Goal: Task Accomplishment & Management: Manage account settings

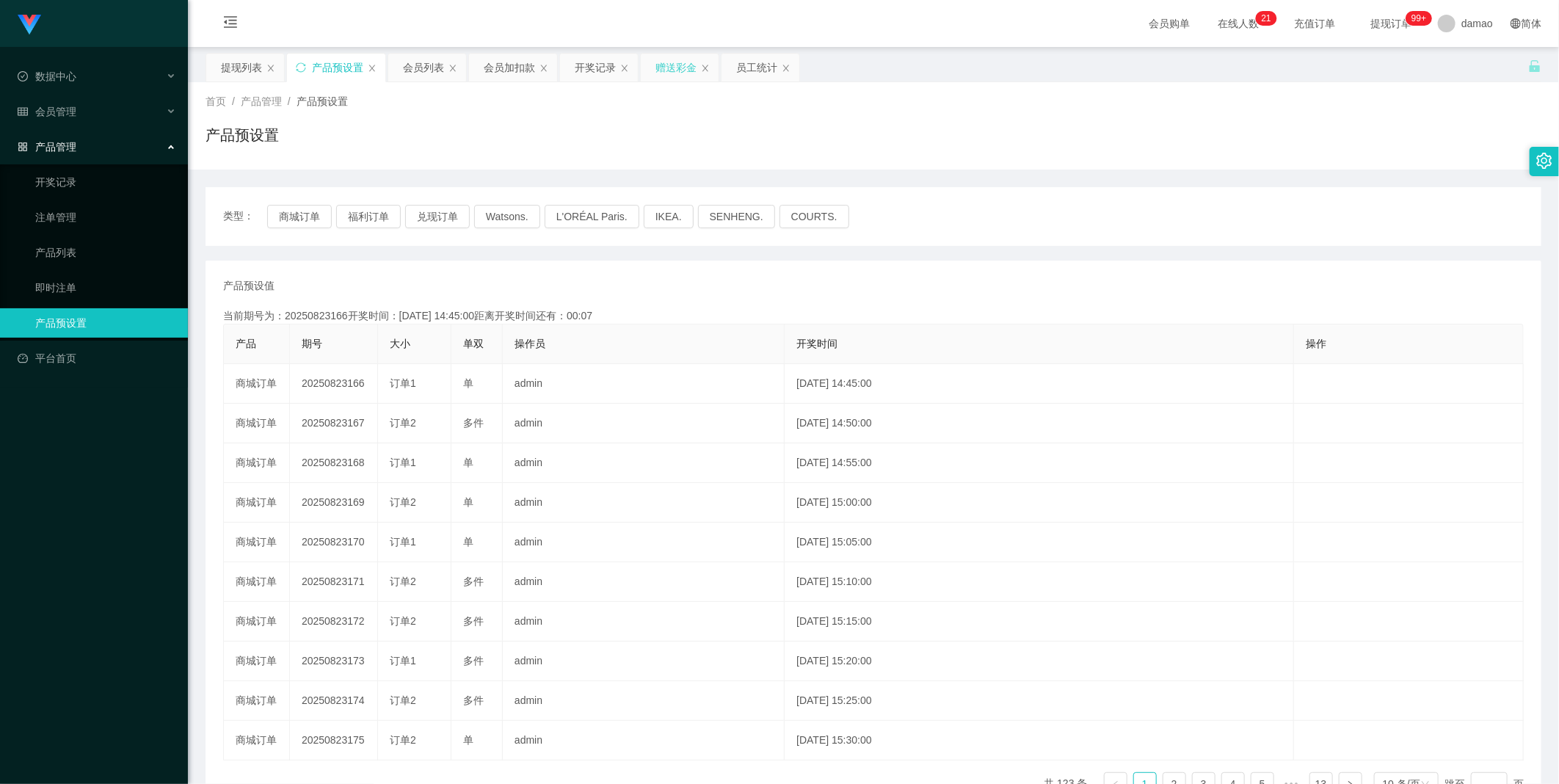
click at [499, 62] on div "赠送彩金" at bounding box center [675, 68] width 41 height 28
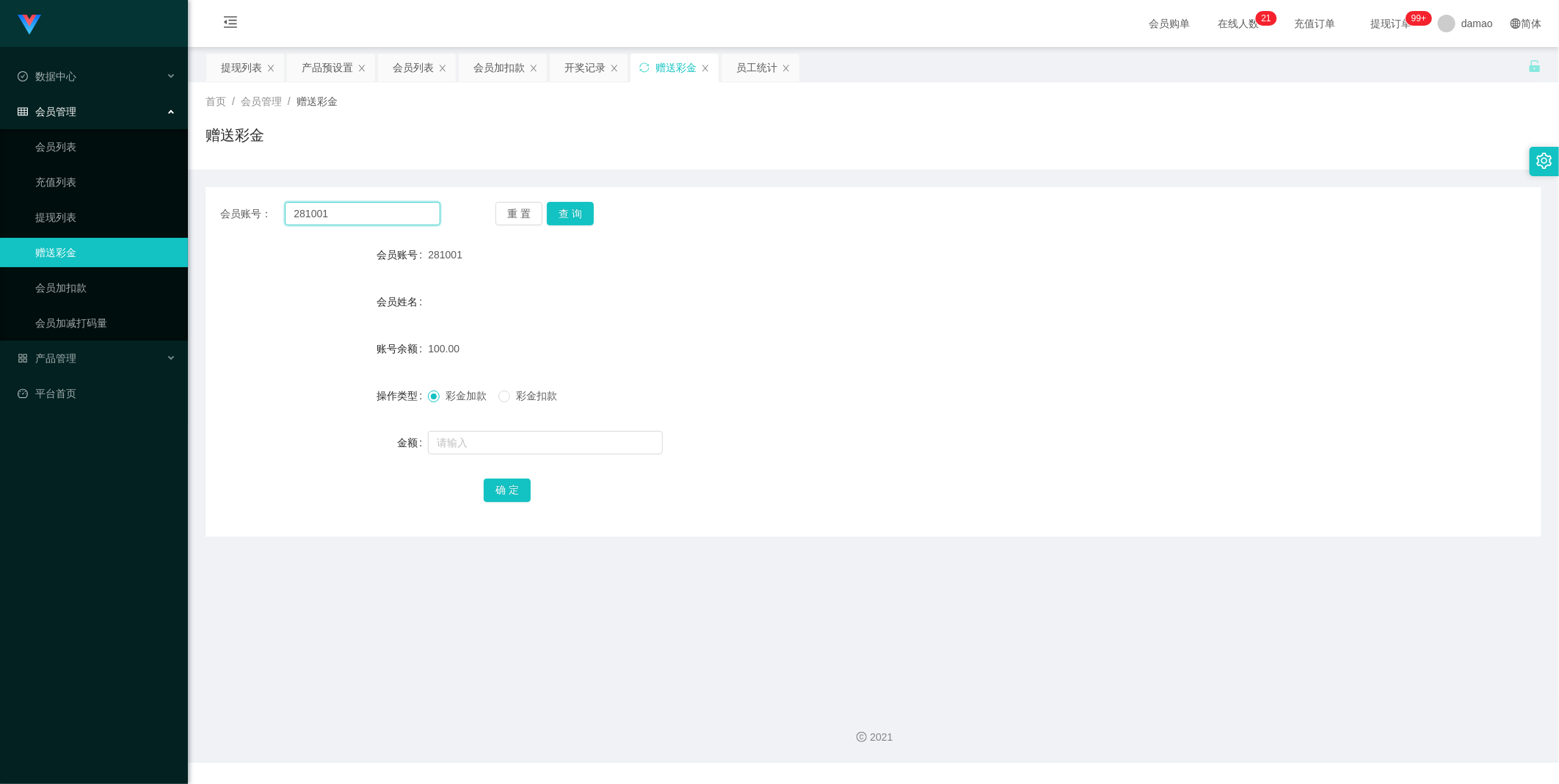
drag, startPoint x: 380, startPoint y: 216, endPoint x: 268, endPoint y: 180, distance: 117.6
click at [266, 181] on div "会员账号： 281001 重 置 查 询 会员账号 281001 会员姓名 账号余额 100.00 操作类型 彩金加款 彩金扣款 金额 确 定" at bounding box center [873, 353] width 1336 height 367
click at [499, 213] on button "查 询" at bounding box center [570, 213] width 47 height 23
click at [480, 396] on input "text" at bounding box center [546, 442] width 235 height 23
type input "76"
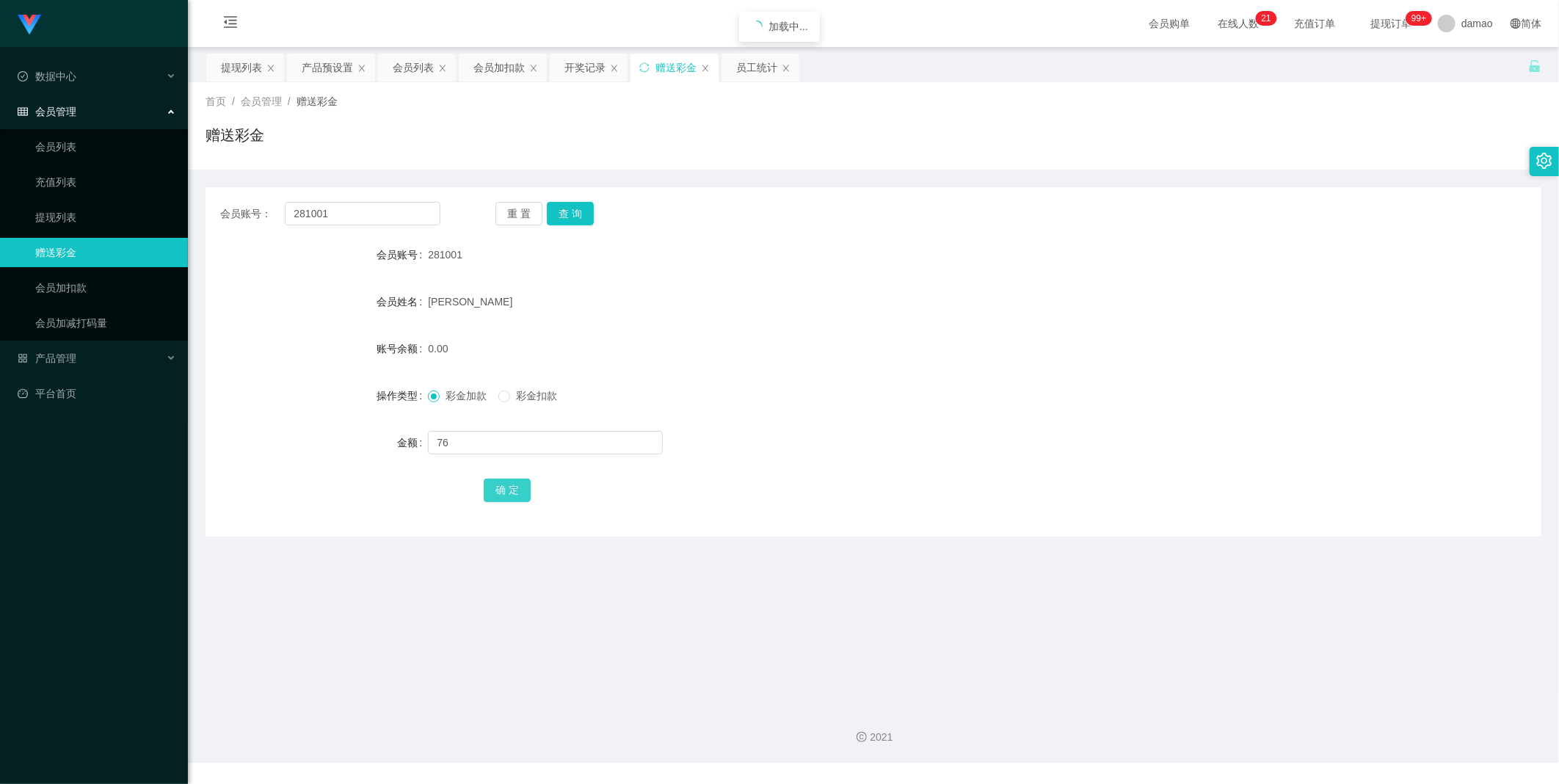
click at [499, 396] on button "确 定" at bounding box center [507, 490] width 47 height 23
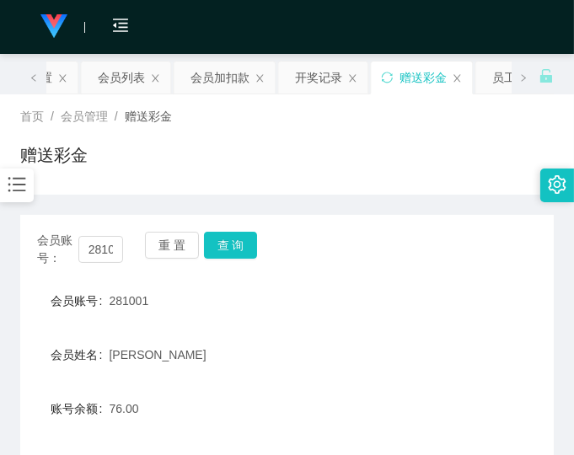
drag, startPoint x: 476, startPoint y: 315, endPoint x: 447, endPoint y: 324, distance: 29.9
click at [476, 315] on div "会员账号 281001" at bounding box center [287, 301] width 534 height 34
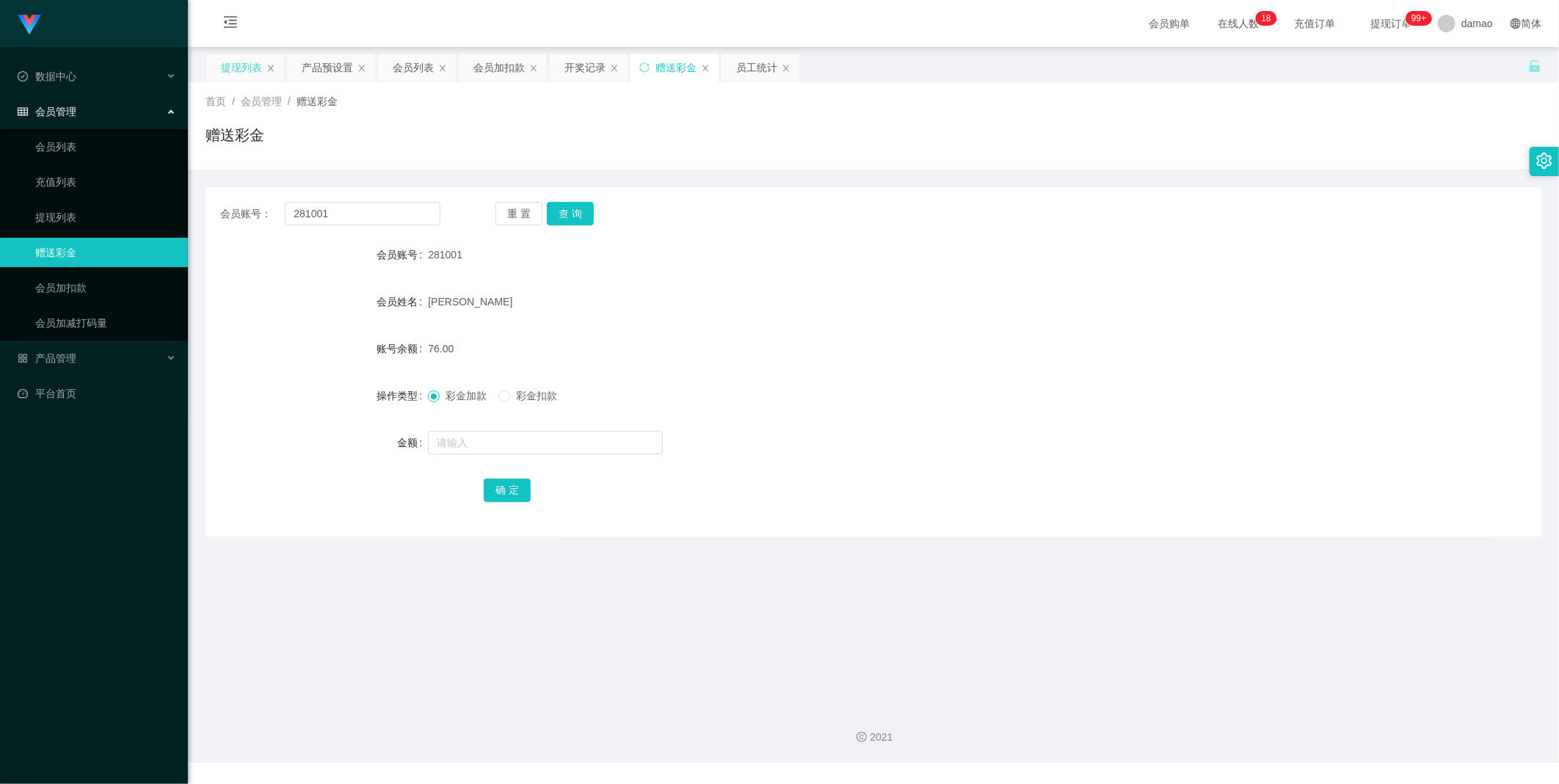
click at [230, 58] on div "提现列表" at bounding box center [241, 68] width 41 height 28
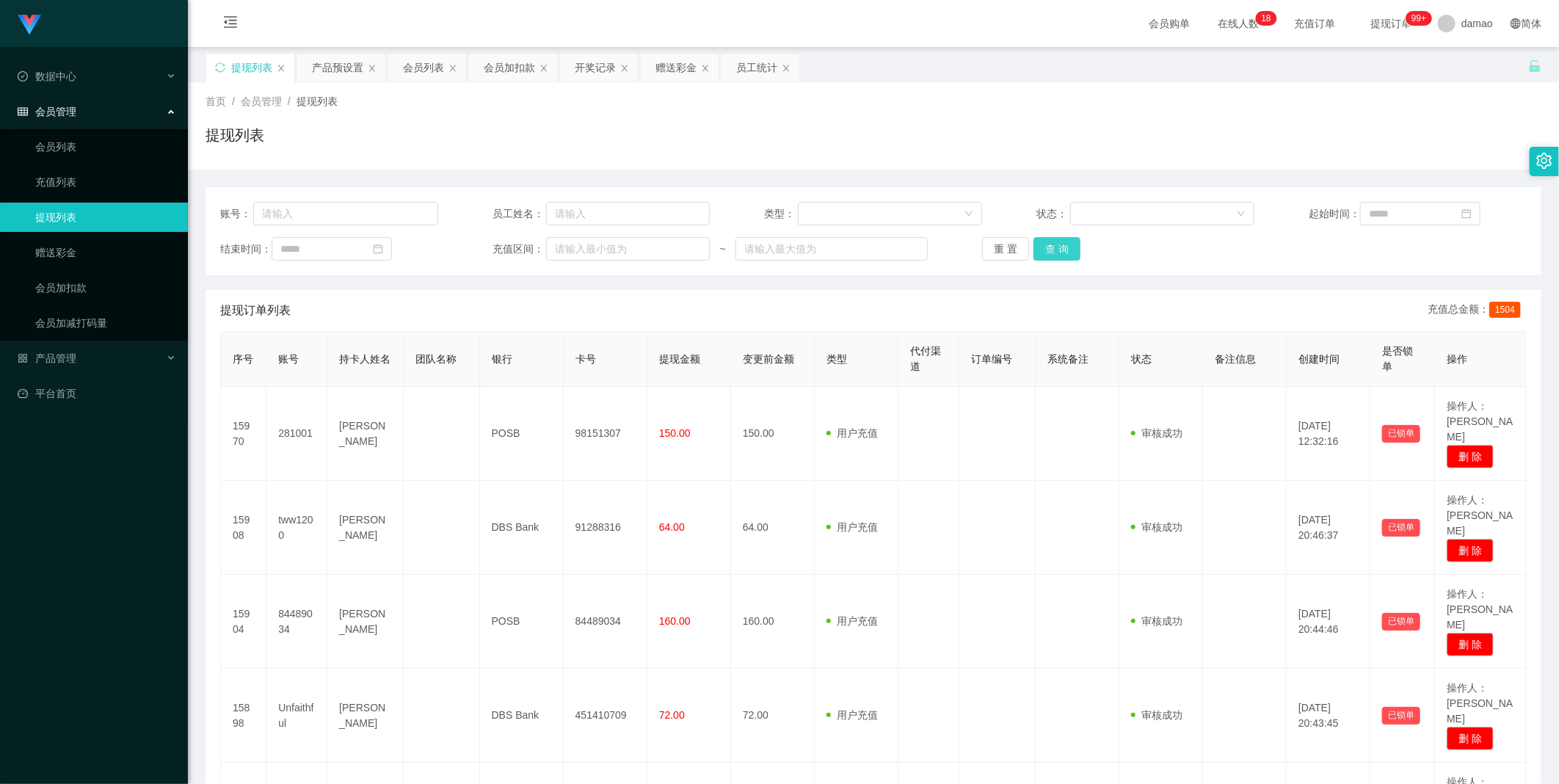
click at [499, 246] on button "查 询" at bounding box center [1057, 248] width 47 height 23
click at [499, 246] on div "重 置 查 询" at bounding box center [1091, 248] width 218 height 23
click at [499, 246] on button "查 询" at bounding box center [1065, 248] width 64 height 23
click at [499, 251] on button "查 询" at bounding box center [1057, 248] width 47 height 23
click at [499, 248] on div "重 置 查 询" at bounding box center [1091, 248] width 218 height 23
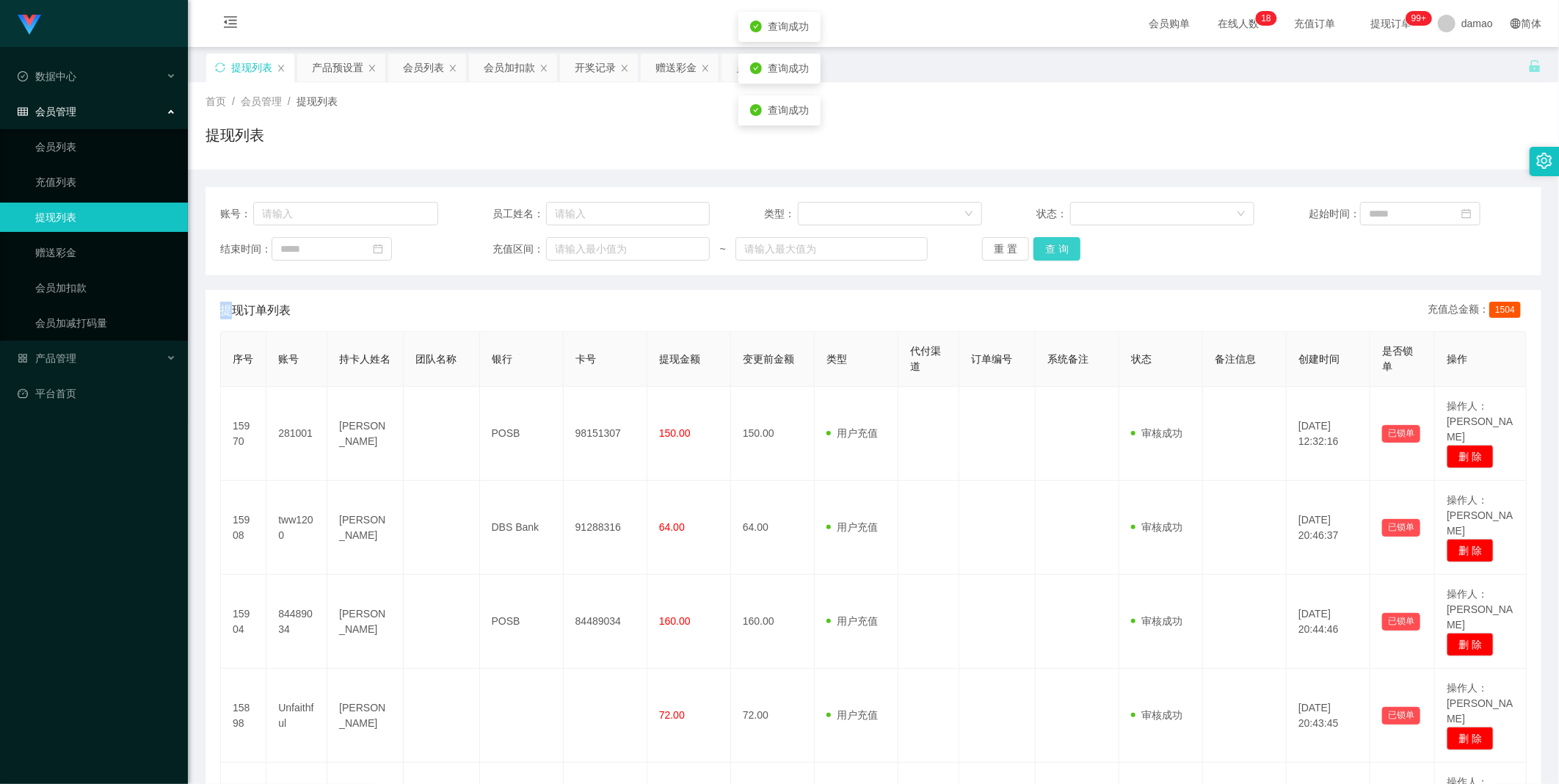
click at [499, 247] on button "查 询" at bounding box center [1057, 248] width 47 height 23
click at [499, 247] on div "重 置 查 询" at bounding box center [1091, 248] width 218 height 23
drag, startPoint x: 1077, startPoint y: 247, endPoint x: 1065, endPoint y: 246, distance: 12.0
click at [499, 246] on button "查 询" at bounding box center [1057, 248] width 47 height 23
click at [499, 246] on div "重 置 查 询" at bounding box center [1091, 248] width 218 height 23
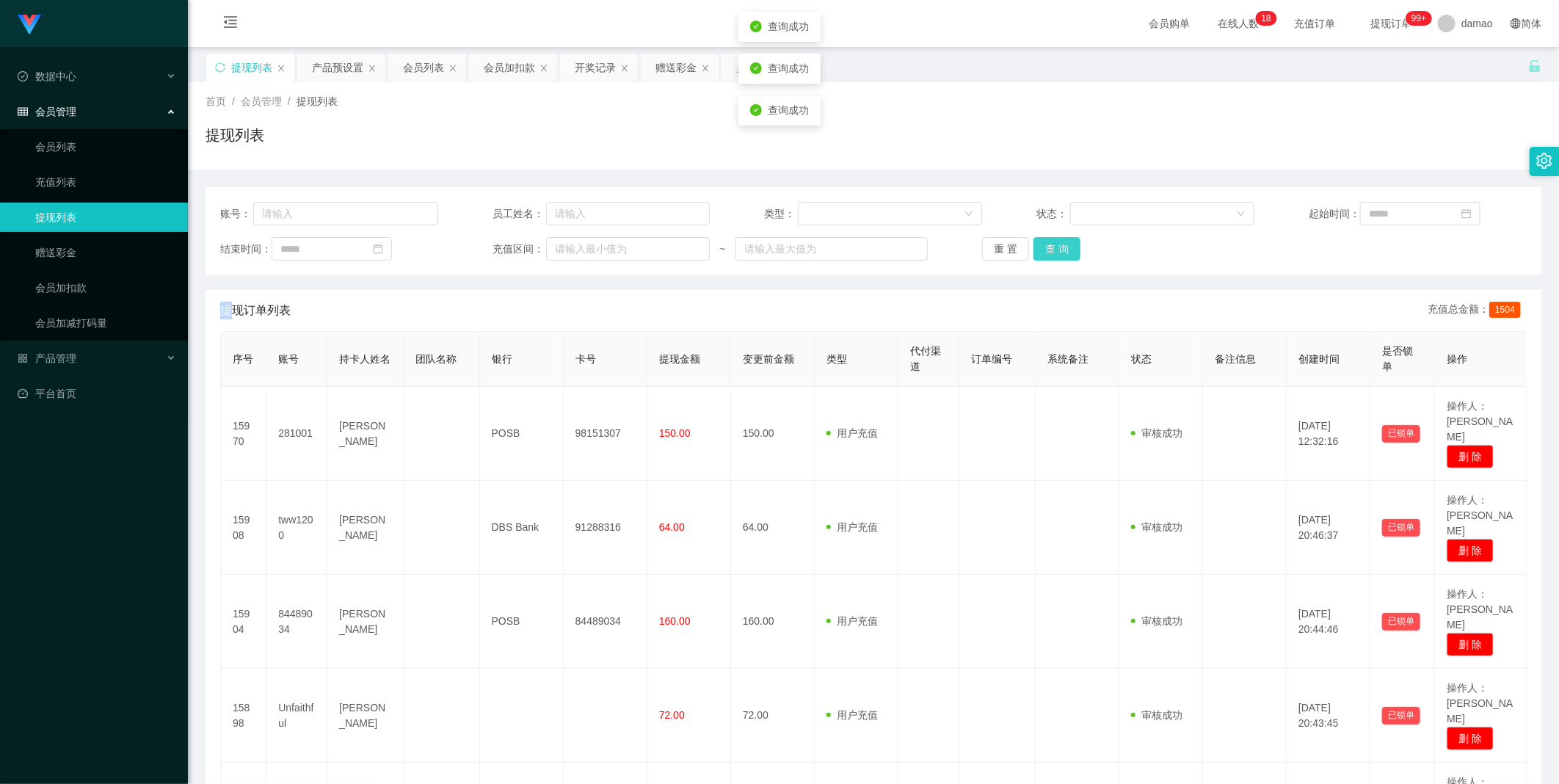
drag, startPoint x: 1065, startPoint y: 246, endPoint x: 1052, endPoint y: 250, distance: 13.6
click at [499, 250] on button "查 询" at bounding box center [1057, 248] width 47 height 23
drag, startPoint x: 1052, startPoint y: 250, endPoint x: 1067, endPoint y: 246, distance: 15.5
click at [499, 248] on button "查 询" at bounding box center [1065, 248] width 64 height 23
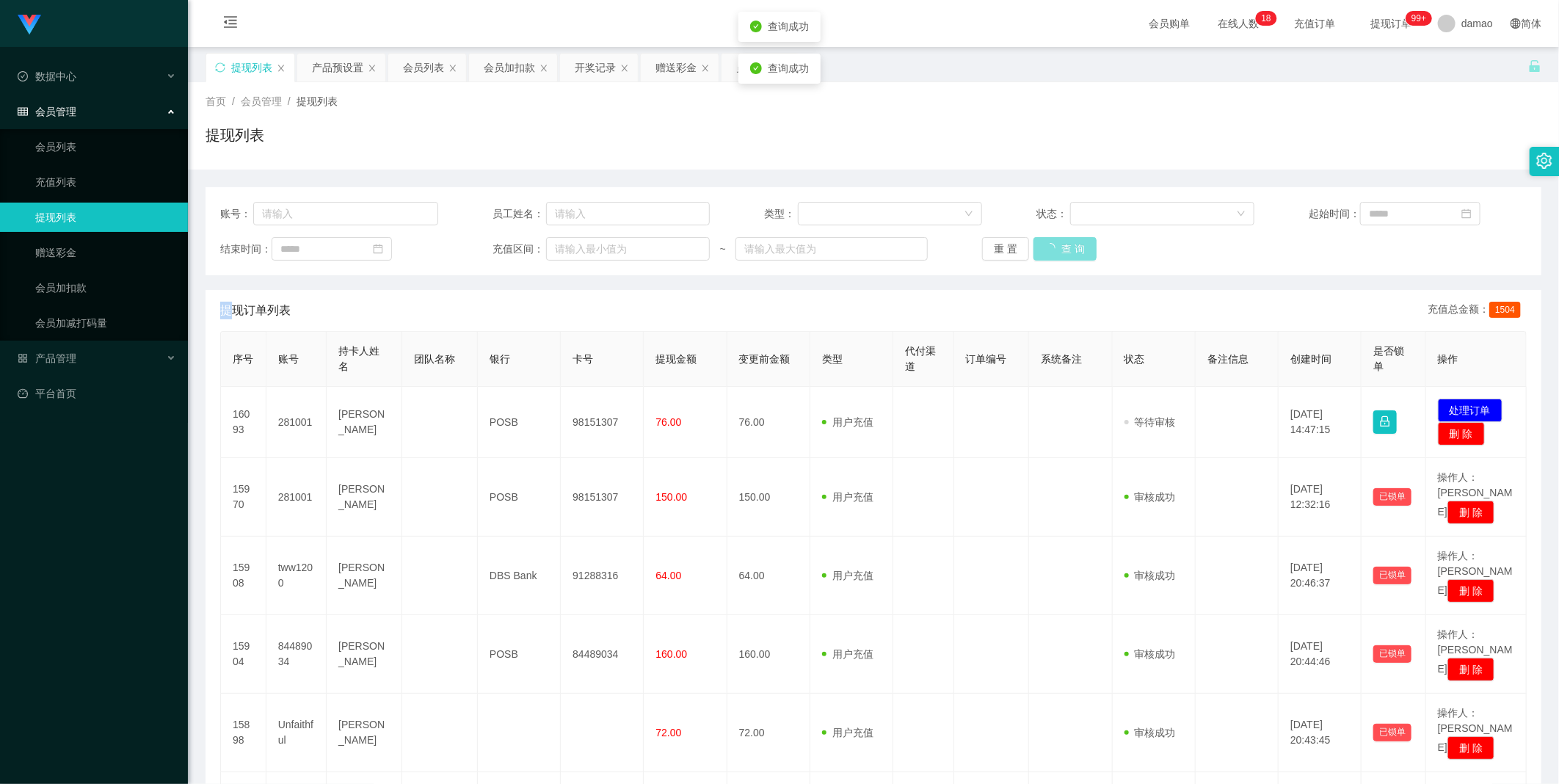
click at [499, 246] on button "查 询" at bounding box center [1065, 248] width 64 height 23
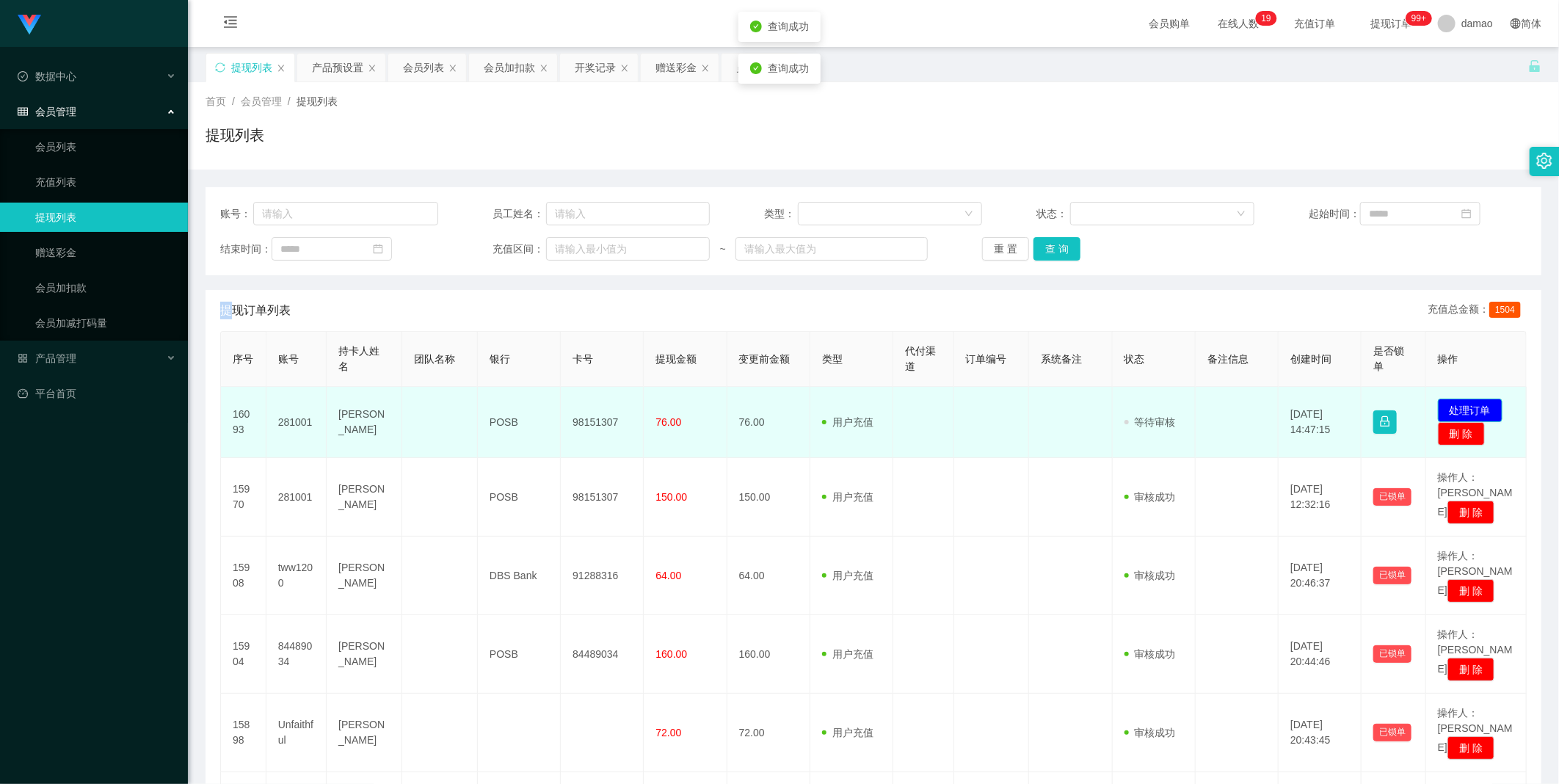
click at [499, 396] on button "处理订单" at bounding box center [1470, 410] width 64 height 23
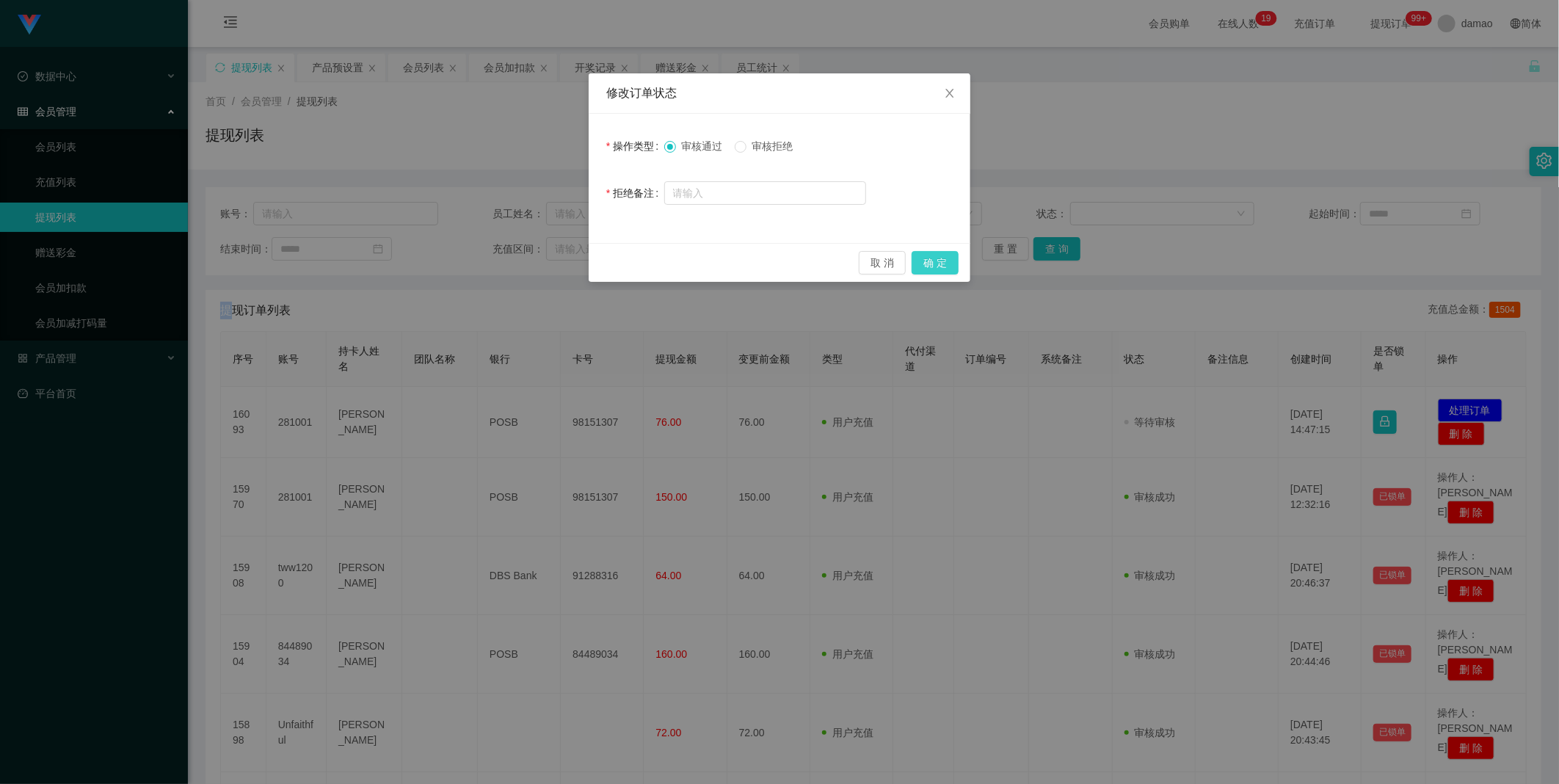
click at [499, 262] on button "确 定" at bounding box center [935, 262] width 47 height 23
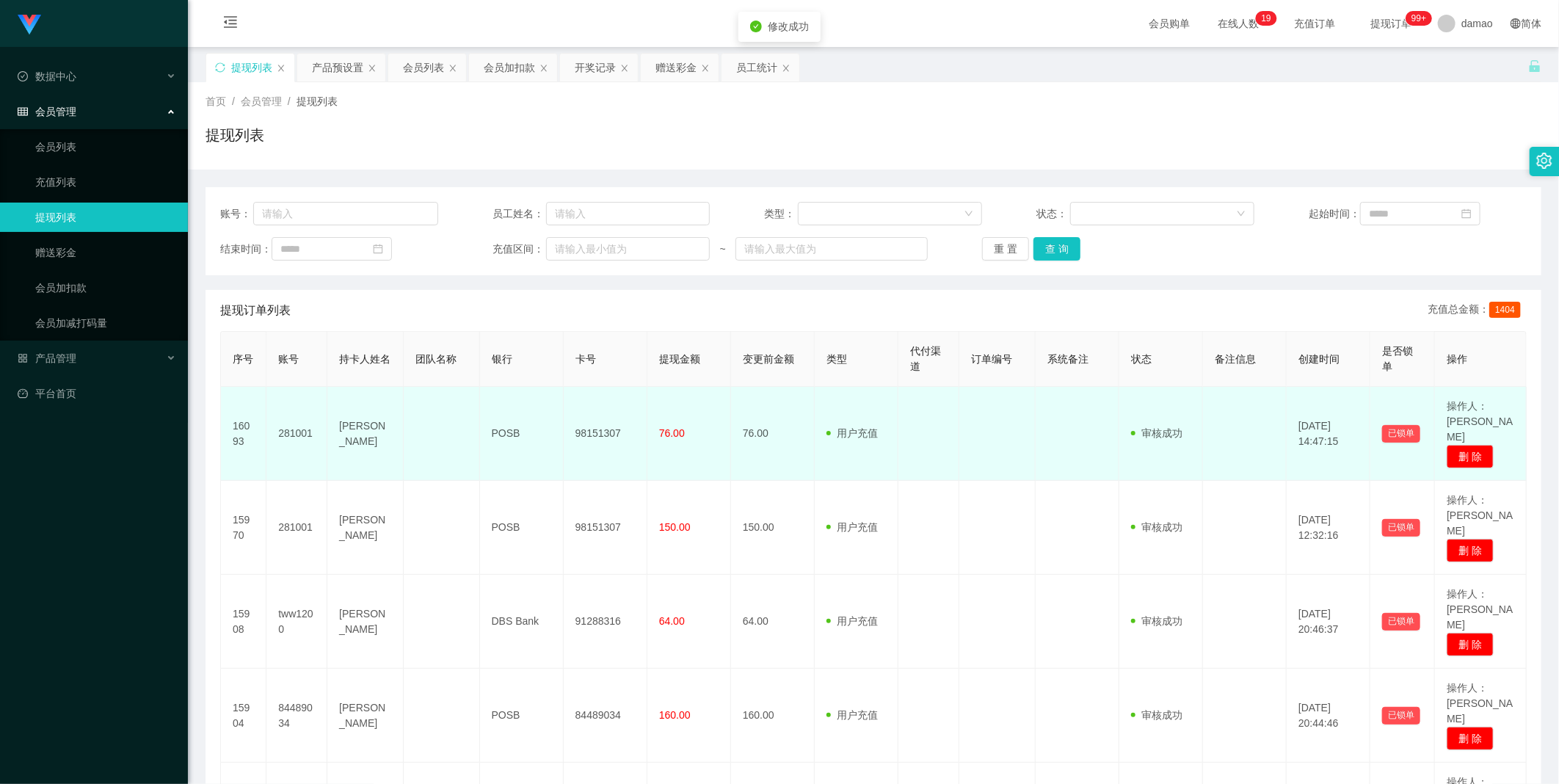
click at [499, 396] on td "98151307" at bounding box center [606, 433] width 84 height 94
copy td "98151307"
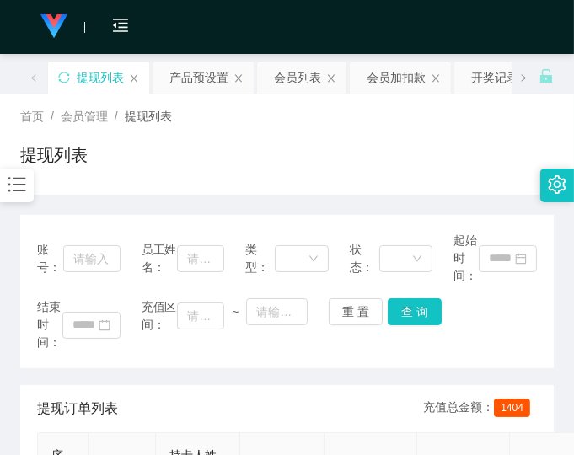
click at [250, 8] on div "会员购单 在线人数 0 1 2 3 4 5 6 7 8 9 0 1 2 3 4 5 6 7 8 9 0 1 2 3 4 5 6 7 8 9 0 1 2 3 4…" at bounding box center [287, 27] width 574 height 55
drag, startPoint x: 439, startPoint y: 352, endPoint x: 403, endPoint y: 342, distance: 37.6
click at [439, 352] on div "账号： 员工姓名： 类型： 状态： 起始时间： 结束时间： 充值区间： ~ 重 置 查 询" at bounding box center [287, 291] width 534 height 153
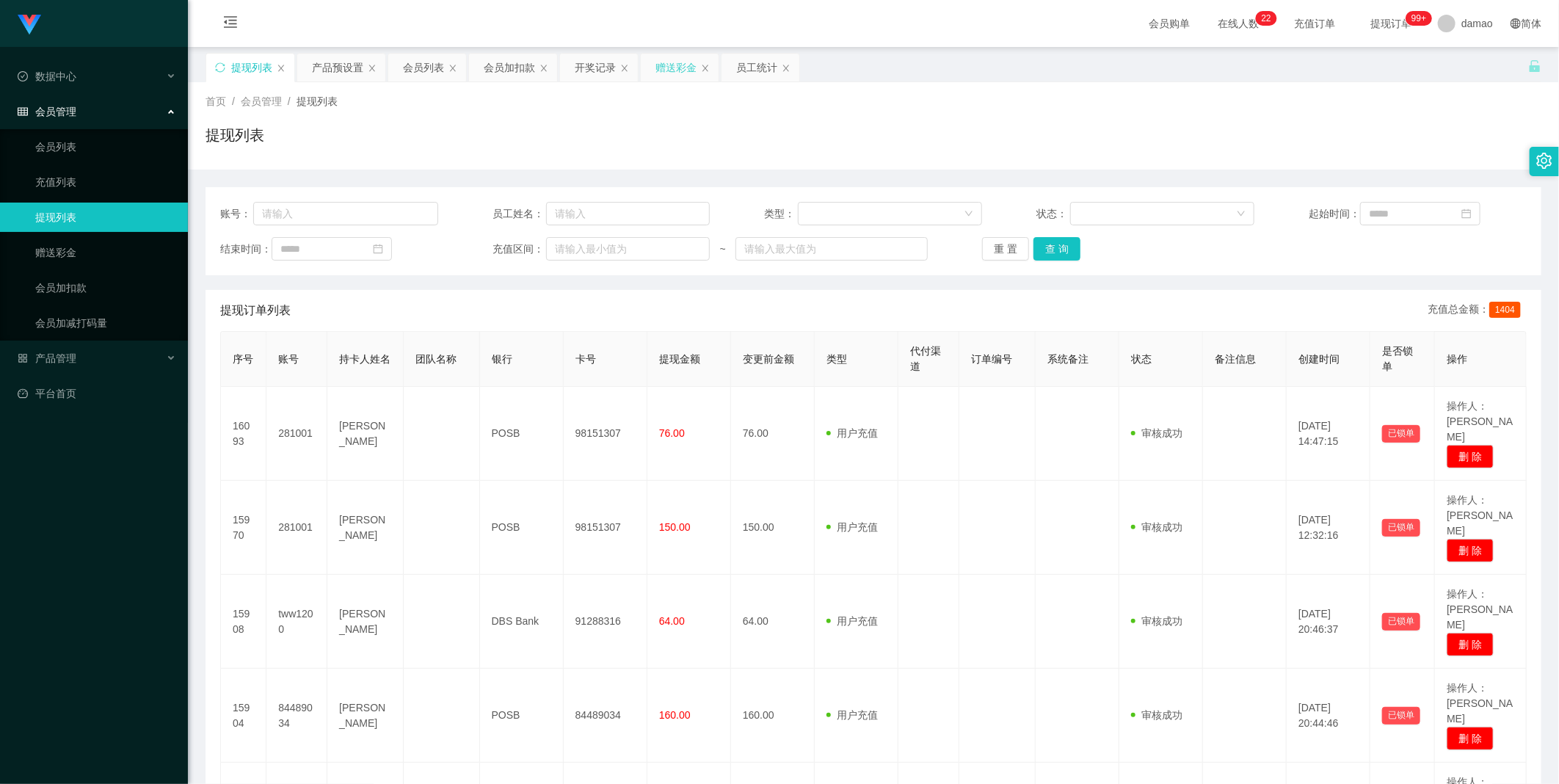
drag, startPoint x: 678, startPoint y: 75, endPoint x: 654, endPoint y: 79, distance: 24.3
click at [499, 75] on div "赠送彩金" at bounding box center [675, 68] width 41 height 28
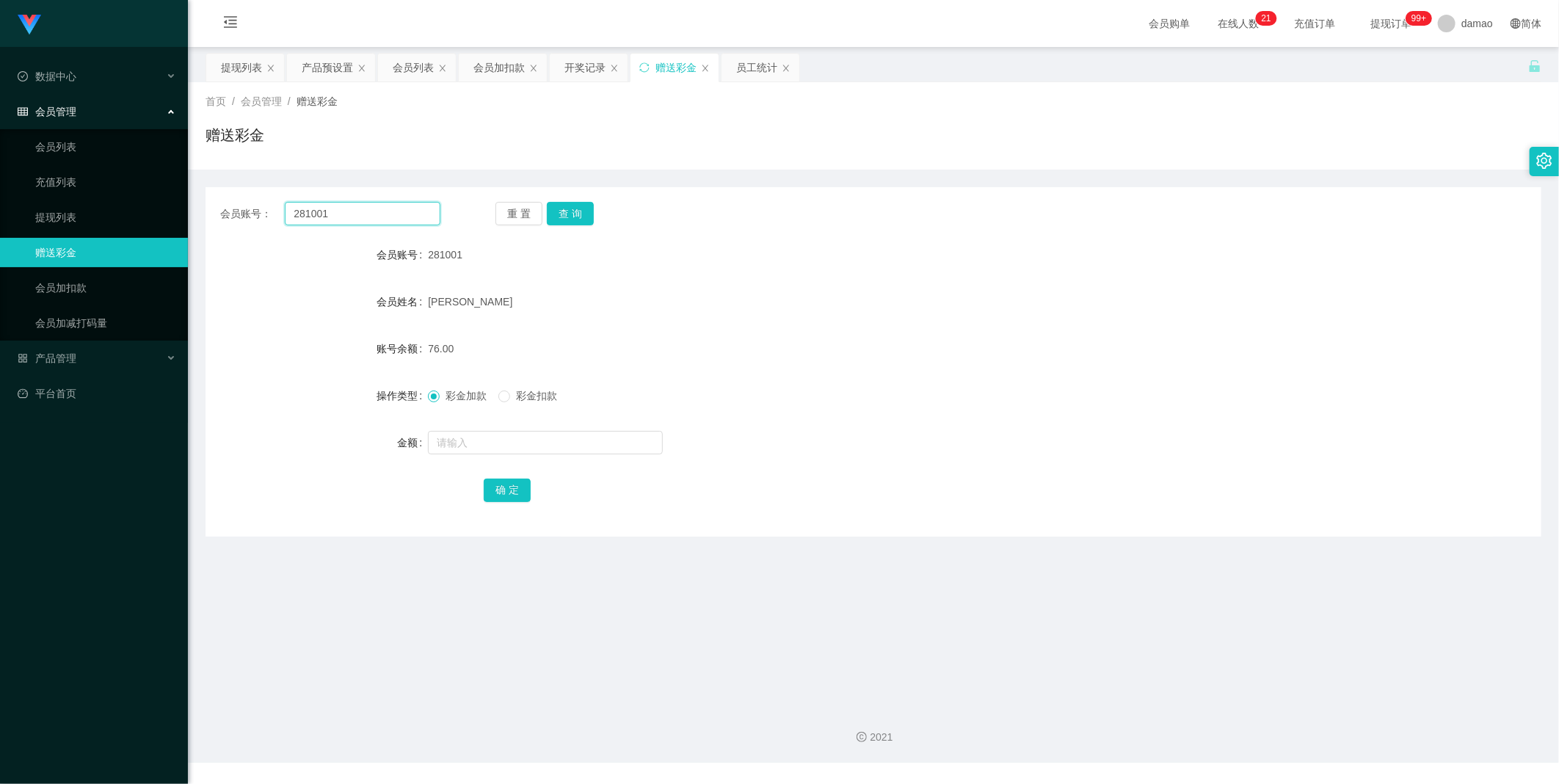
drag, startPoint x: 377, startPoint y: 218, endPoint x: 265, endPoint y: 203, distance: 113.0
click at [265, 203] on div "会员账号： 281001" at bounding box center [330, 213] width 220 height 23
paste input "Ddlim"
type input "Ddlim"
click at [499, 210] on button "查 询" at bounding box center [570, 213] width 47 height 23
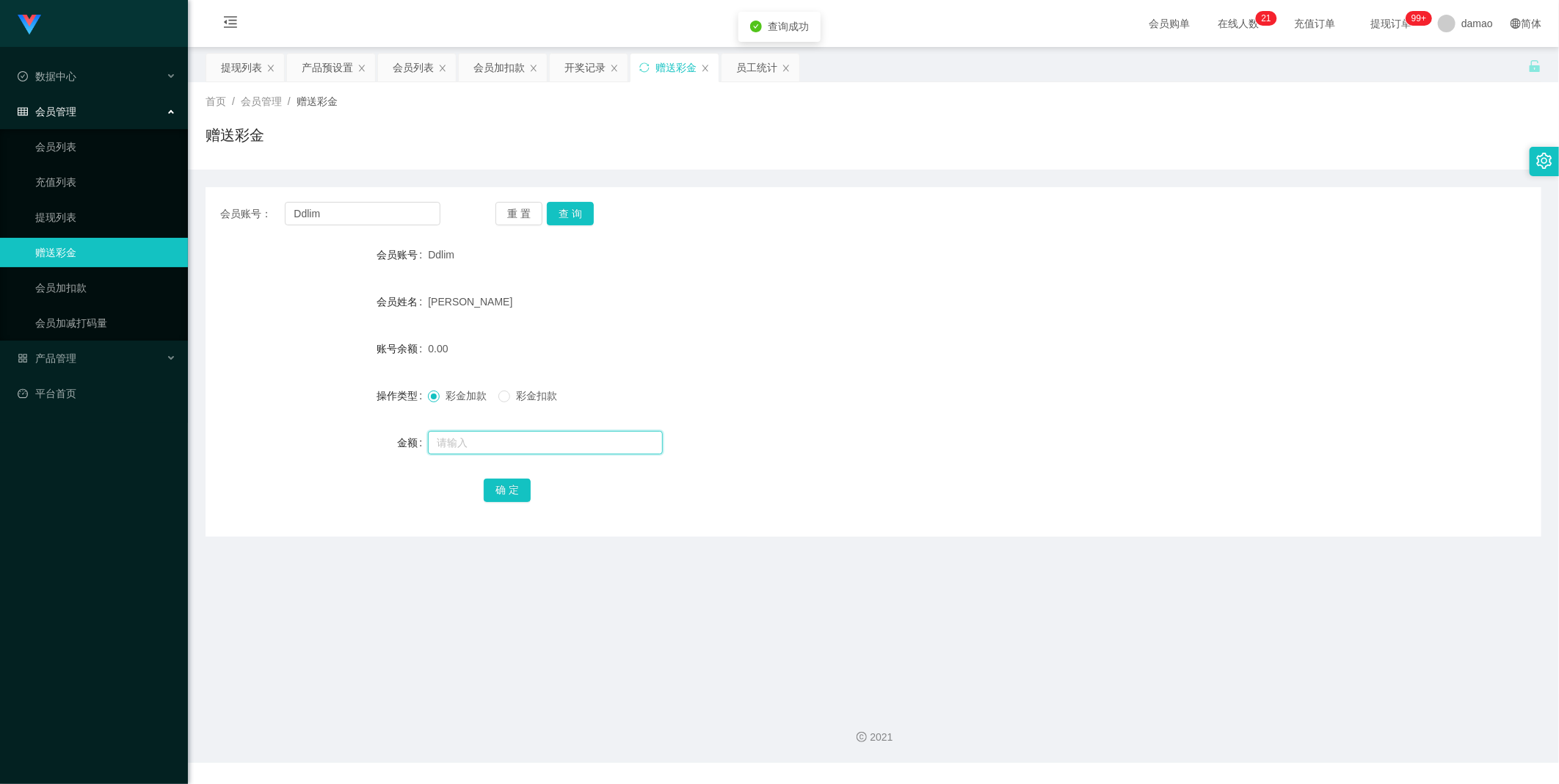
click at [468, 396] on input "text" at bounding box center [546, 442] width 235 height 23
type input "100"
click at [499, 396] on button "确 定" at bounding box center [507, 490] width 47 height 23
click at [411, 64] on div "会员列表" at bounding box center [413, 68] width 41 height 28
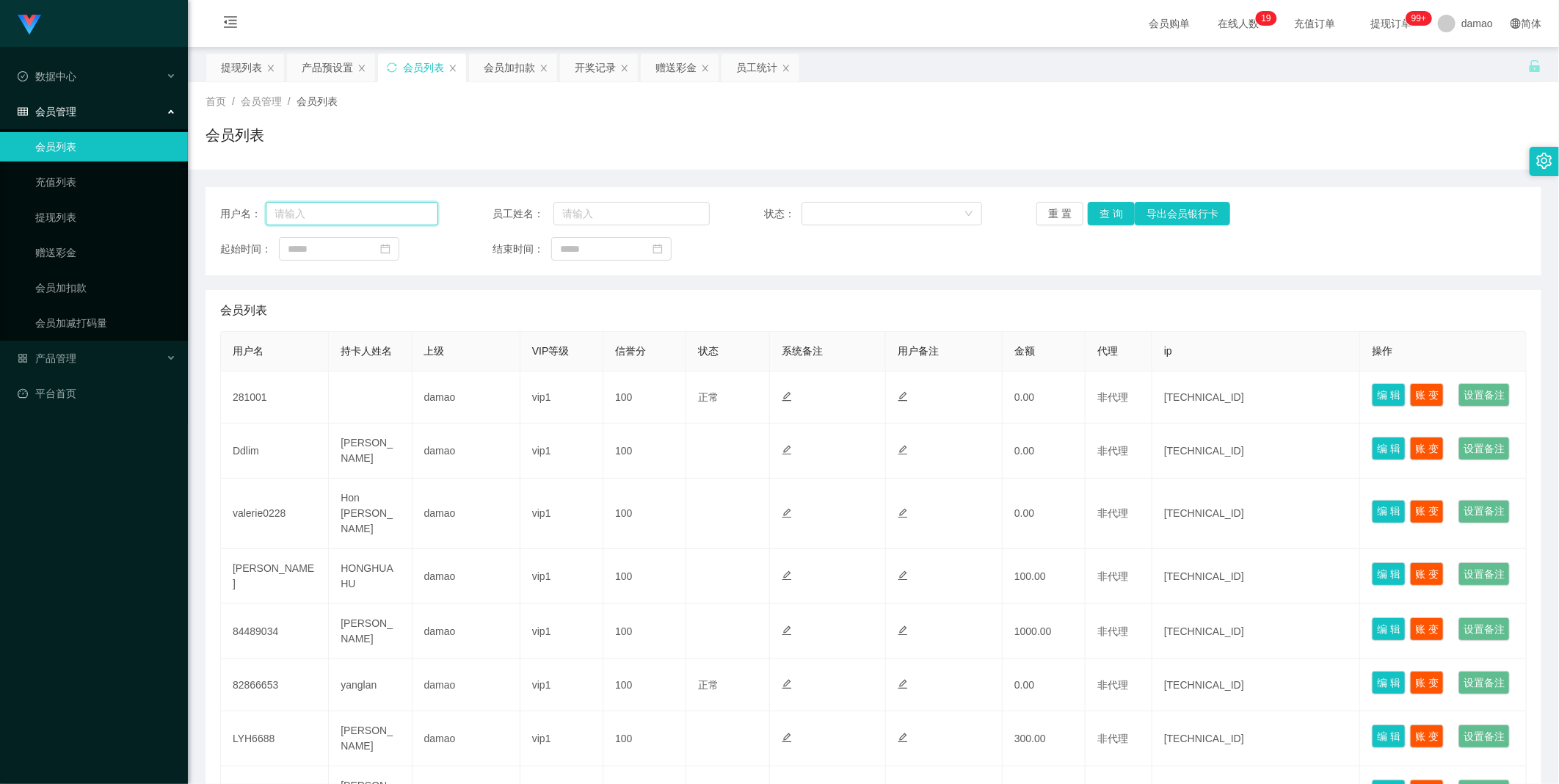
click at [342, 207] on input "text" at bounding box center [352, 213] width 172 height 23
paste input "Ddlim"
type input "Ddlim"
drag, startPoint x: 1103, startPoint y: 206, endPoint x: 1086, endPoint y: 218, distance: 20.8
click at [499, 206] on button "查 询" at bounding box center [1112, 213] width 47 height 23
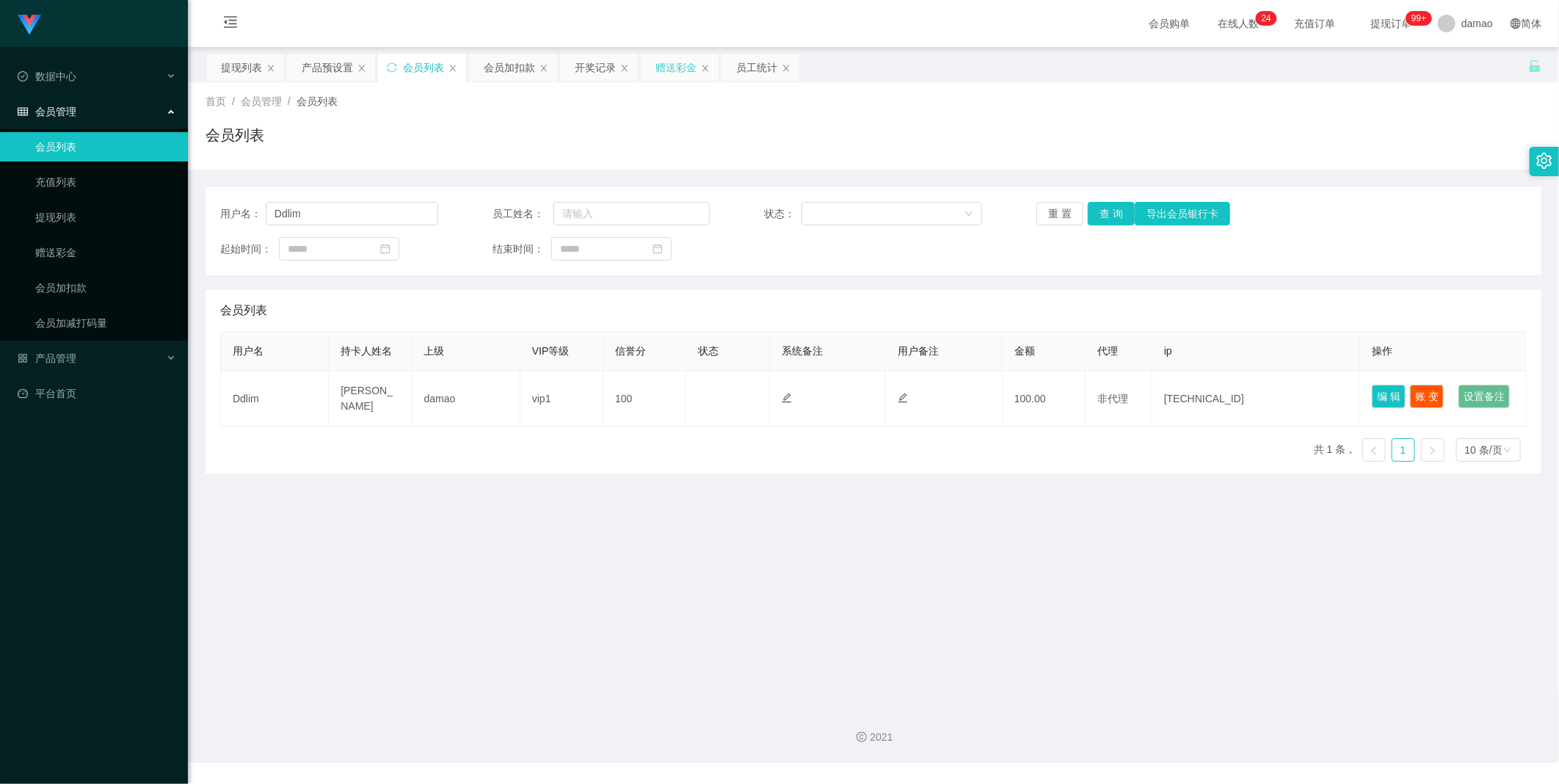
click at [499, 68] on div "赠送彩金" at bounding box center [675, 68] width 41 height 28
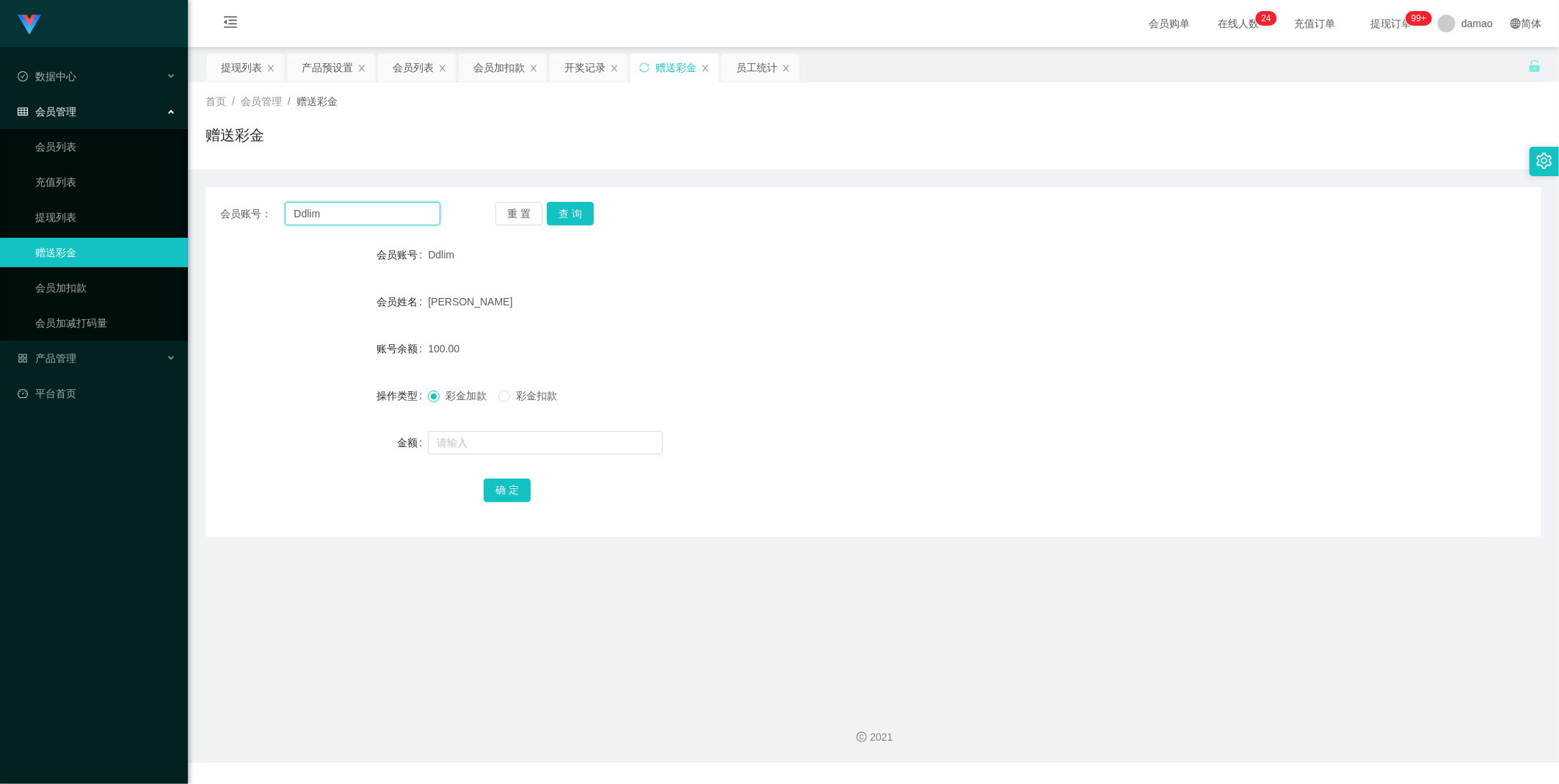
drag, startPoint x: 411, startPoint y: 218, endPoint x: 244, endPoint y: 214, distance: 167.0
click at [243, 214] on div "会员账号： [PERSON_NAME]" at bounding box center [330, 213] width 220 height 23
paste input "LYH6688"
type input "LYH6688"
click at [499, 213] on button "查 询" at bounding box center [570, 213] width 47 height 23
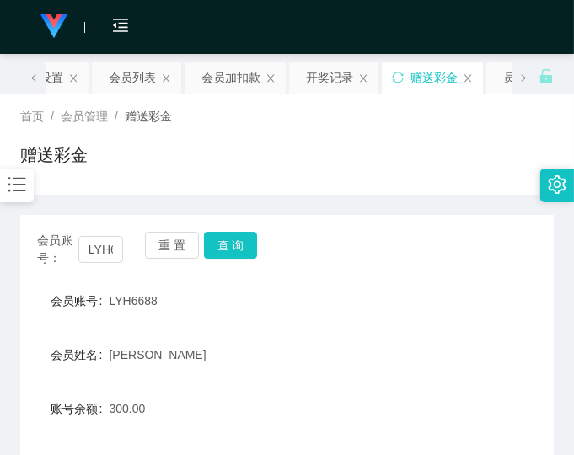
click at [447, 268] on div "会员账号： LYH6688 重 置 查 询 会员账号 LYH6688 会员姓名 [PERSON_NAME] 账号余额 300.00 操作类型 彩金加款 彩金扣…" at bounding box center [287, 420] width 534 height 410
click at [360, 384] on form "会员账号 LYH6688 会员姓名 [PERSON_NAME] 账号余额 300.00 操作类型 彩金加款 彩金扣款 金额 确 定" at bounding box center [287, 436] width 534 height 304
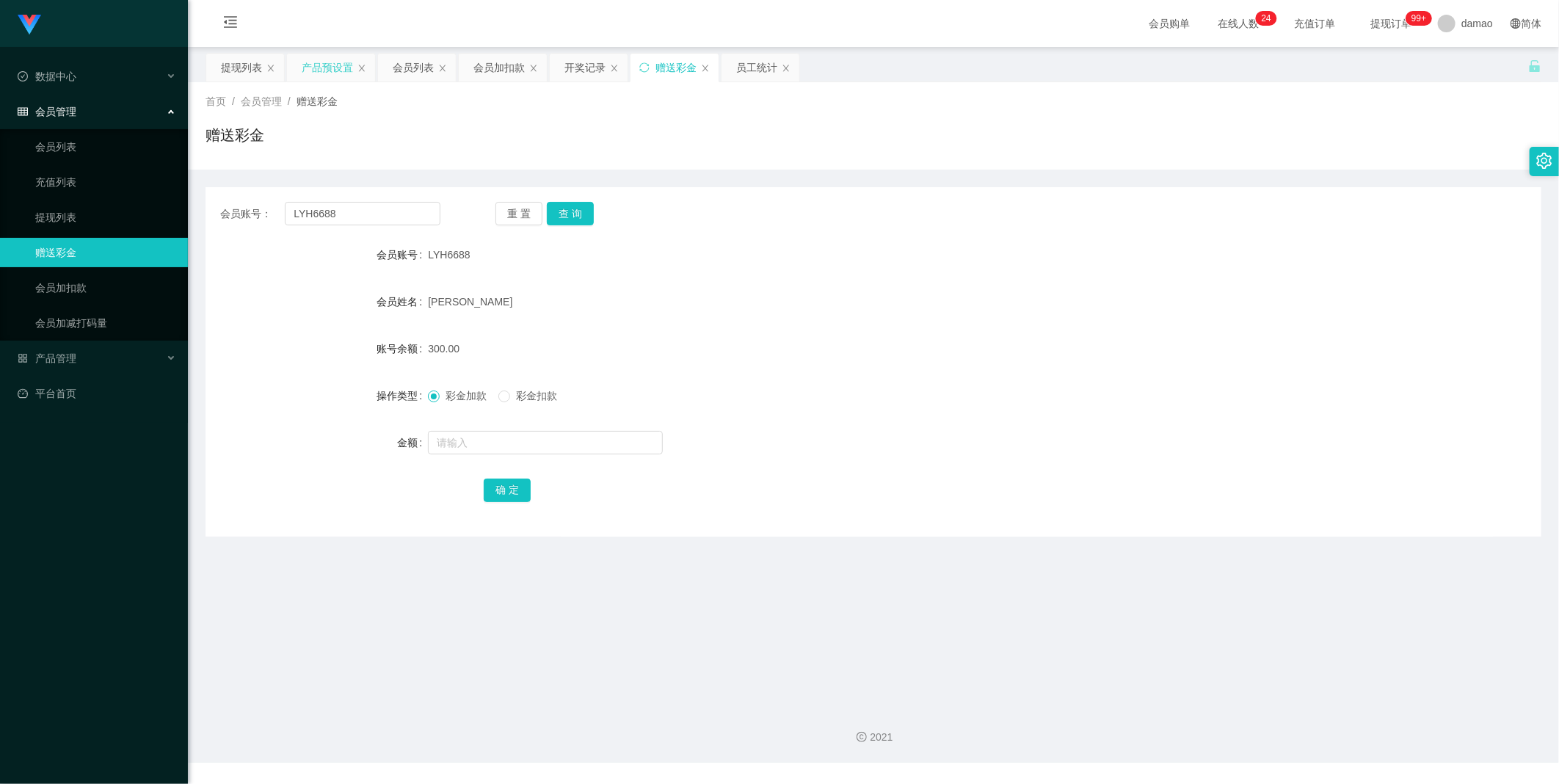
click at [248, 66] on div "提现列表" at bounding box center [241, 68] width 41 height 28
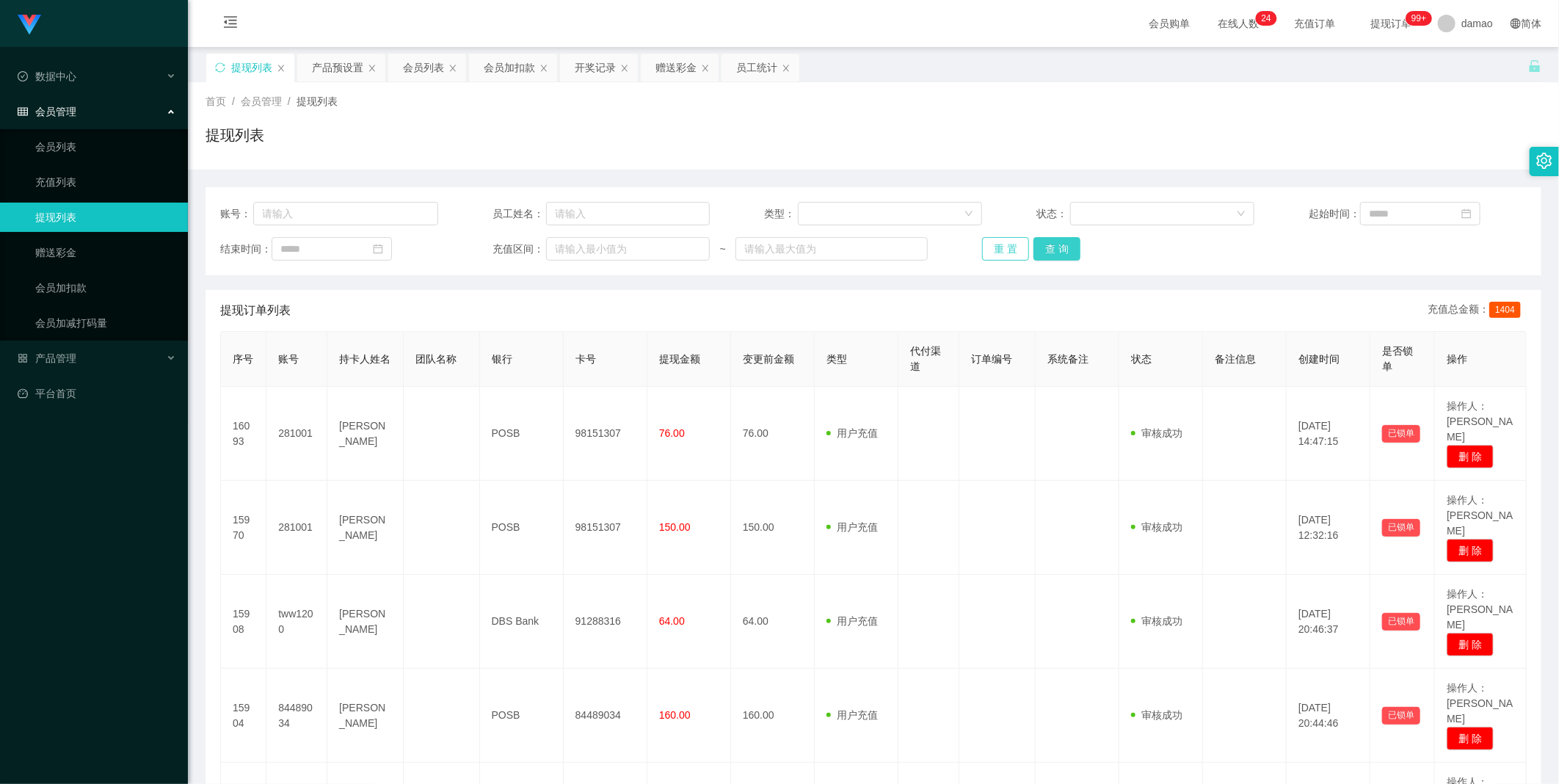
drag, startPoint x: 1024, startPoint y: 242, endPoint x: 1052, endPoint y: 240, distance: 28.1
click at [499, 242] on div "重 置 查 询" at bounding box center [1091, 248] width 218 height 23
click at [499, 240] on button "查 询" at bounding box center [1057, 248] width 47 height 23
click at [499, 240] on div "重 置 查 询" at bounding box center [1091, 248] width 218 height 23
click at [499, 240] on button "查 询" at bounding box center [1065, 248] width 64 height 23
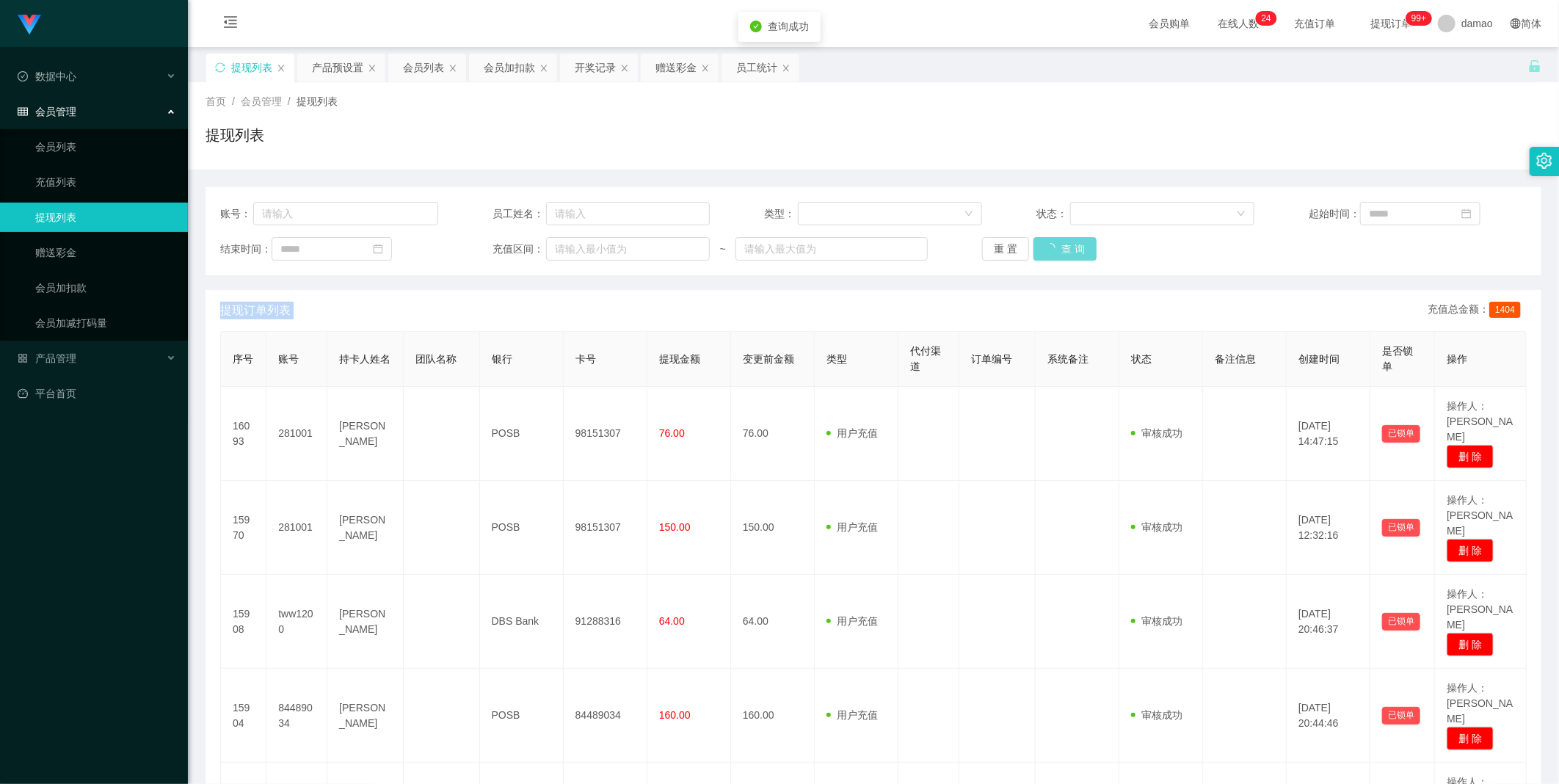
click at [499, 240] on div "重 置 查 询" at bounding box center [1091, 248] width 218 height 23
click at [406, 68] on div "会员列表" at bounding box center [423, 68] width 41 height 28
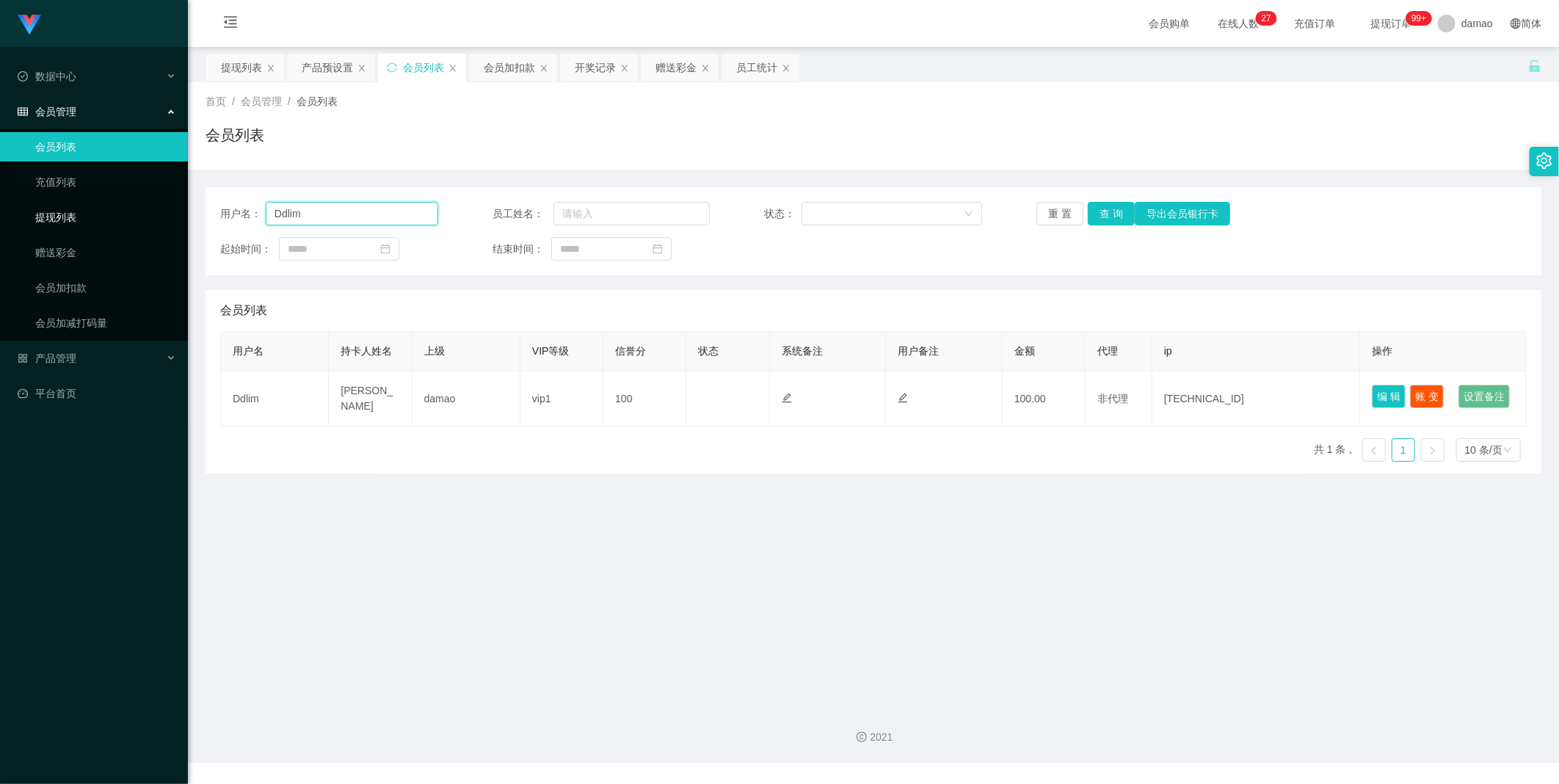
drag, startPoint x: 363, startPoint y: 215, endPoint x: 150, endPoint y: 204, distance: 213.3
click at [155, 205] on section "Jingdong工作台代理端 数据中心 会员管理 会员列表 充值列表 提现列表 赠送彩金 会员加扣款 会员加减打码量 产品管理 平台首页 保存配置 重置配置 …" at bounding box center [779, 381] width 1559 height 762
click at [499, 215] on button "查 询" at bounding box center [1112, 213] width 47 height 23
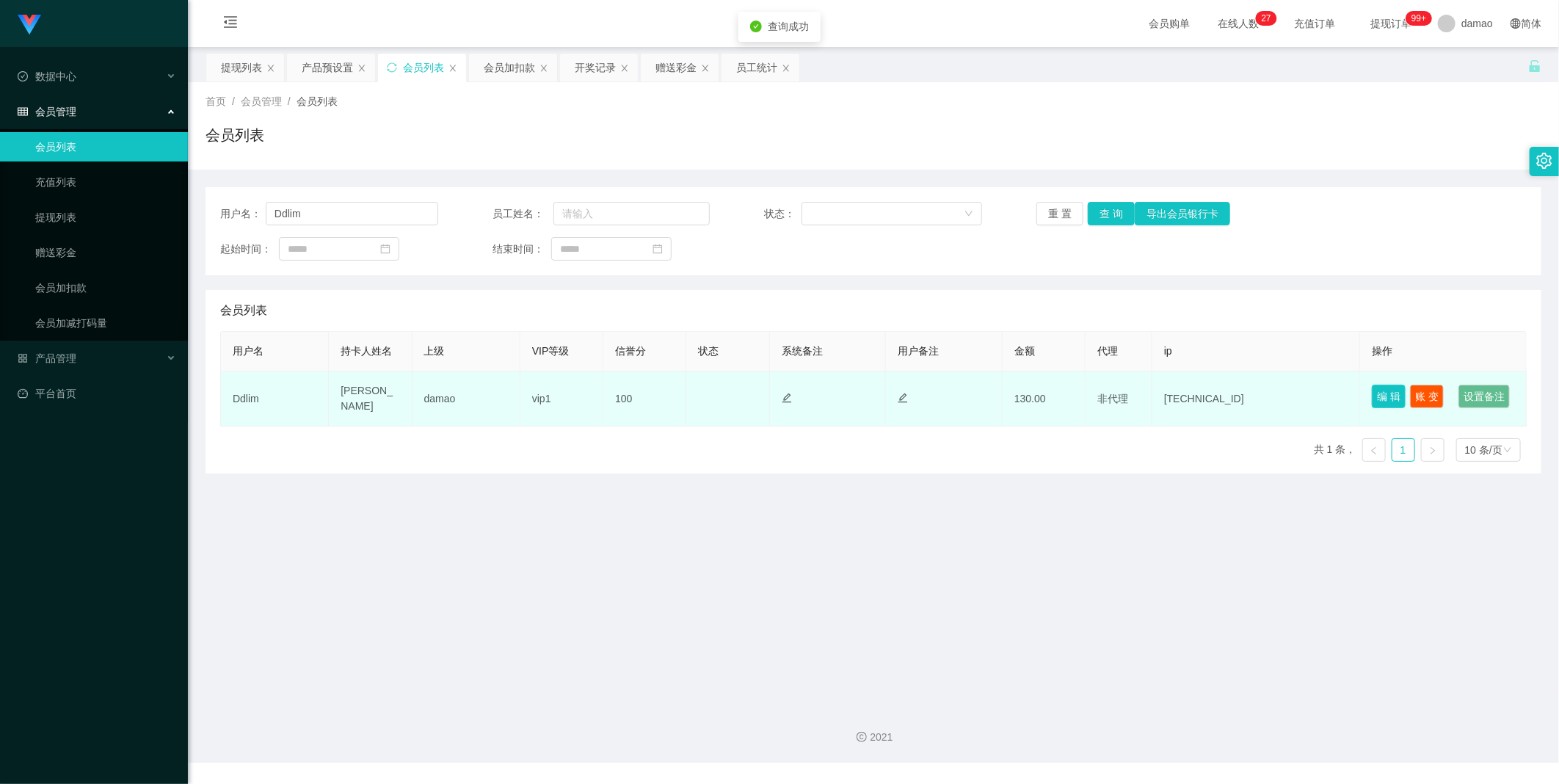
click at [499, 390] on button "编 辑" at bounding box center [1388, 396] width 34 height 23
type input "Ddlim"
type input "[PERSON_NAME]"
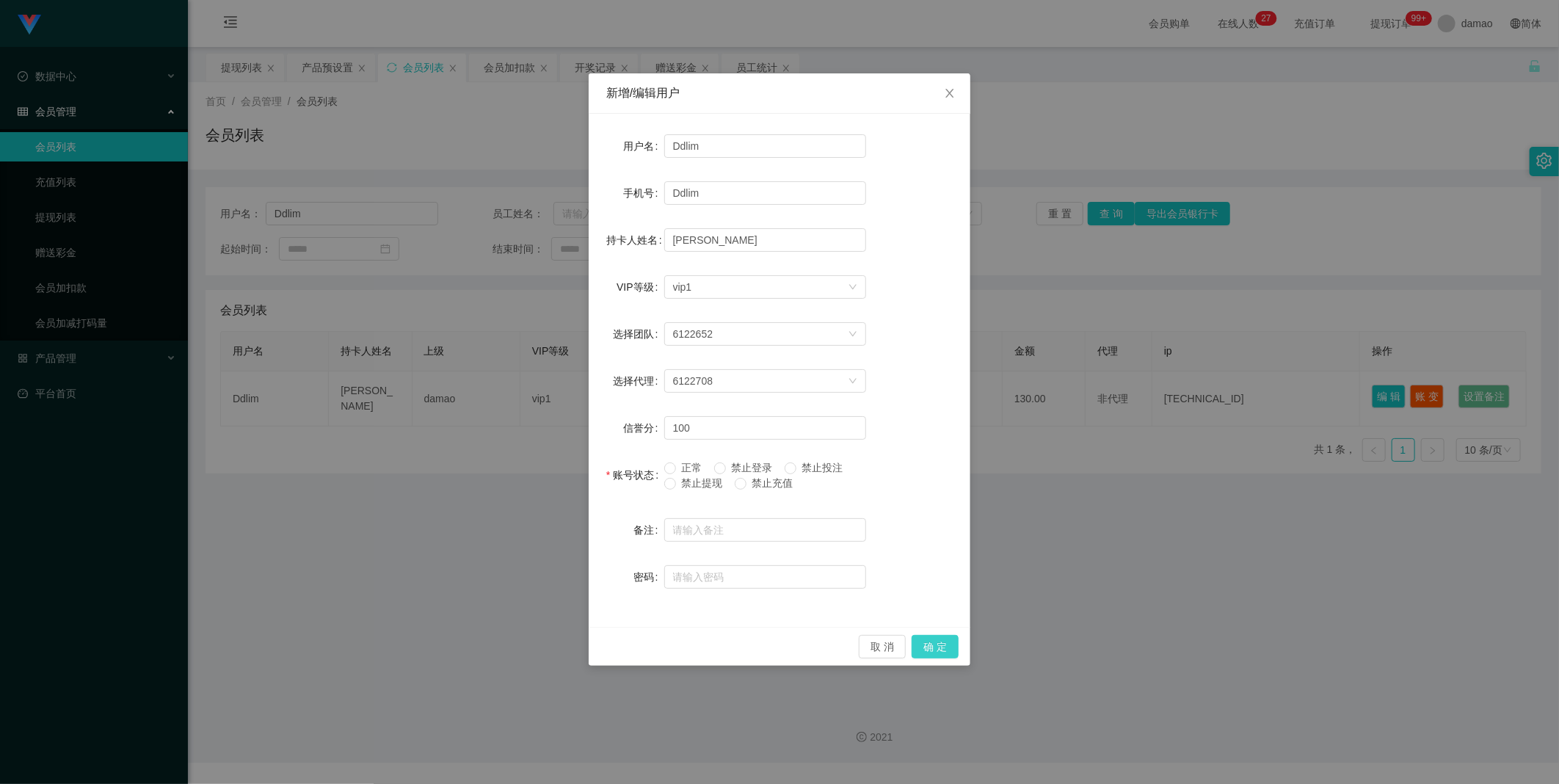
click at [499, 396] on button "确 定" at bounding box center [935, 646] width 47 height 23
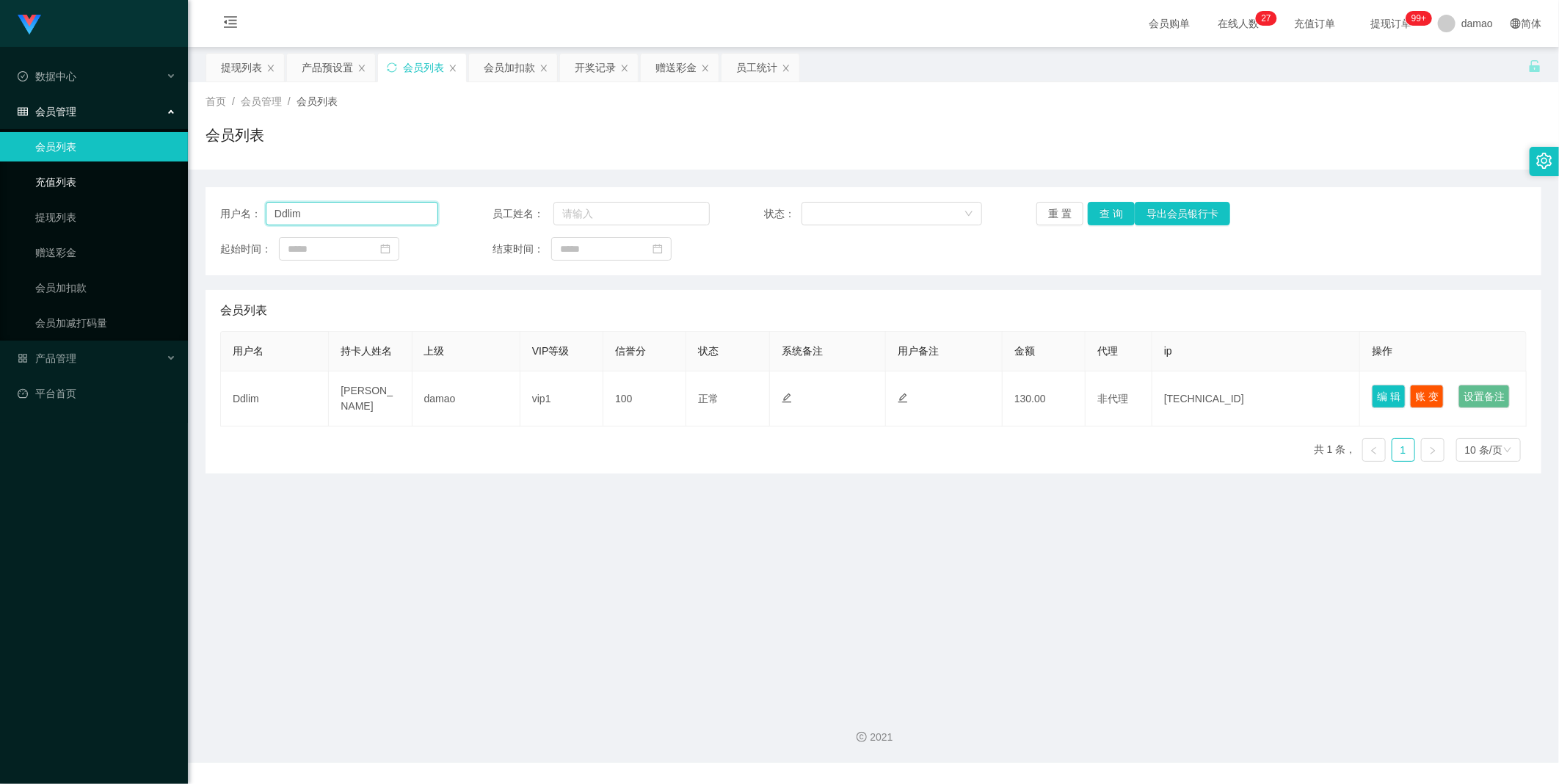
drag, startPoint x: 382, startPoint y: 218, endPoint x: 480, endPoint y: 185, distance: 103.4
click at [104, 182] on section "Jingdong工作台代理端 数据中心 会员管理 会员列表 充值列表 提现列表 赠送彩金 会员加扣款 会员加减打码量 产品管理 平台首页 保存配置 重置配置 …" at bounding box center [779, 381] width 1559 height 762
paste input "LYH6688"
type input "LYH6688"
click at [499, 218] on button "查 询" at bounding box center [1112, 213] width 47 height 23
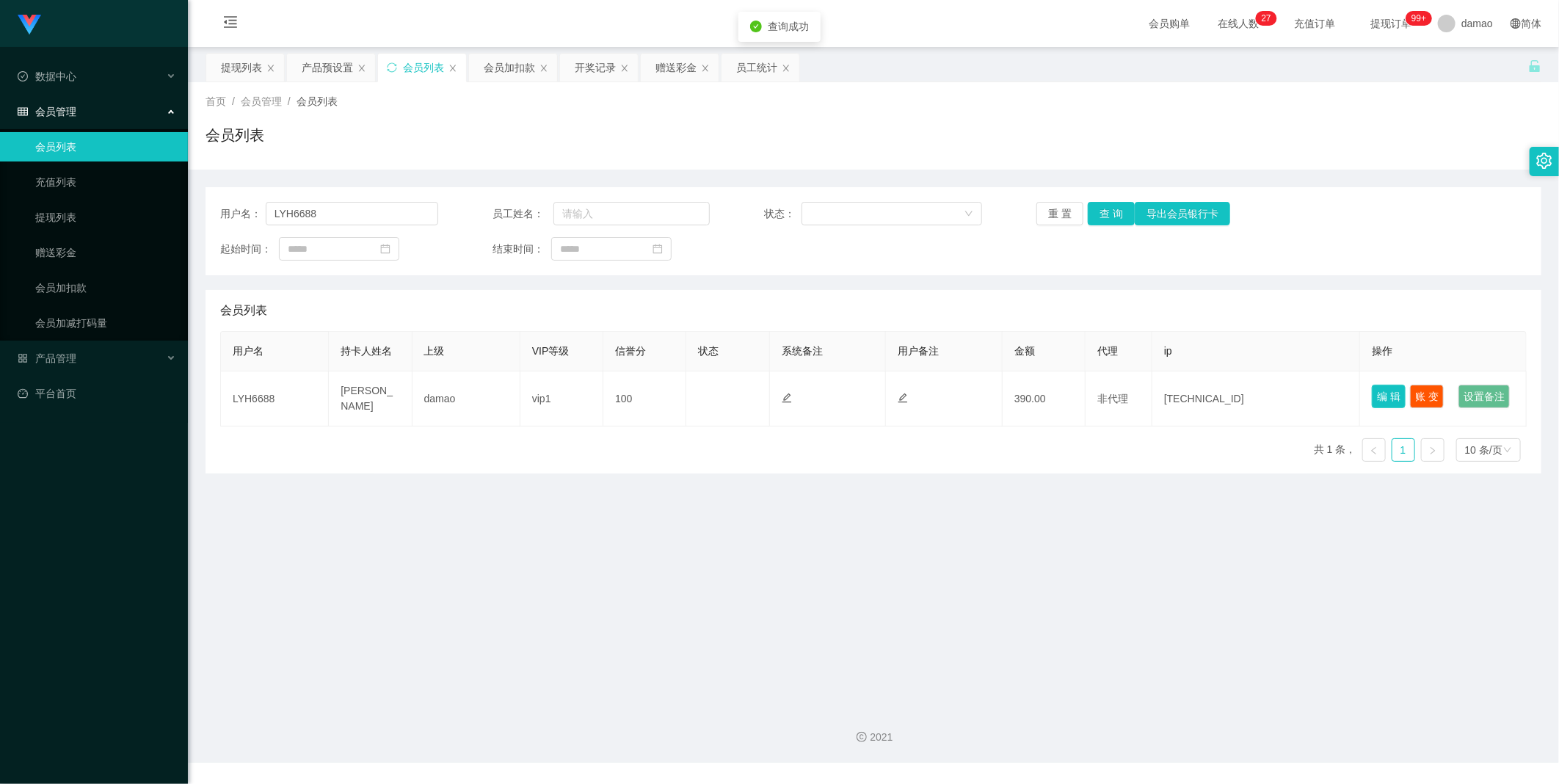
drag, startPoint x: 1378, startPoint y: 399, endPoint x: 1341, endPoint y: 401, distance: 37.1
click at [499, 396] on button "编 辑" at bounding box center [1388, 396] width 34 height 23
type input "LYH6688"
type input "[PERSON_NAME]"
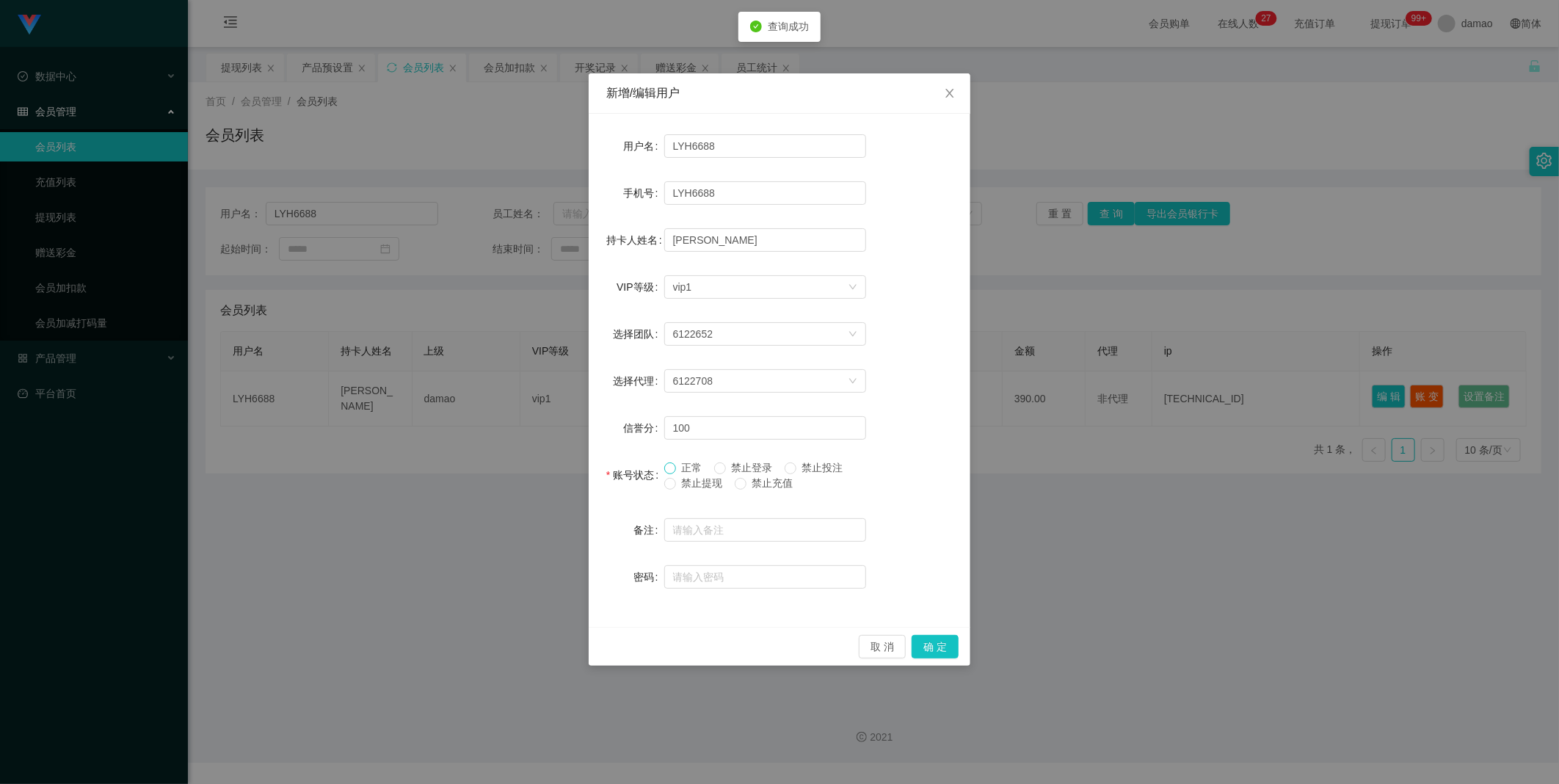
click at [499, 396] on span at bounding box center [669, 467] width 11 height 11
drag, startPoint x: 944, startPoint y: 648, endPoint x: 951, endPoint y: 648, distance: 7.0
click at [499, 396] on button "确 定" at bounding box center [935, 646] width 47 height 23
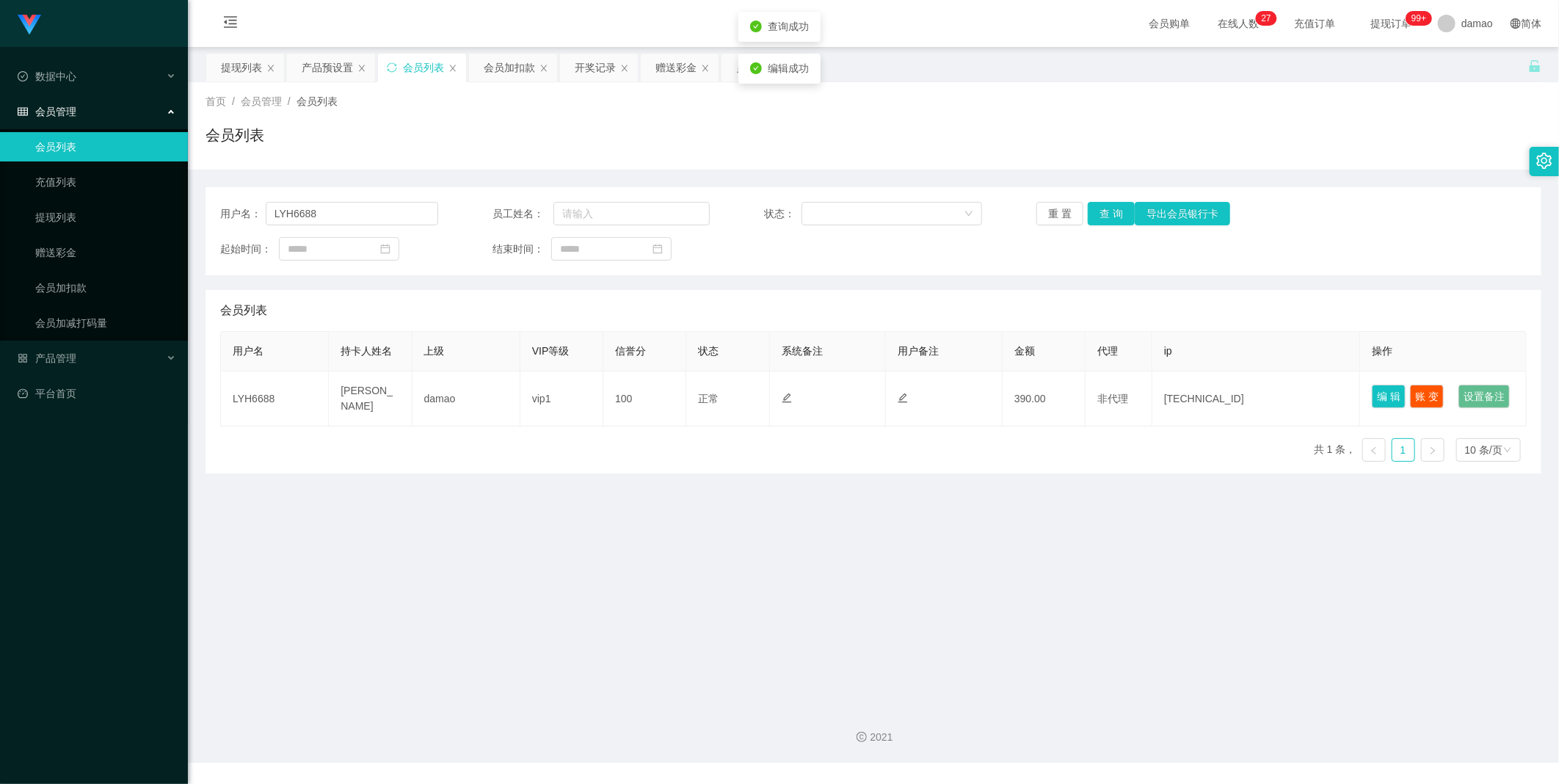
drag, startPoint x: 761, startPoint y: 580, endPoint x: 744, endPoint y: 501, distance: 80.8
click at [499, 396] on main "关闭左侧 关闭右侧 关闭其它 刷新页面 提现列表 产品预设置 会员列表 会员加扣款 开奖记录 赠送彩金 员工统计 首页 / 会员管理 / 会员列表 / 会员列…" at bounding box center [873, 371] width 1371 height 647
click at [499, 68] on div "赠送彩金" at bounding box center [675, 68] width 41 height 28
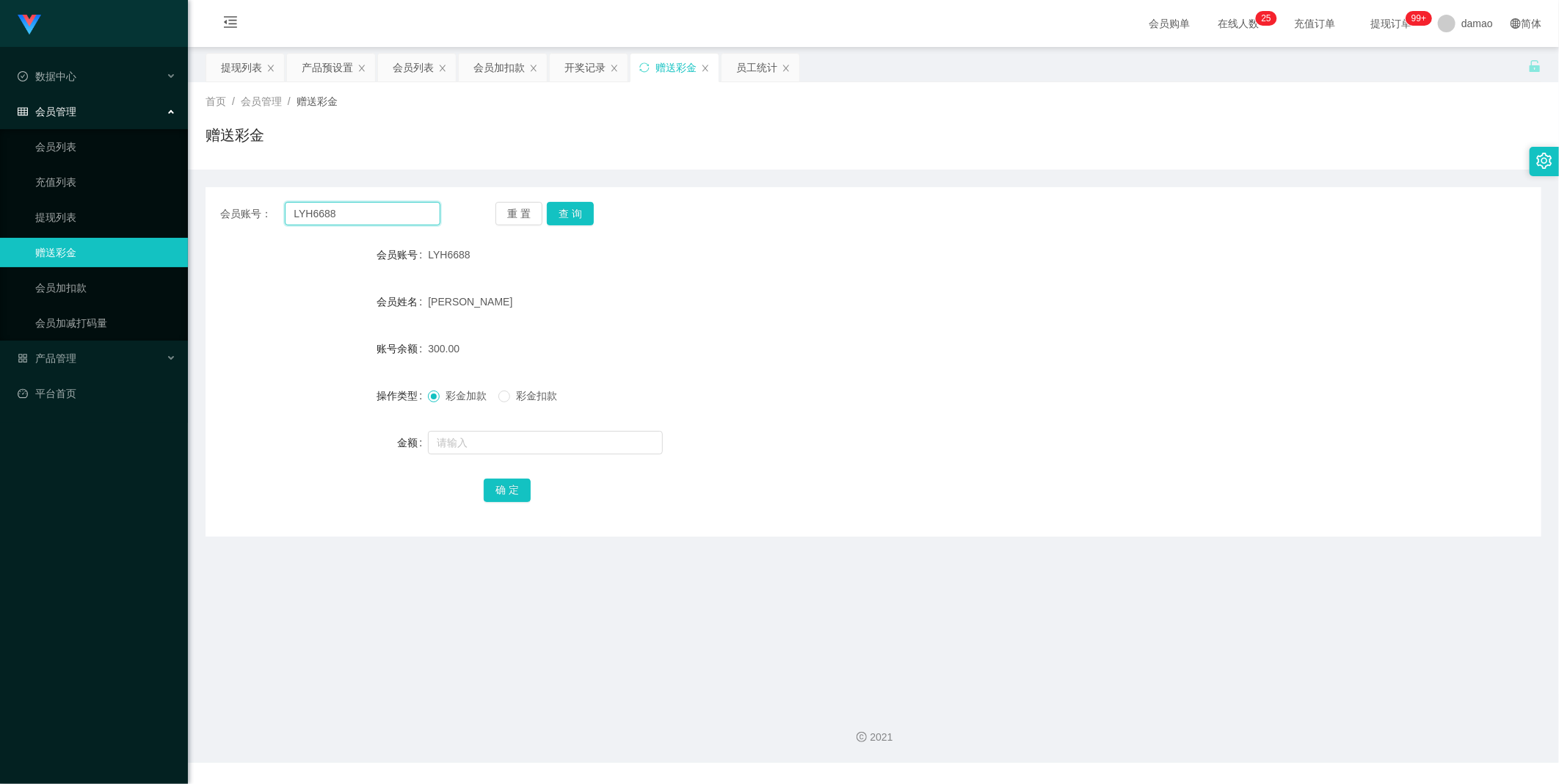
drag, startPoint x: 370, startPoint y: 214, endPoint x: 252, endPoint y: 191, distance: 120.2
click at [251, 191] on div "会员账号： LYH6688 重 置 查 询 会员账号 LYH6688 会员姓名 [PERSON_NAME] 账号余额 300.00 操作类型 彩金加款 彩金扣…" at bounding box center [873, 361] width 1336 height 349
paste input "Ddlim"
type input "Ddlim"
click at [499, 214] on button "查 询" at bounding box center [570, 213] width 47 height 23
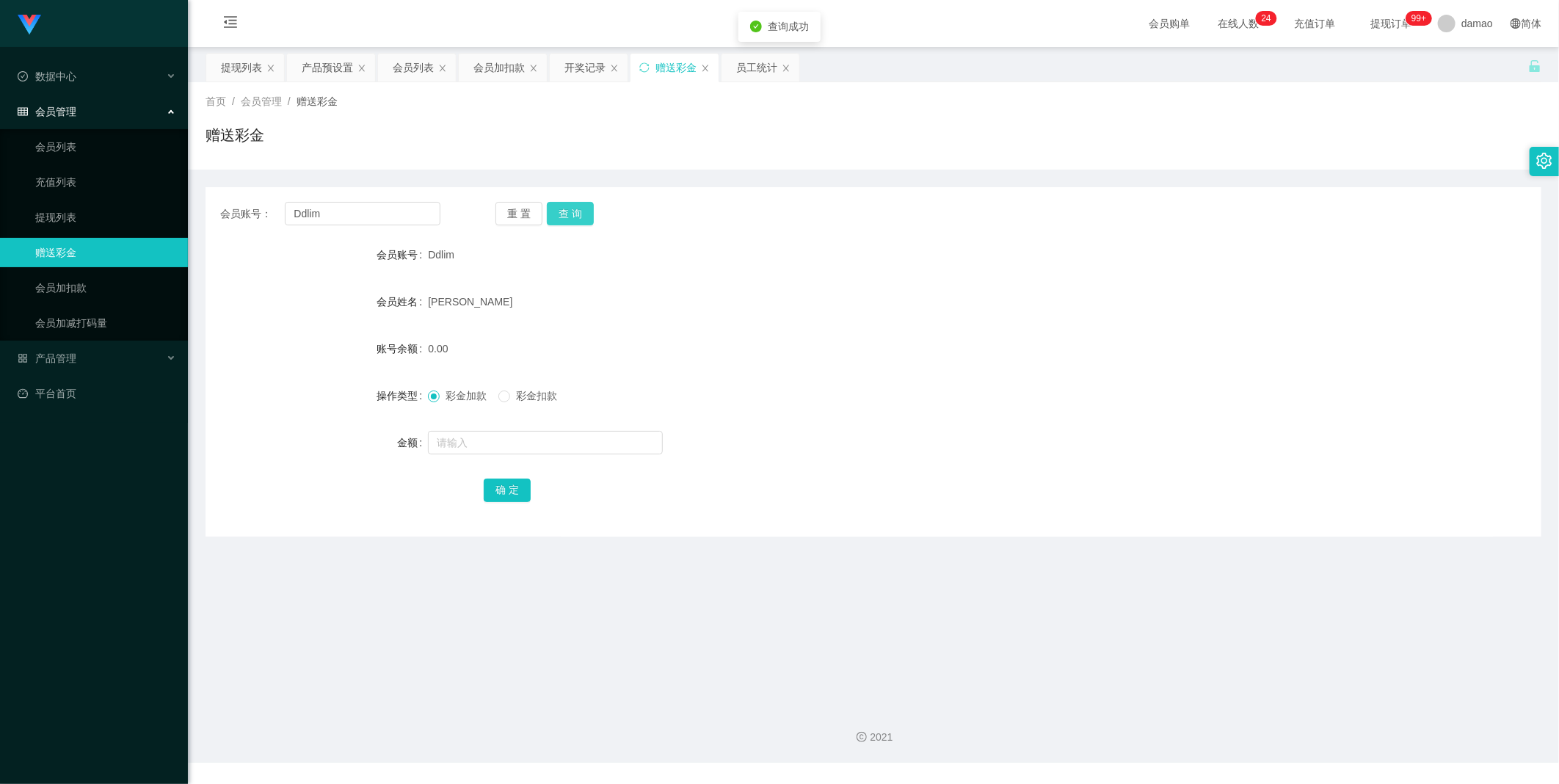
click at [499, 209] on button "查 询" at bounding box center [570, 213] width 47 height 23
click at [499, 209] on button "查 询" at bounding box center [578, 213] width 64 height 23
click at [499, 209] on button "查 询" at bounding box center [570, 213] width 47 height 23
click at [459, 396] on input "text" at bounding box center [546, 442] width 235 height 23
type input "200"
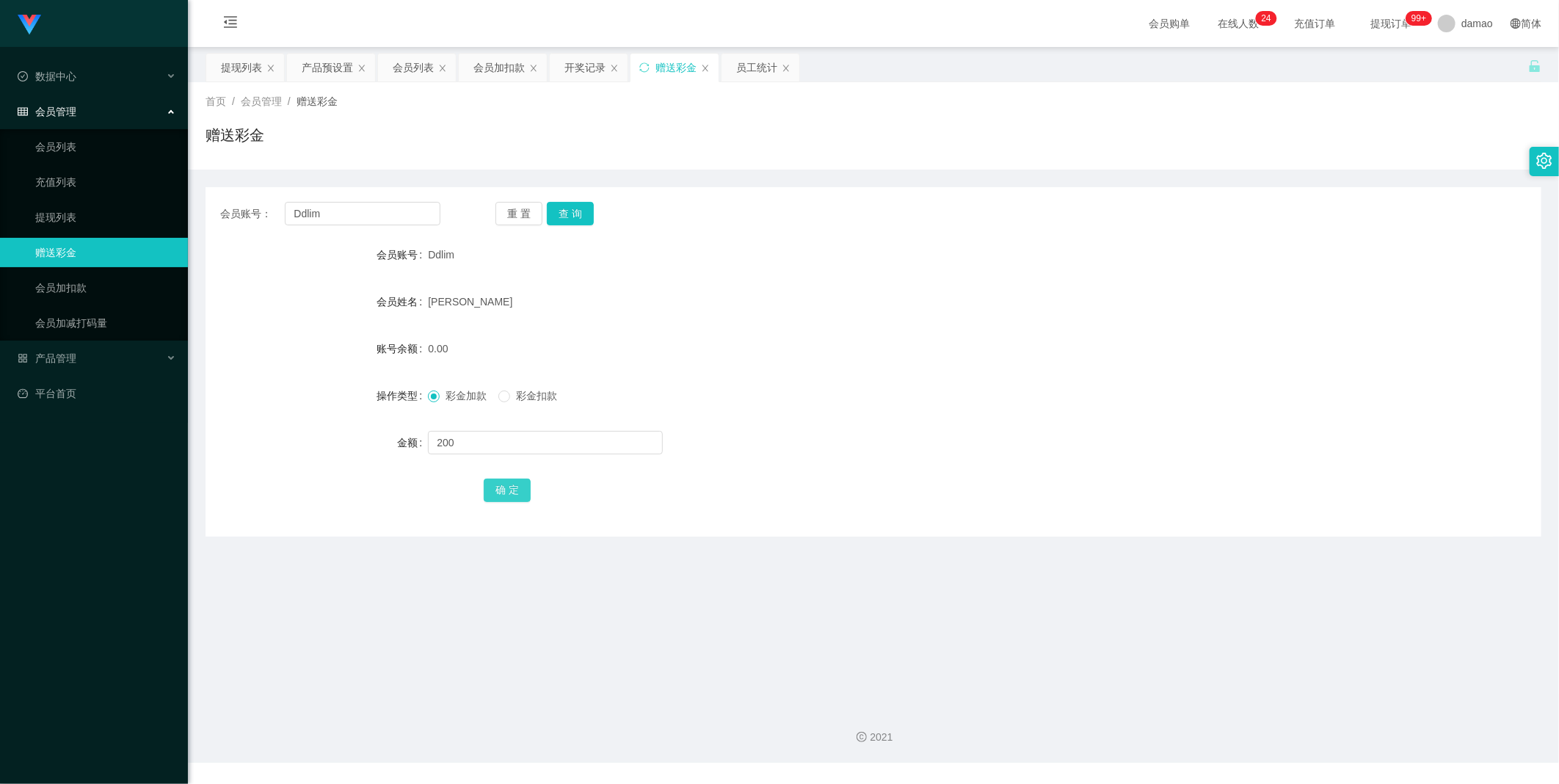
click at [499, 396] on button "确 定" at bounding box center [507, 490] width 47 height 23
drag, startPoint x: 243, startPoint y: 64, endPoint x: 269, endPoint y: 64, distance: 26.0
click at [242, 64] on div "提现列表" at bounding box center [241, 68] width 41 height 28
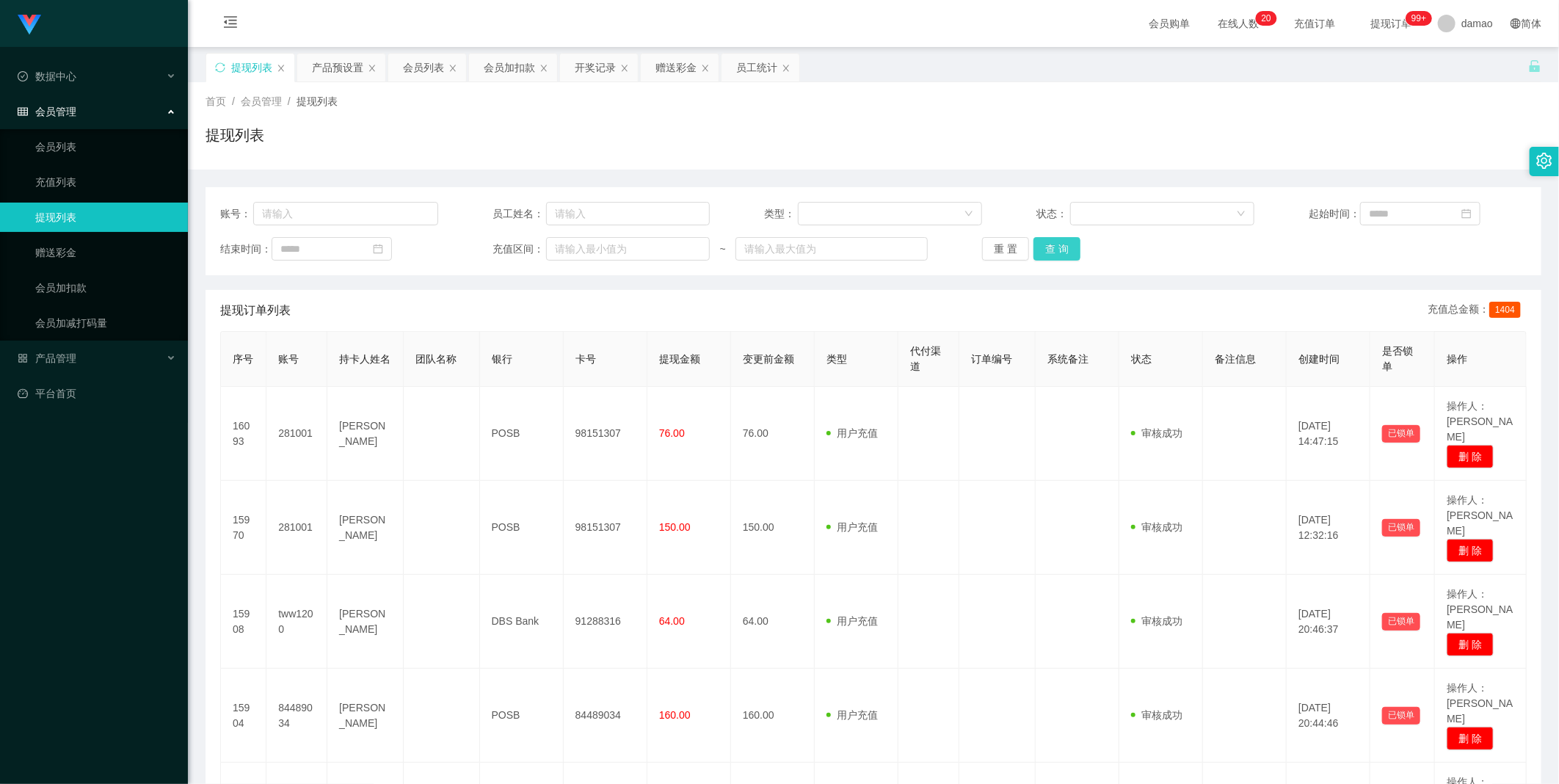
click at [499, 252] on button "查 询" at bounding box center [1057, 248] width 47 height 23
click at [499, 252] on div "重 置 查 询" at bounding box center [1091, 248] width 218 height 23
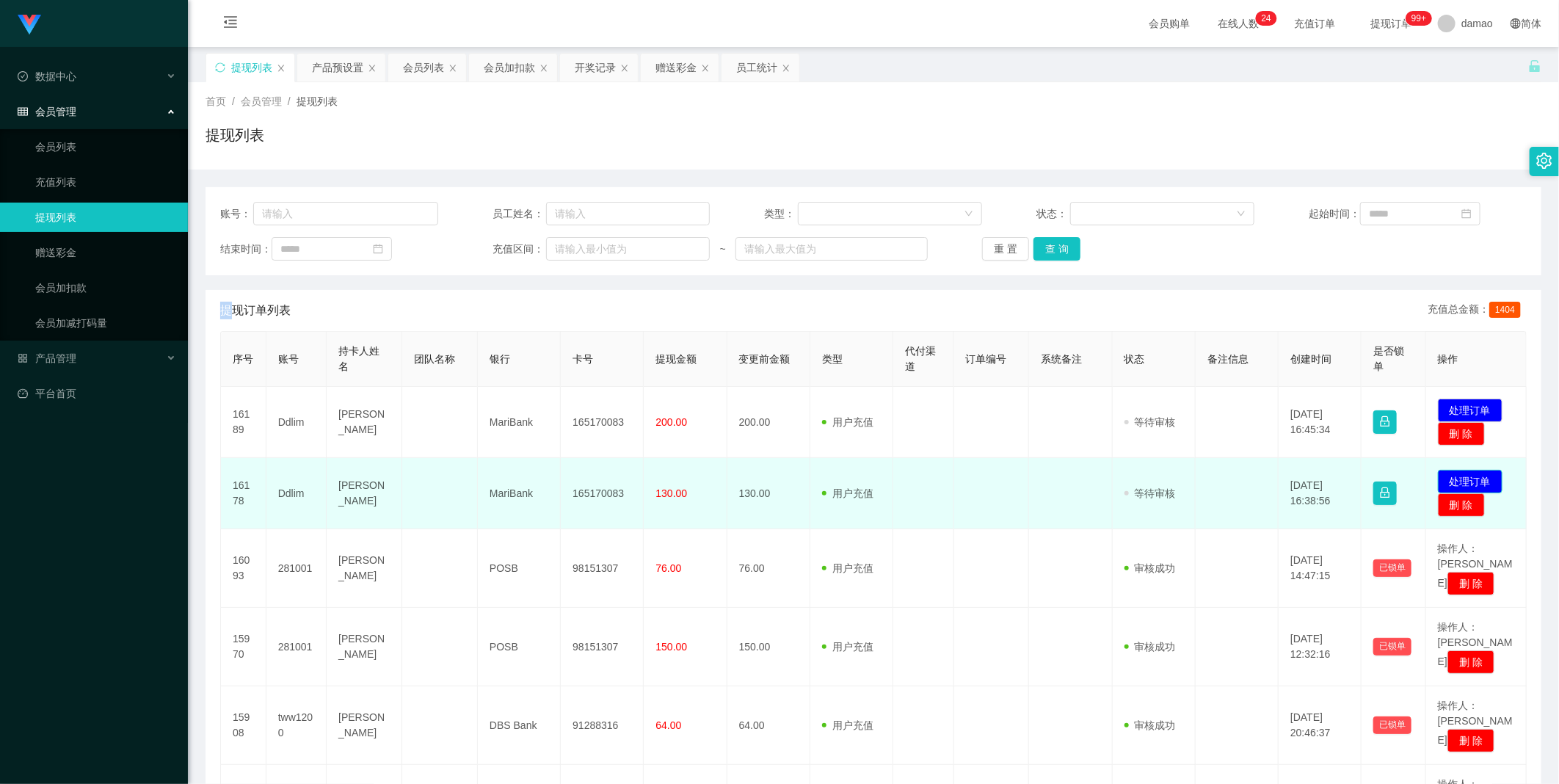
click at [499, 396] on button "处理订单" at bounding box center [1470, 481] width 64 height 23
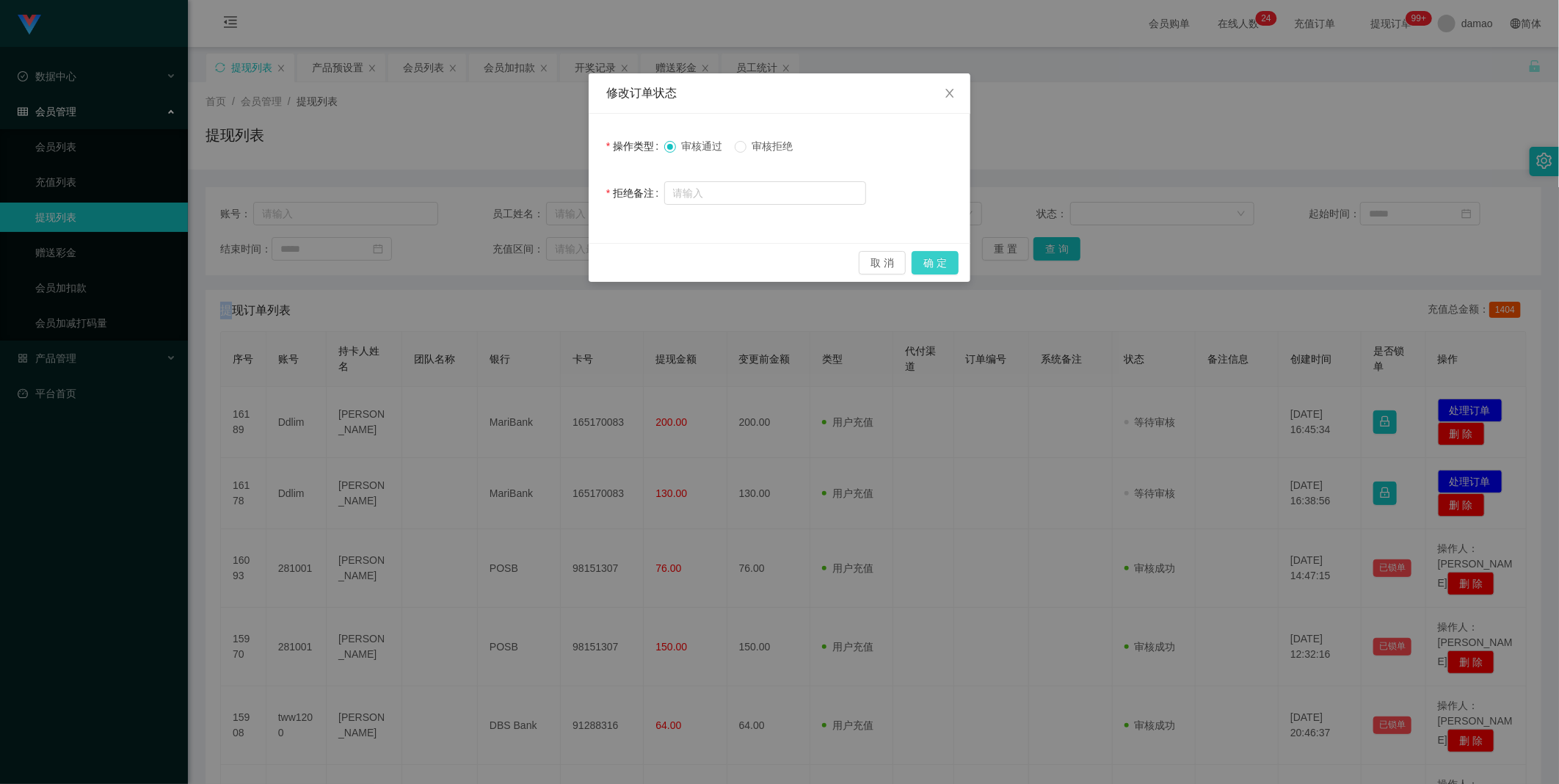
click at [499, 258] on button "确 定" at bounding box center [935, 262] width 47 height 23
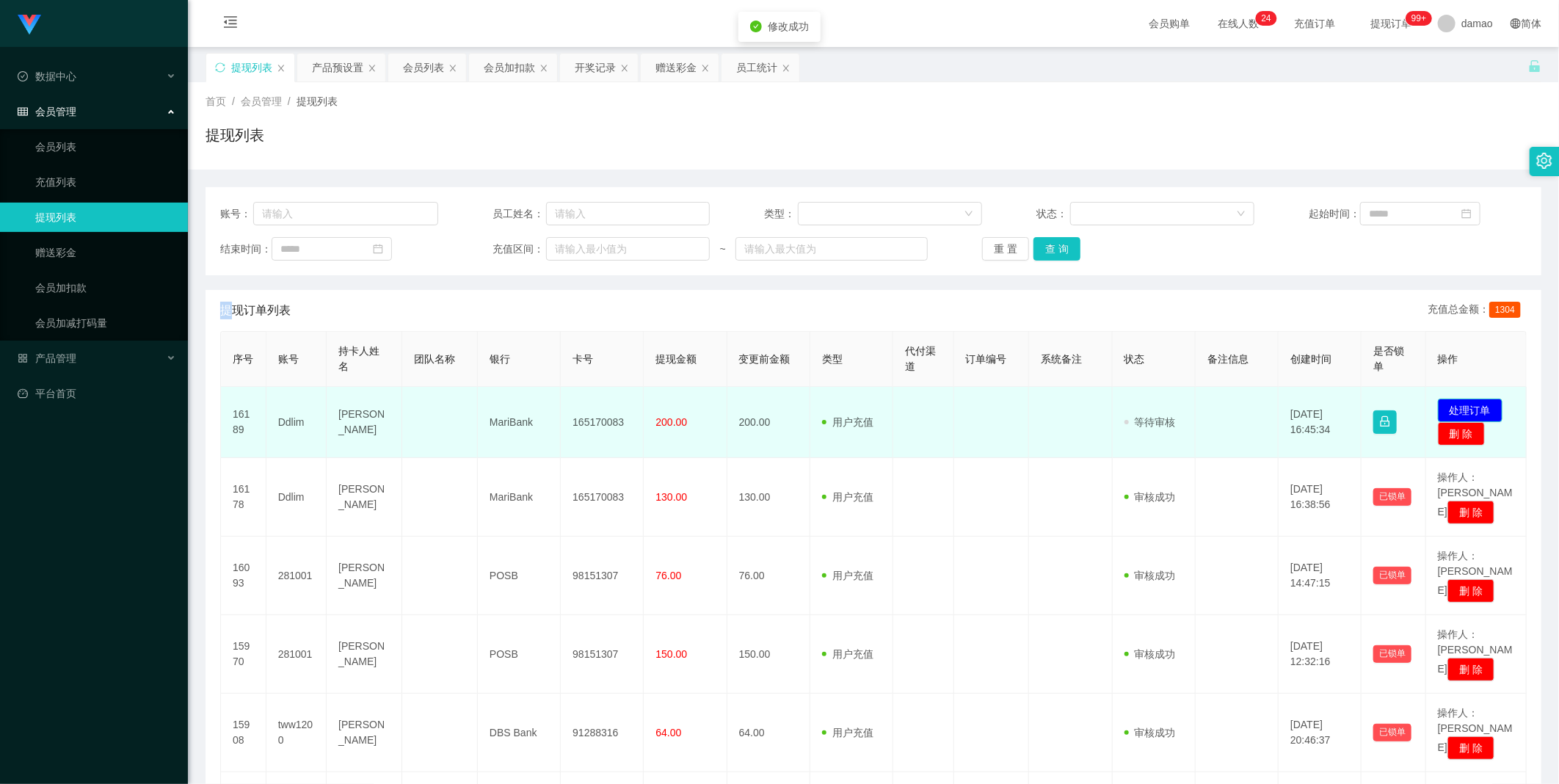
click at [499, 396] on button "处理订单" at bounding box center [1470, 410] width 64 height 23
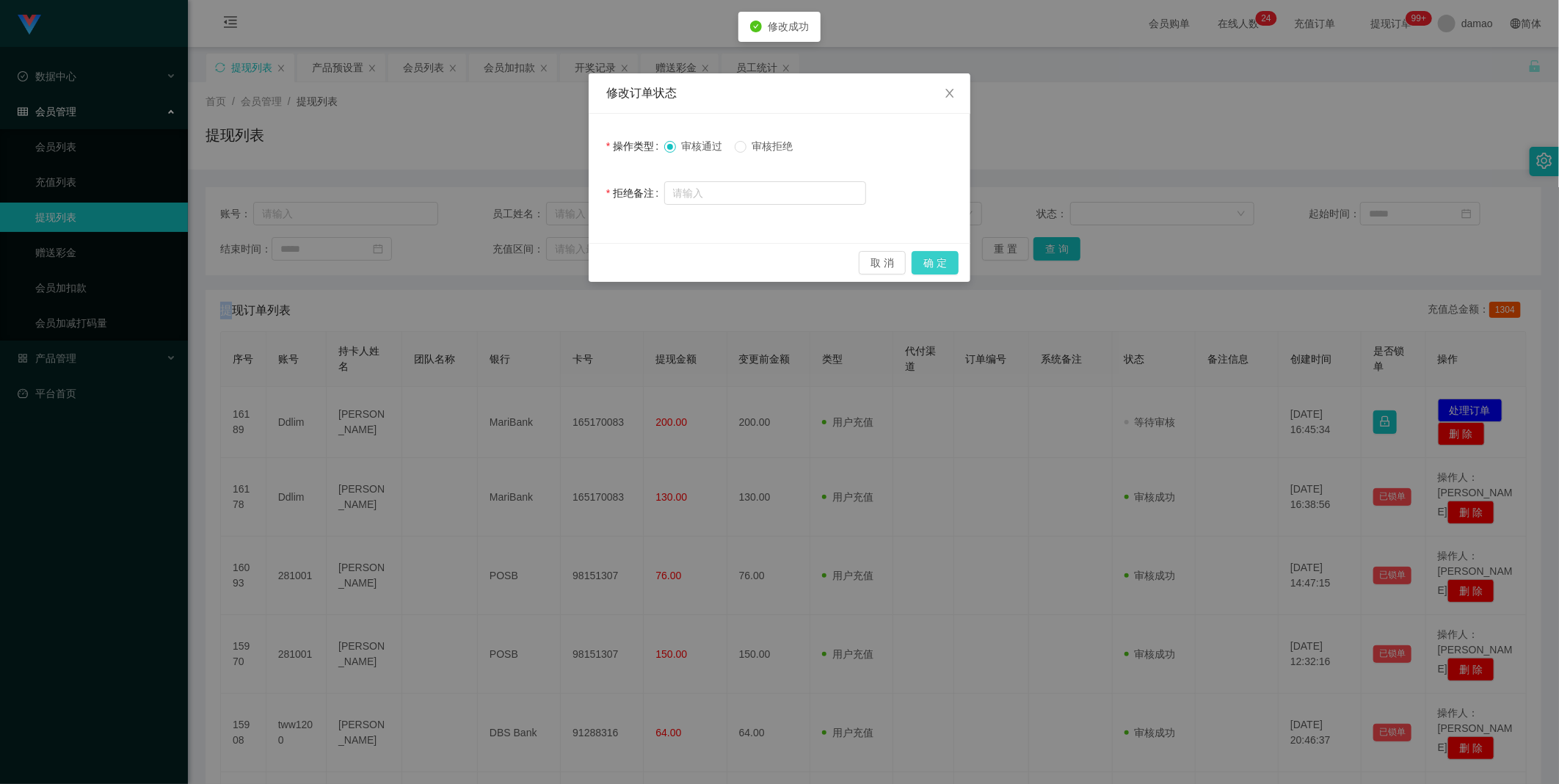
click at [499, 262] on button "确 定" at bounding box center [935, 262] width 47 height 23
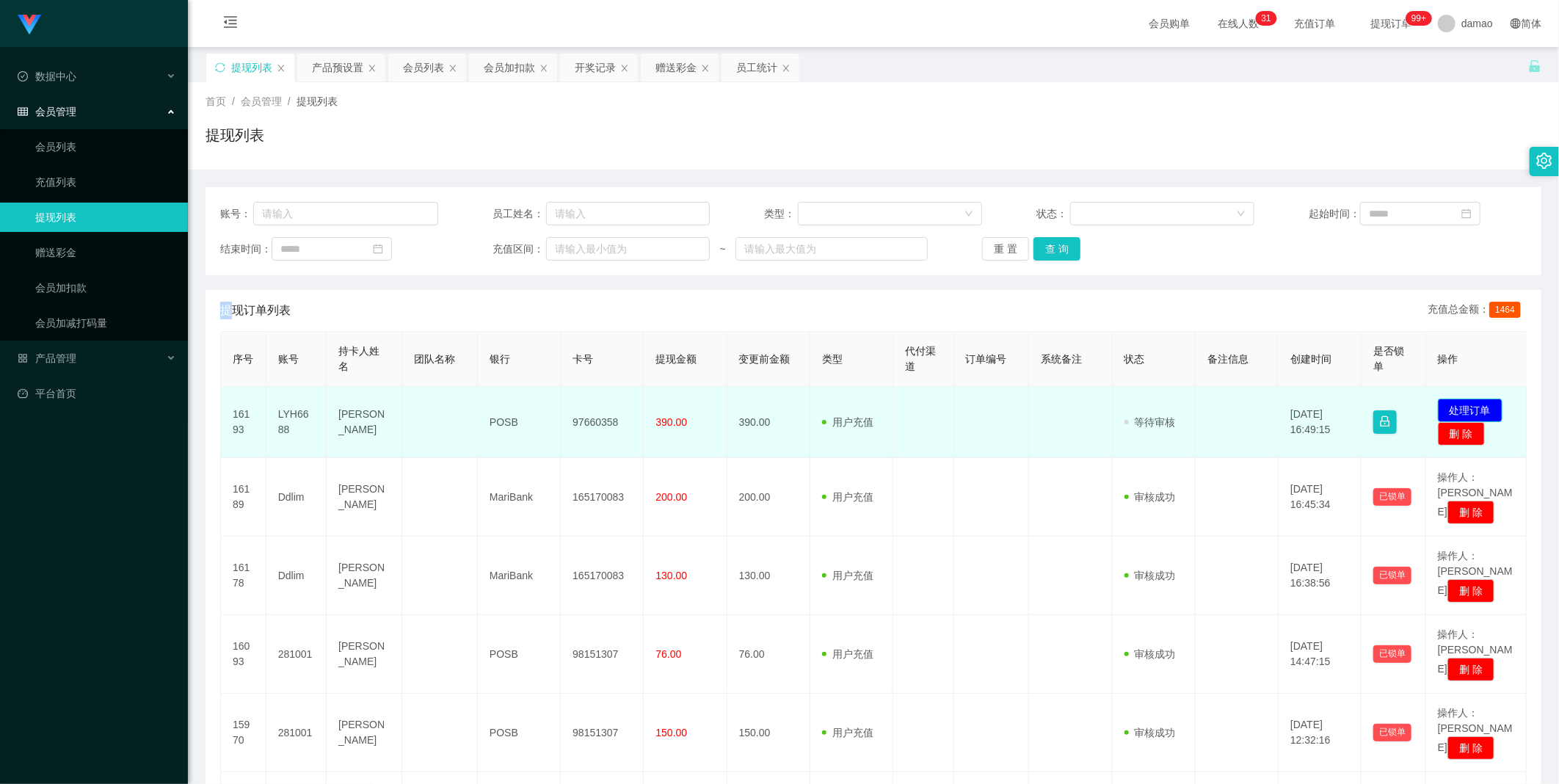
click at [499, 396] on button "处理订单" at bounding box center [1470, 410] width 64 height 23
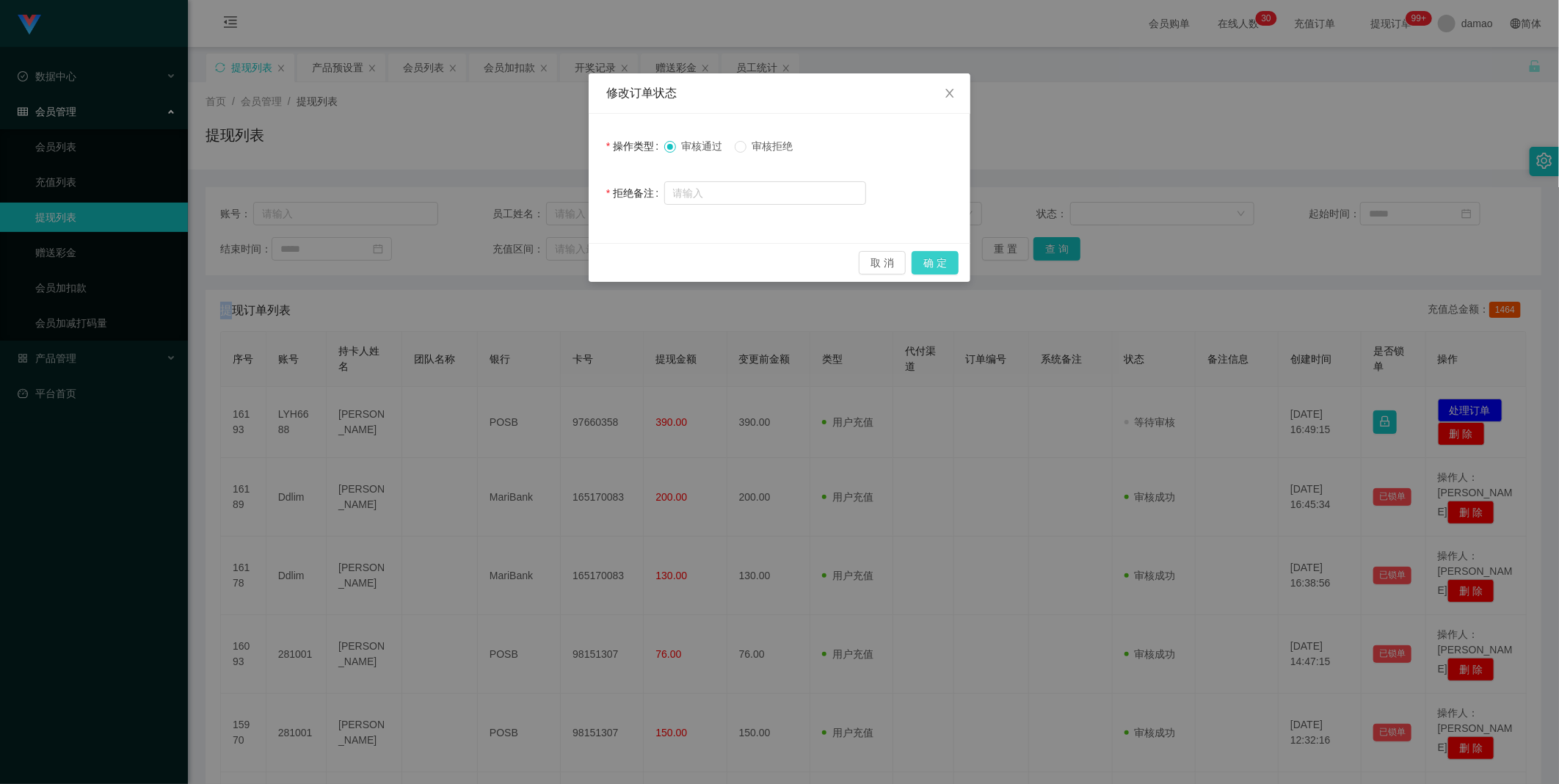
click at [499, 261] on button "确 定" at bounding box center [935, 262] width 47 height 23
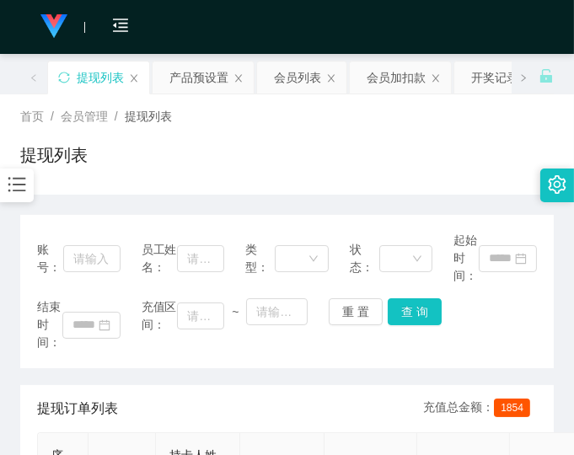
click at [413, 135] on div "首页 / 会员管理 / 提现列表 / 提现列表" at bounding box center [287, 144] width 534 height 73
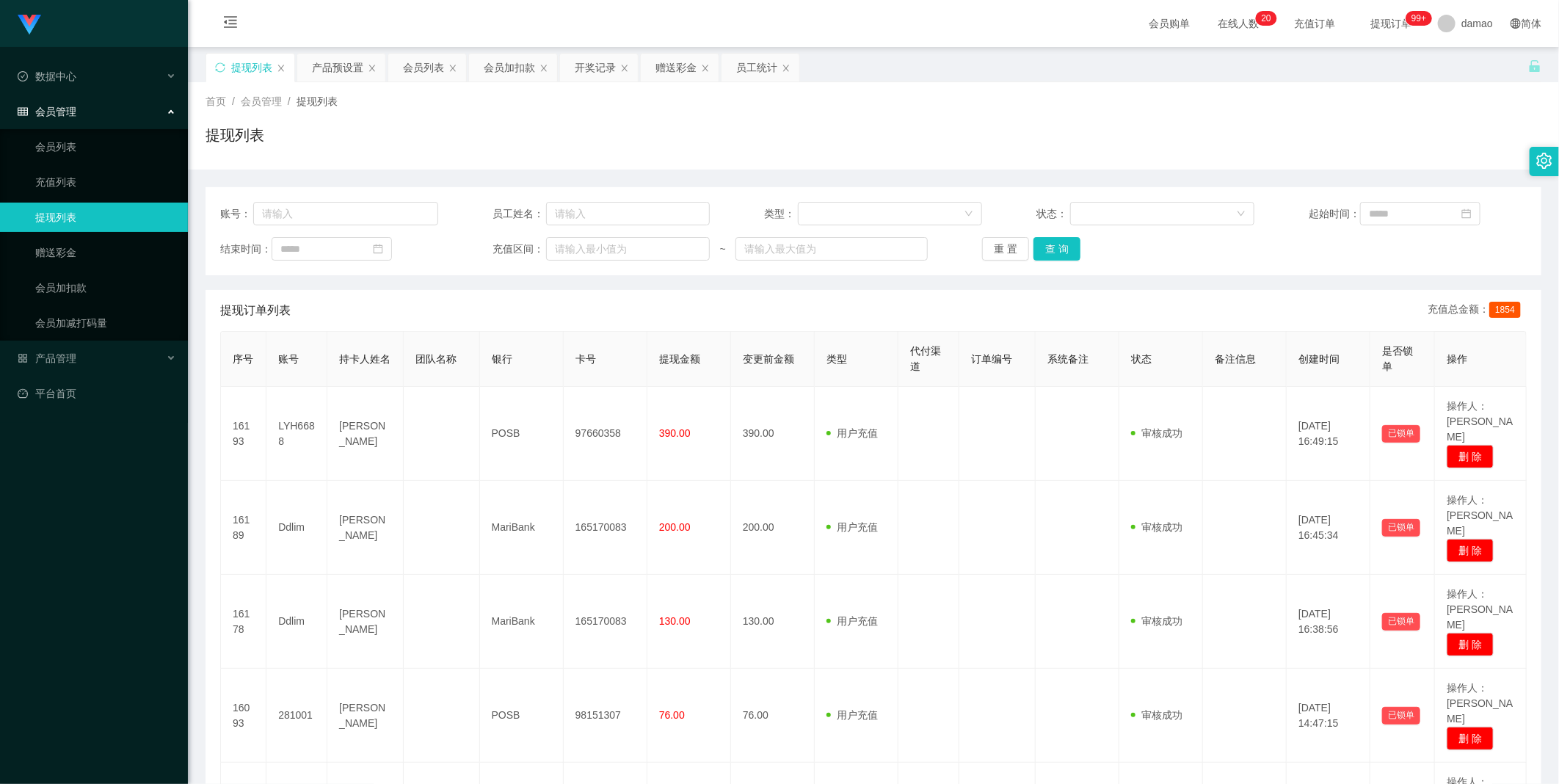
drag, startPoint x: 680, startPoint y: 68, endPoint x: 620, endPoint y: 114, distance: 75.6
click at [499, 68] on div "赠送彩金" at bounding box center [675, 68] width 41 height 28
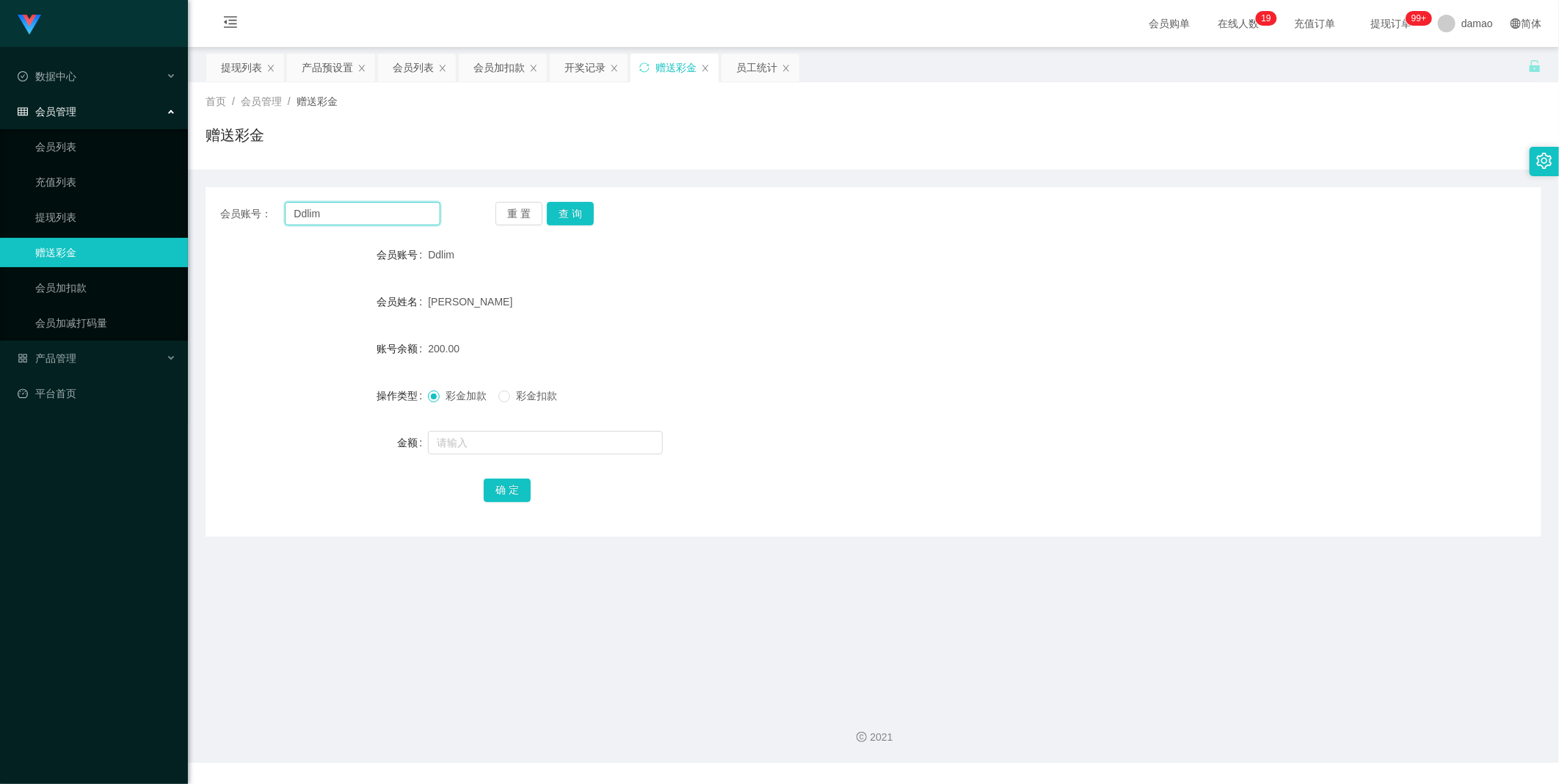
drag, startPoint x: 398, startPoint y: 217, endPoint x: 285, endPoint y: 218, distance: 113.0
click at [229, 216] on div "会员账号： [PERSON_NAME]" at bounding box center [330, 213] width 220 height 23
paste input "LYH6688"
type input "LYH6688"
drag, startPoint x: 570, startPoint y: 213, endPoint x: 561, endPoint y: 232, distance: 21.0
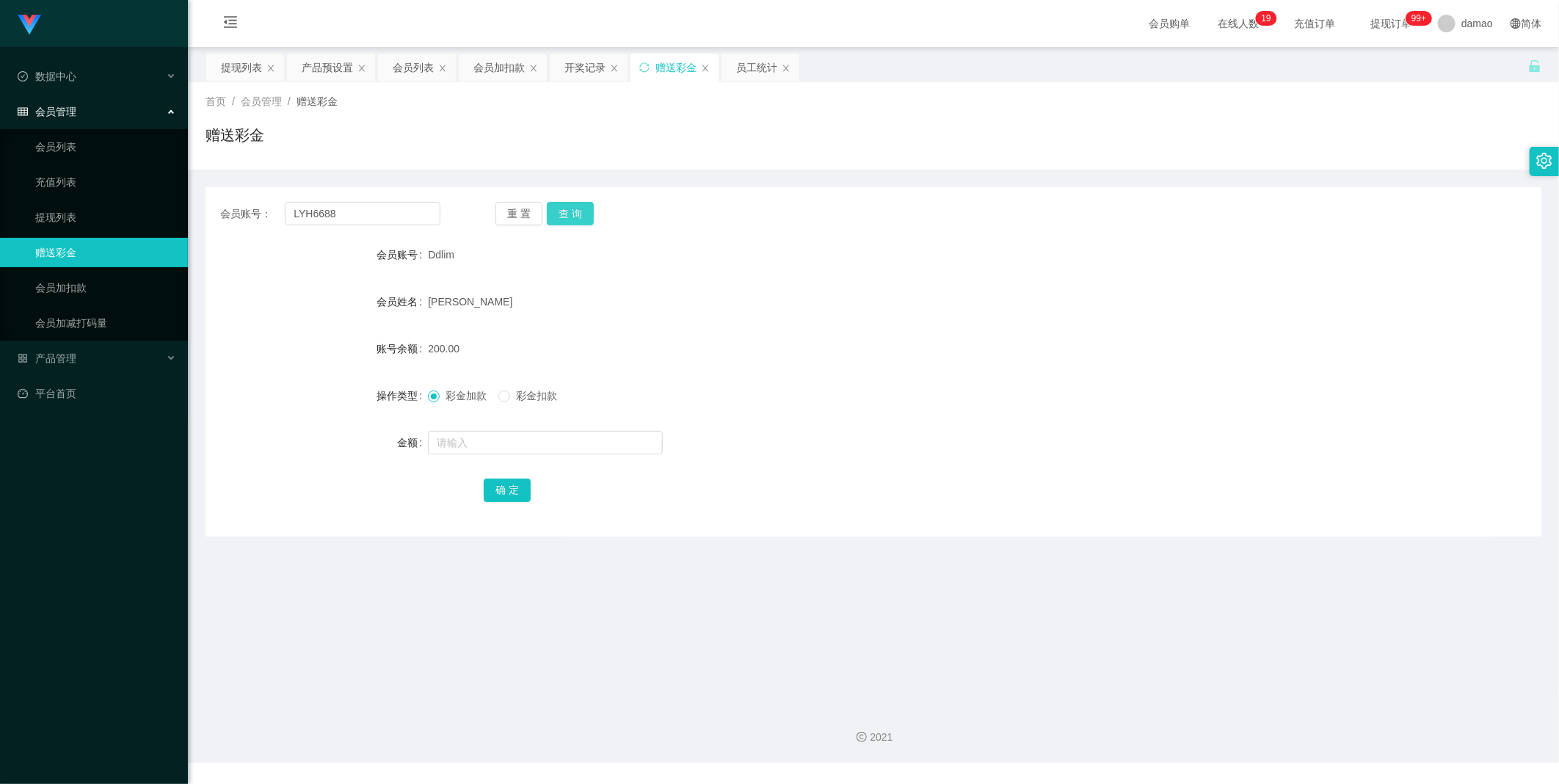
click at [499, 213] on button "查 询" at bounding box center [570, 213] width 47 height 23
click at [490, 396] on input "text" at bounding box center [546, 442] width 235 height 23
type input "256"
click at [499, 396] on button "确 定" at bounding box center [507, 490] width 47 height 23
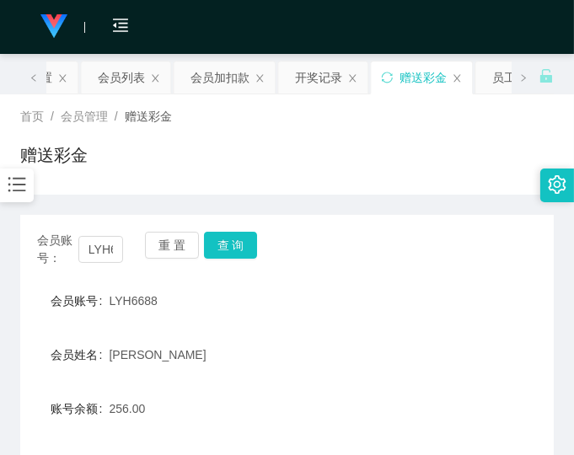
drag, startPoint x: 433, startPoint y: 310, endPoint x: 419, endPoint y: 266, distance: 45.9
click at [433, 309] on div "会员账号 LYH6688" at bounding box center [287, 301] width 534 height 34
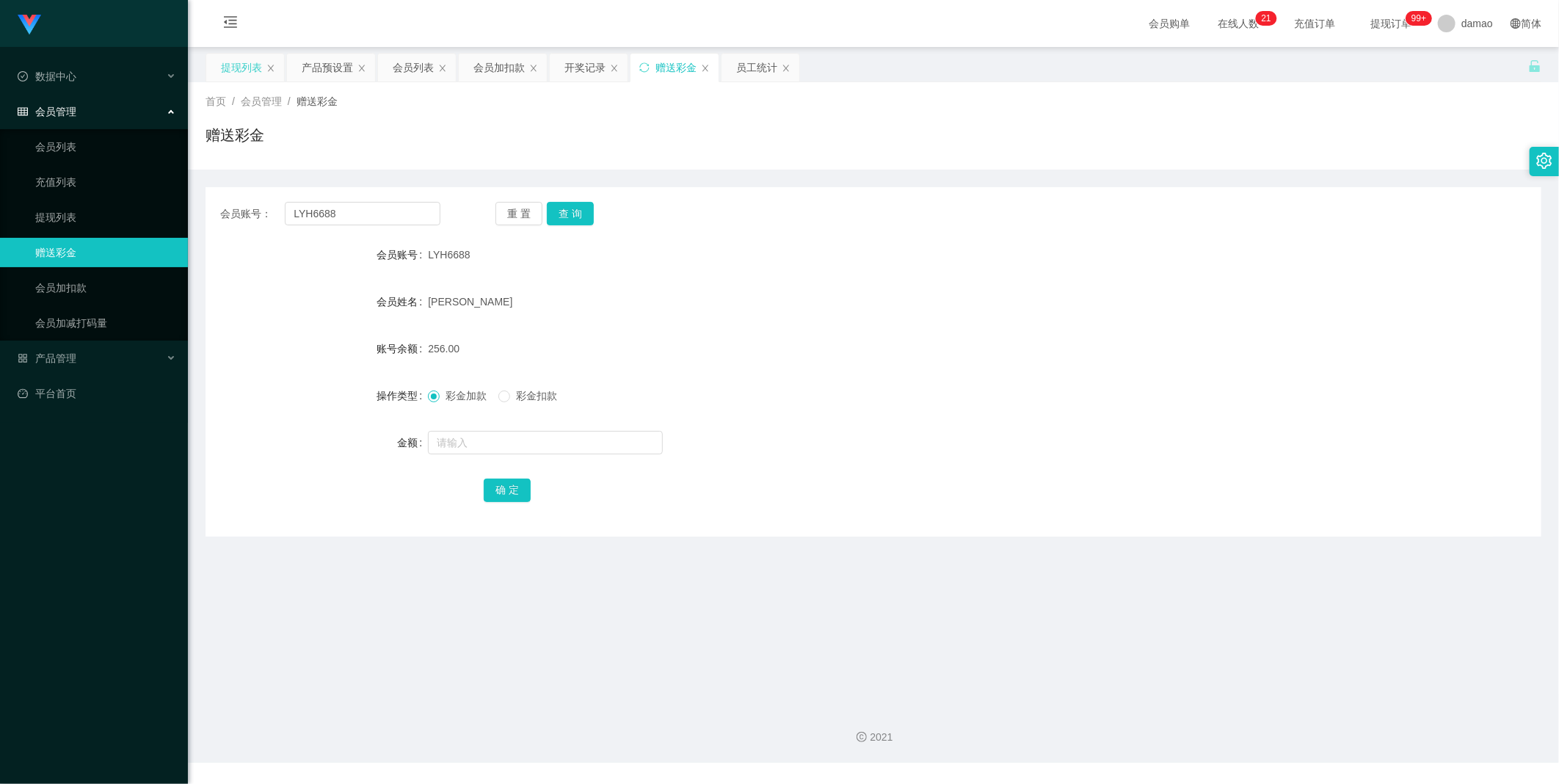
click at [232, 64] on div "提现列表" at bounding box center [241, 68] width 41 height 28
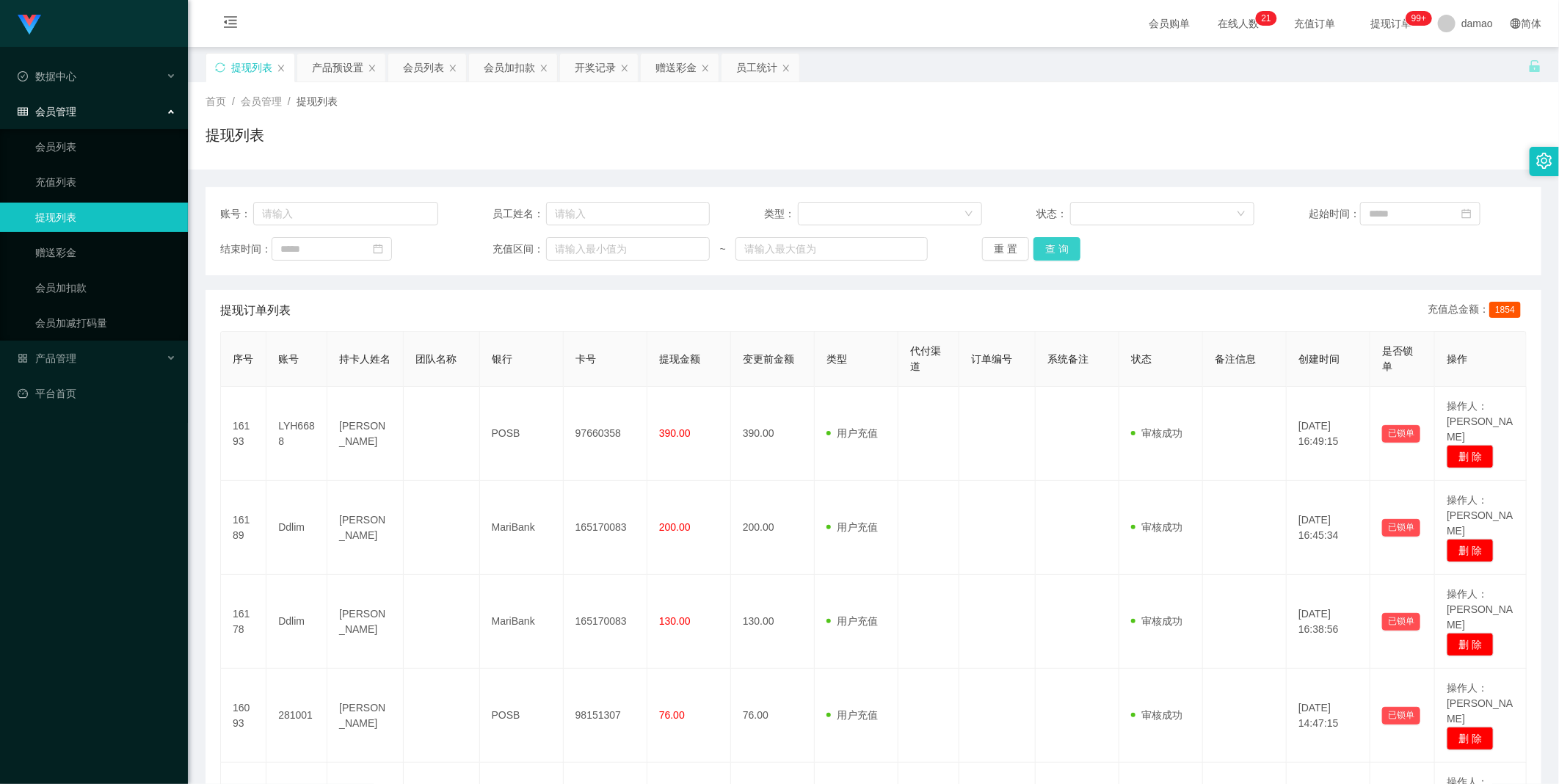
click at [499, 247] on button "查 询" at bounding box center [1057, 248] width 47 height 23
click at [499, 246] on div "重 置 查 询" at bounding box center [1091, 248] width 218 height 23
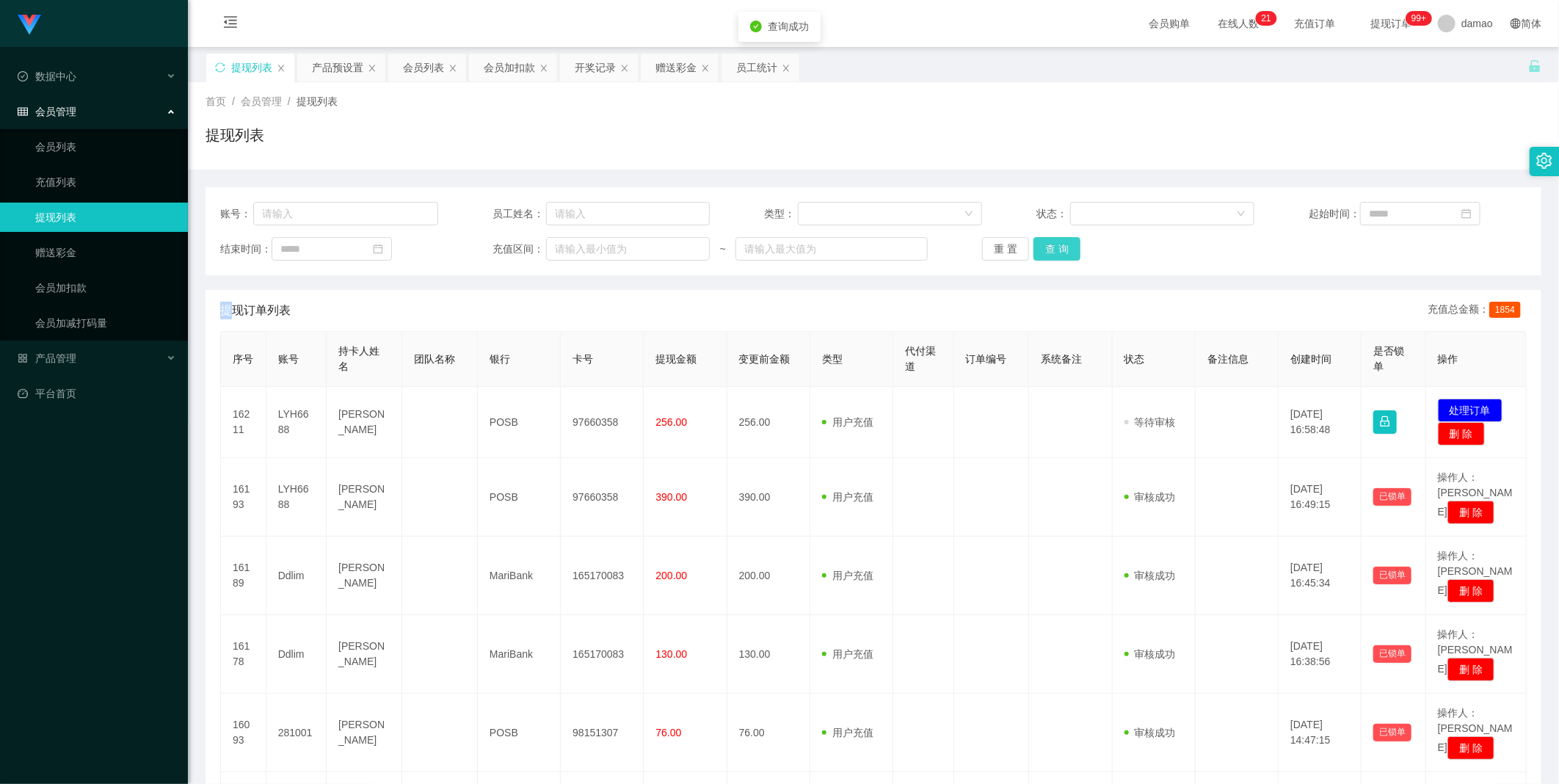
click at [499, 246] on button "查 询" at bounding box center [1057, 248] width 47 height 23
click at [499, 245] on div "重 置 查 询" at bounding box center [1091, 248] width 218 height 23
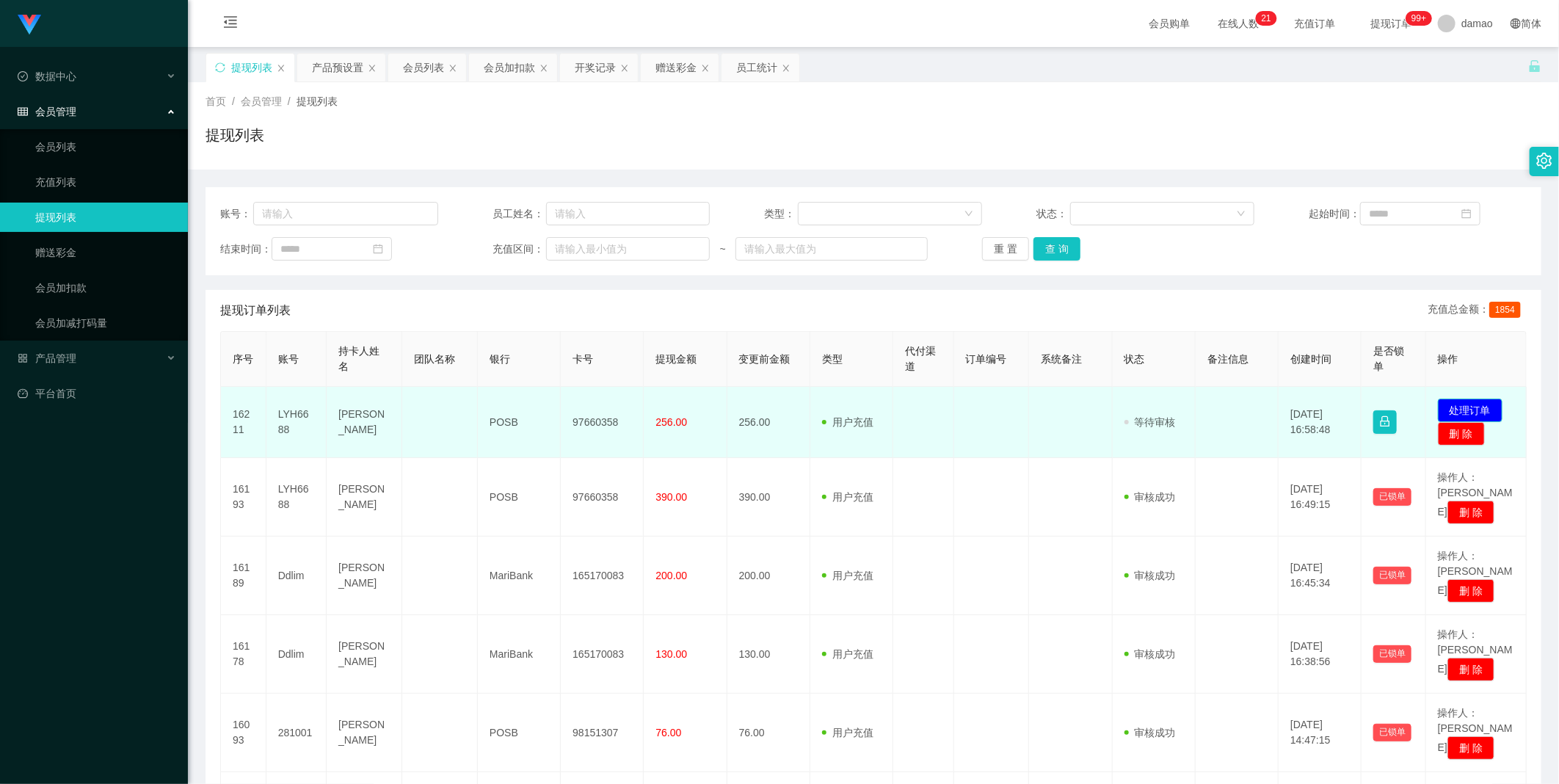
click at [499, 396] on button "处理订单" at bounding box center [1470, 410] width 64 height 23
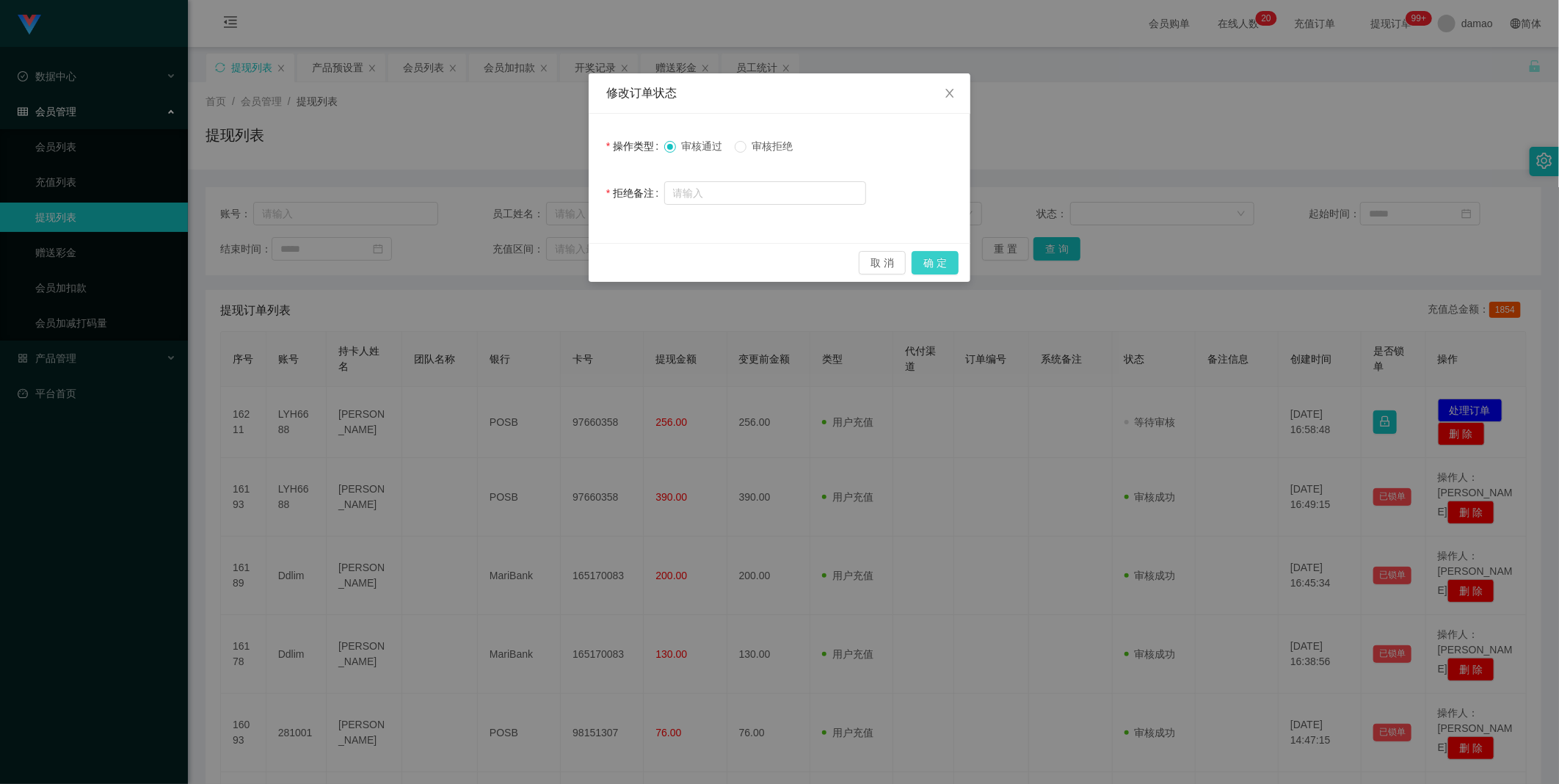
click at [499, 257] on button "确 定" at bounding box center [935, 262] width 47 height 23
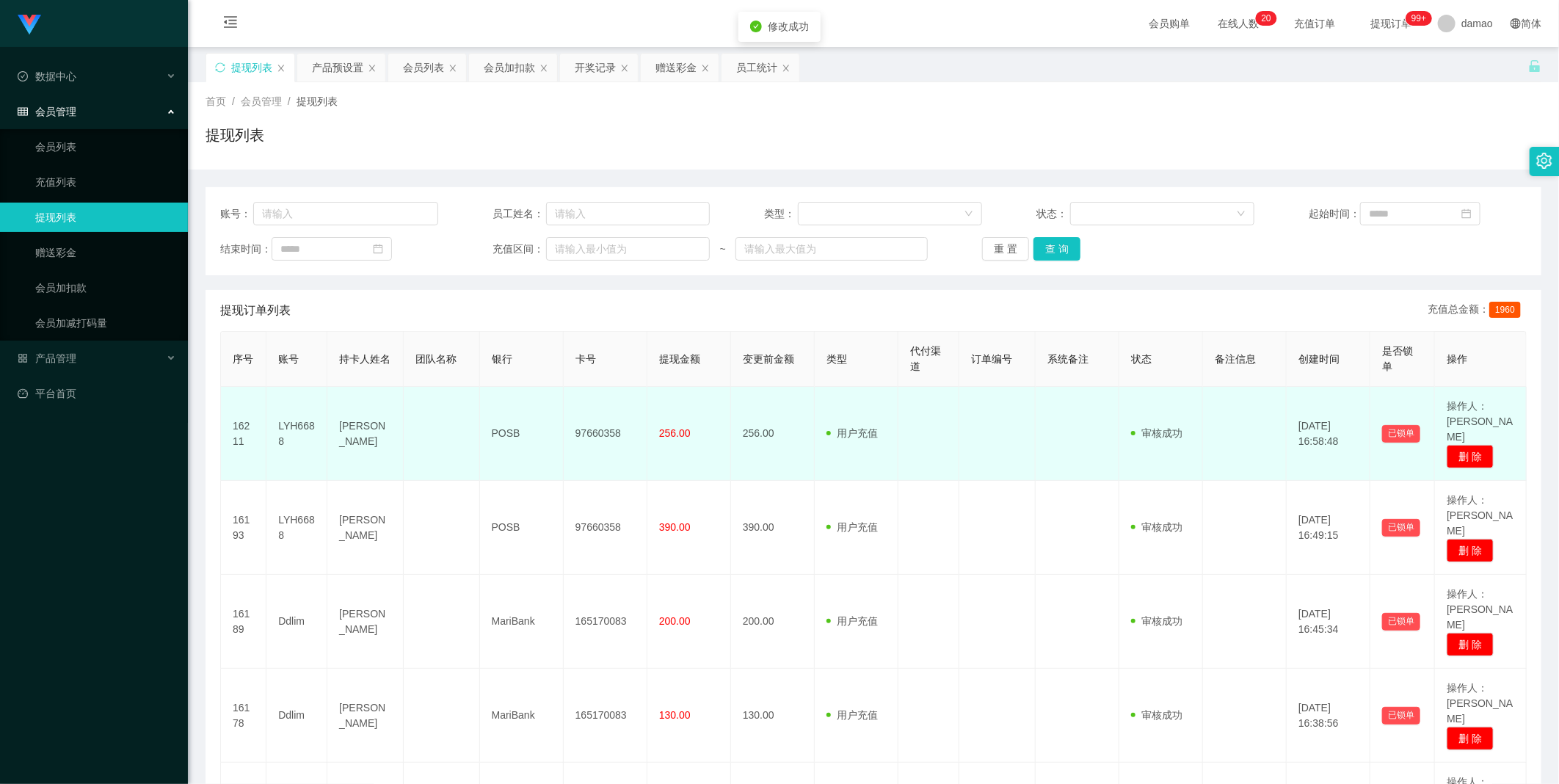
click at [499, 396] on td "97660358" at bounding box center [606, 433] width 84 height 94
copy td "97660358"
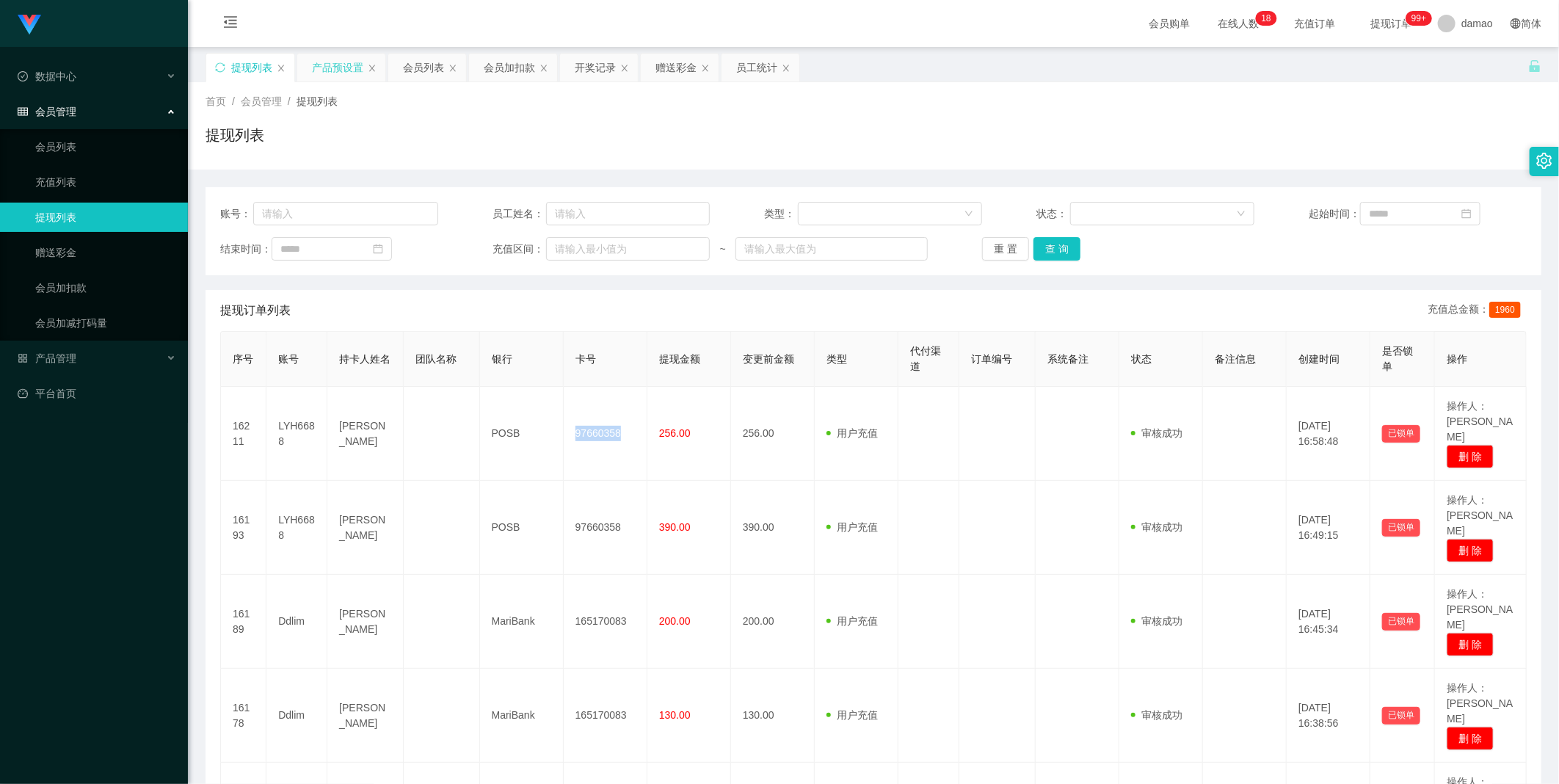
click at [312, 58] on div "产品预设置" at bounding box center [337, 68] width 51 height 28
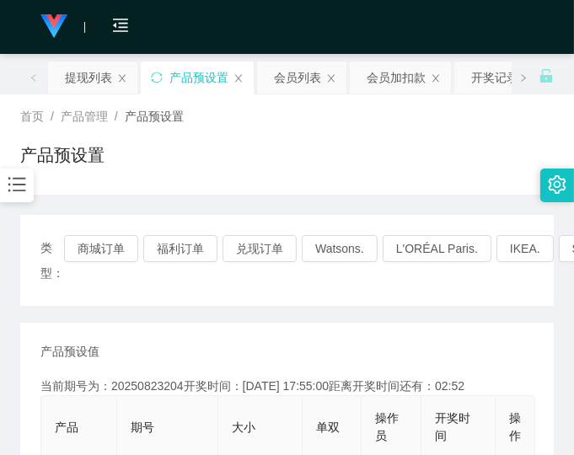
click at [350, 144] on div "产品预设置" at bounding box center [287, 162] width 534 height 39
click at [211, 68] on div "产品预设置" at bounding box center [199, 78] width 59 height 32
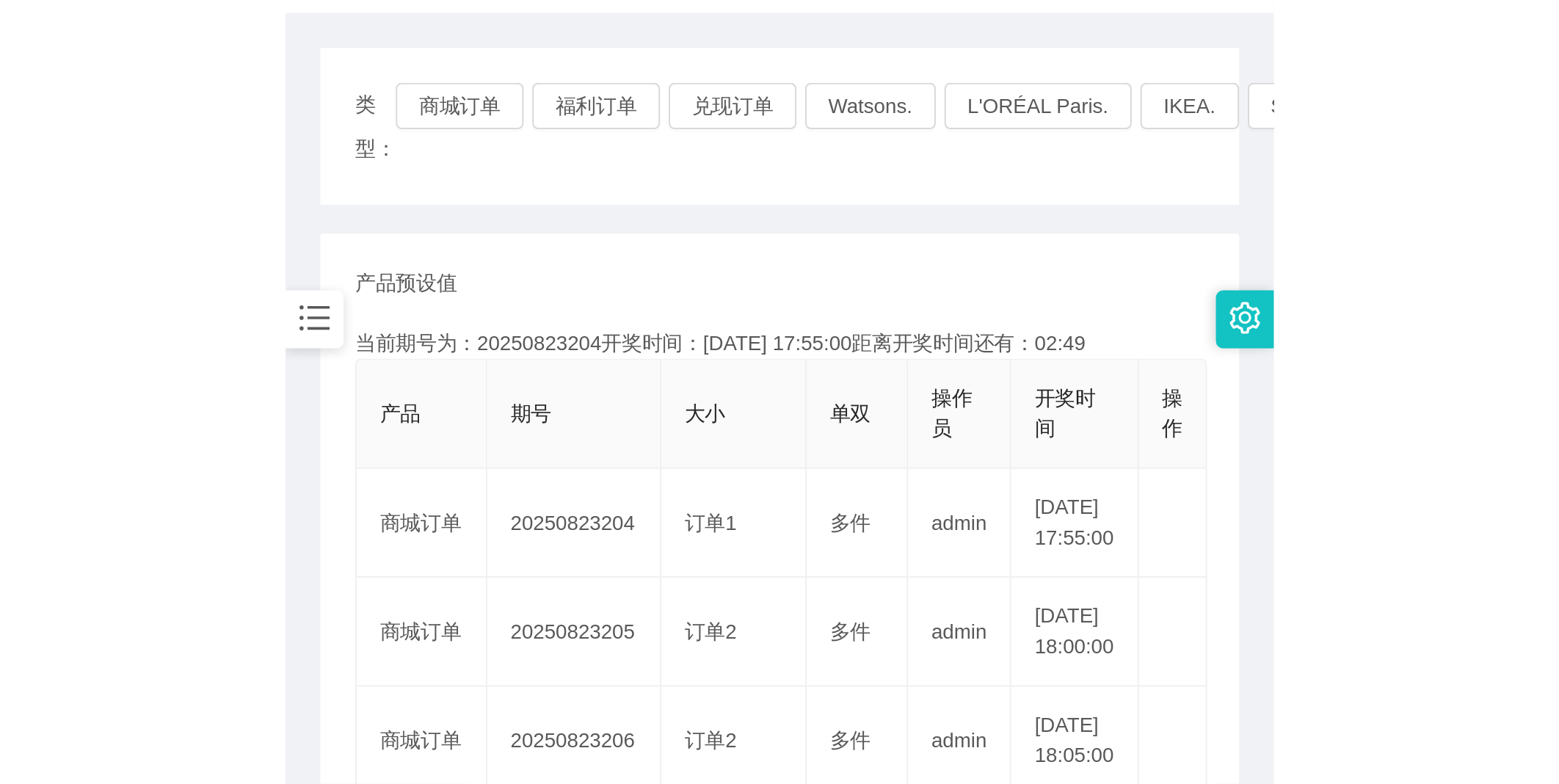
scroll to position [245, 0]
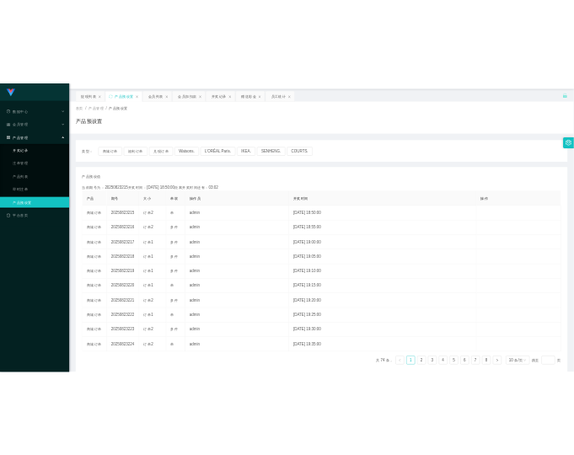
scroll to position [0, 0]
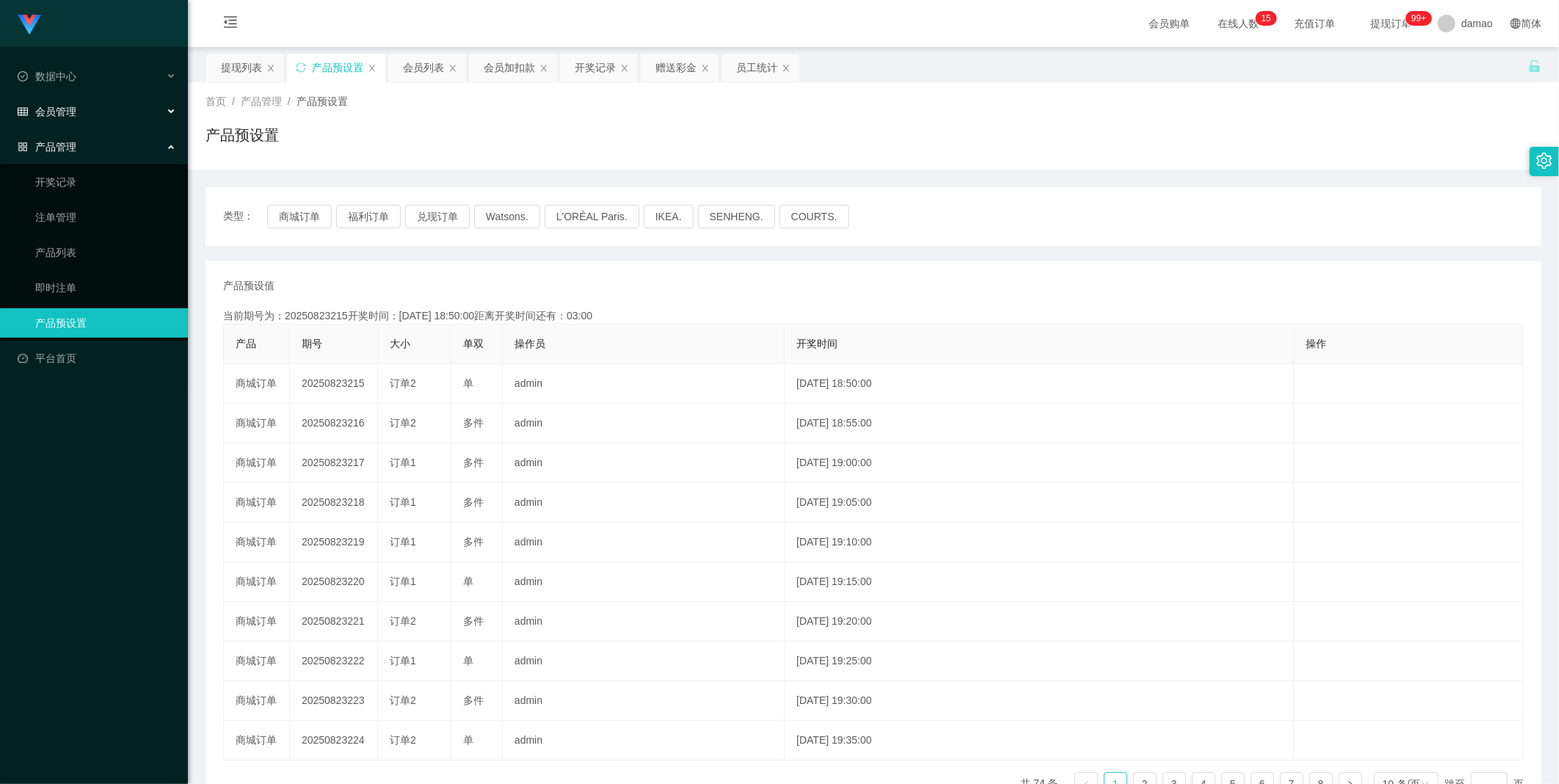
click at [136, 103] on div "会员管理" at bounding box center [94, 111] width 188 height 30
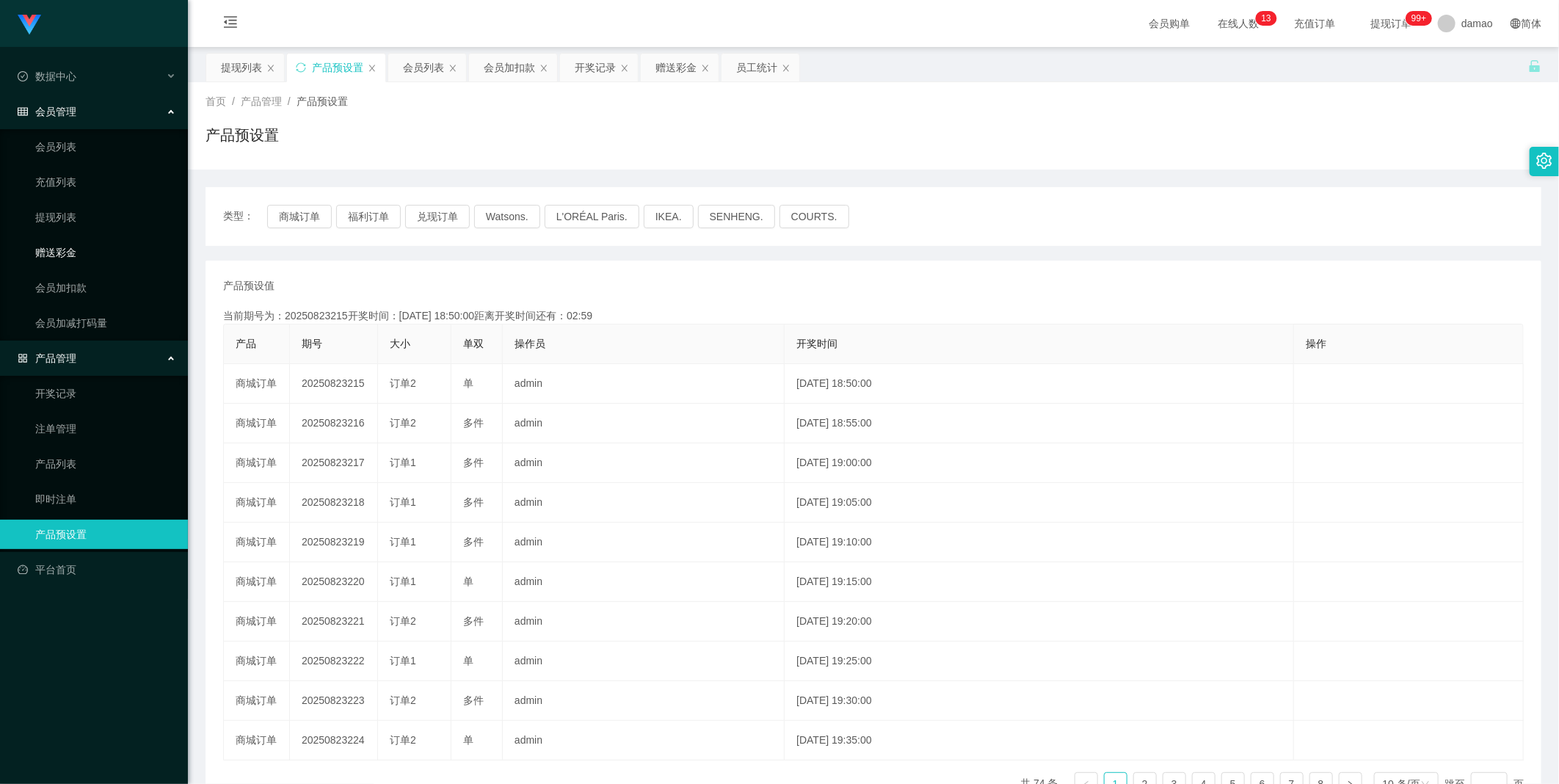
click at [82, 255] on link "赠送彩金" at bounding box center [105, 252] width 141 height 30
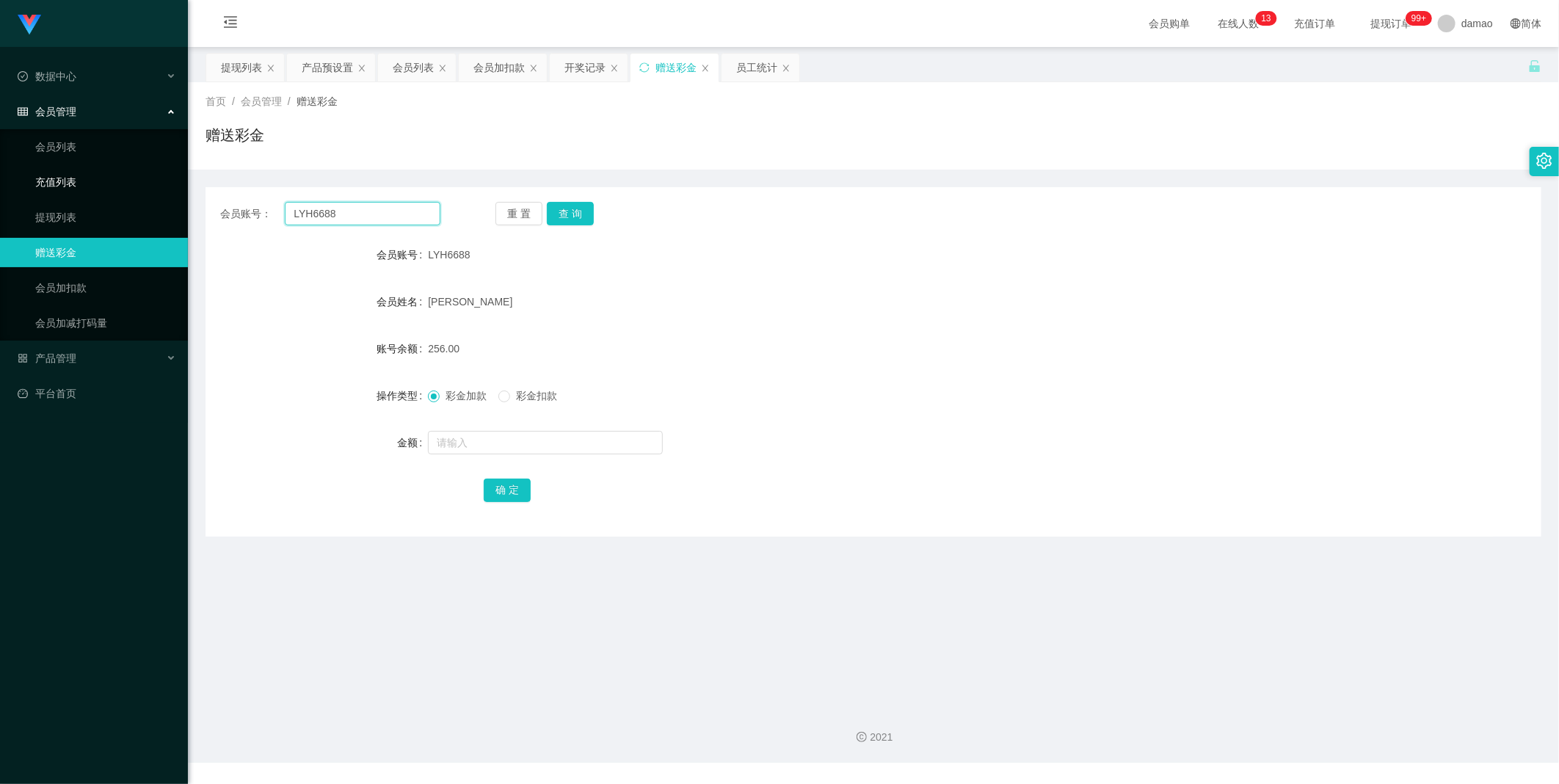
drag, startPoint x: 369, startPoint y: 217, endPoint x: 150, endPoint y: 190, distance: 220.7
click at [180, 193] on section "Jingdong工作台代理端 数据中心 会员管理 会员列表 充值列表 提现列表 赠送彩金 会员加扣款 会员加减打码量 产品管理 开奖记录 注单管理 产品列表 …" at bounding box center [779, 381] width 1559 height 762
paste input "Ddlim"
type input "Ddlim"
click at [499, 214] on div "重 置 查 询" at bounding box center [605, 213] width 220 height 23
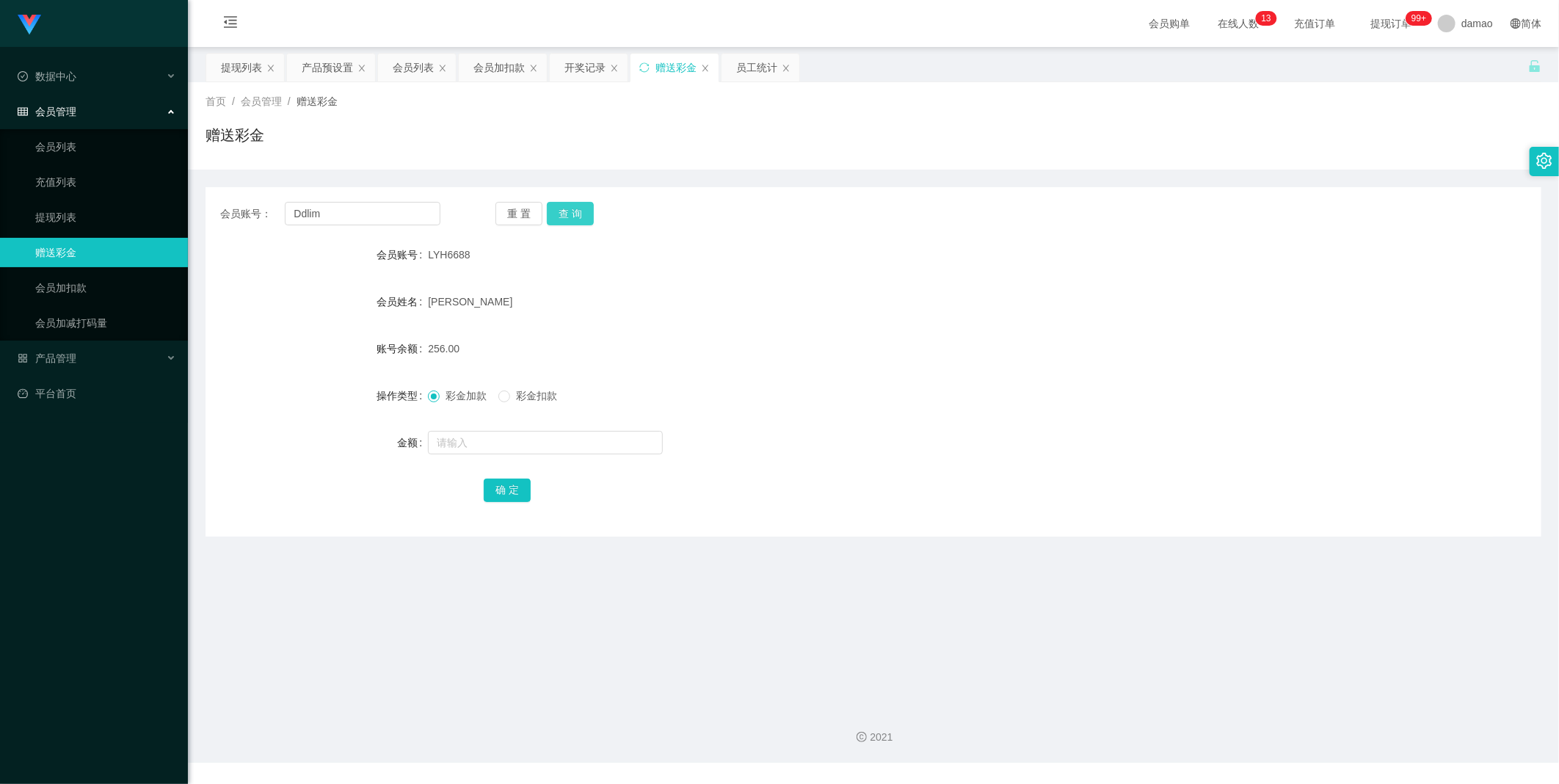
click at [499, 214] on button "查 询" at bounding box center [570, 213] width 47 height 23
click at [499, 396] on input "text" at bounding box center [546, 442] width 235 height 23
type input "40"
click at [499, 396] on button "确 定" at bounding box center [507, 490] width 47 height 23
drag, startPoint x: 329, startPoint y: 213, endPoint x: 393, endPoint y: 210, distance: 64.1
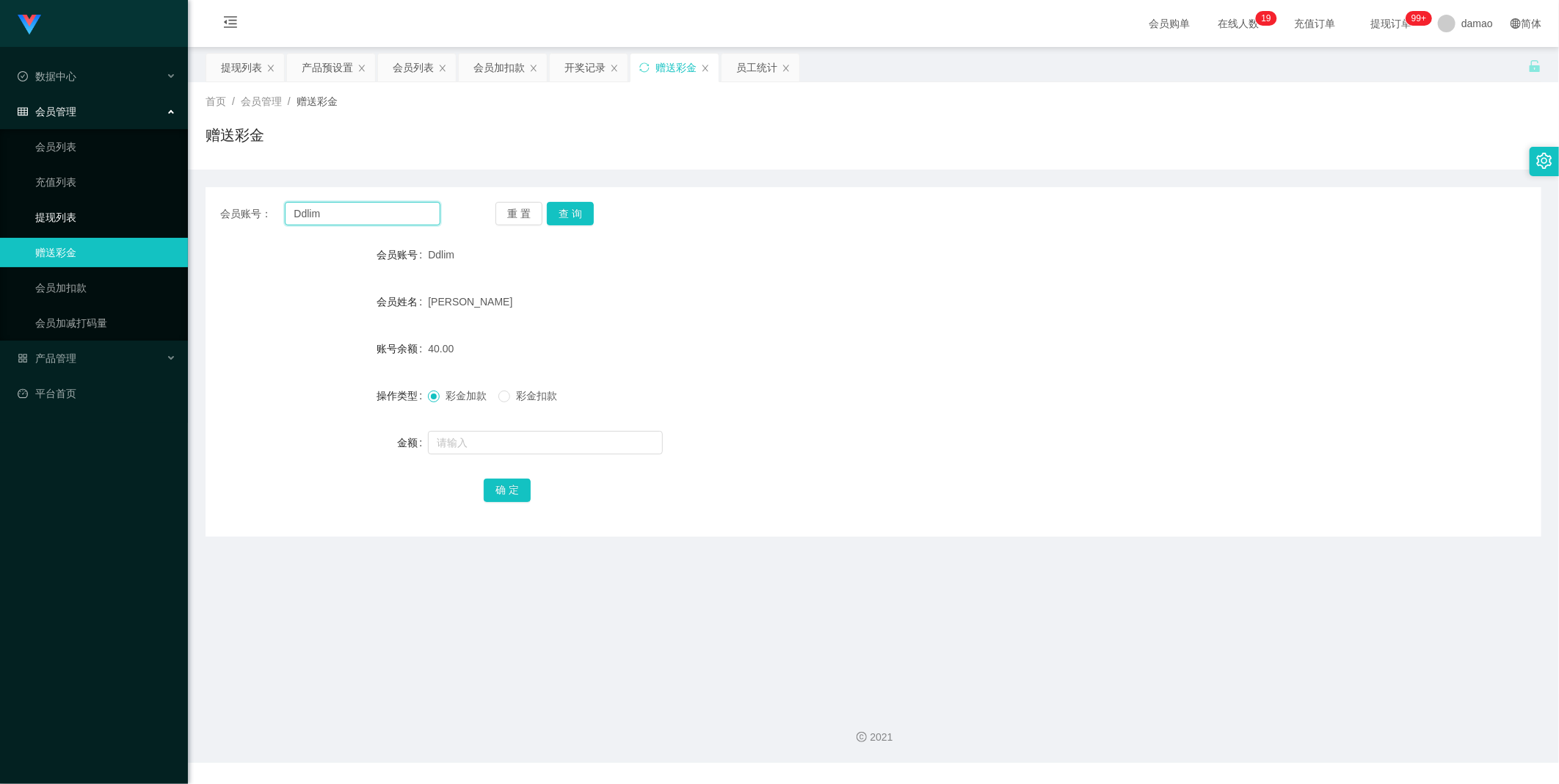
click at [179, 213] on section "Jingdong工作台代理端 数据中心 会员管理 会员列表 充值列表 提现列表 赠送彩金 会员加扣款 会员加减打码量 产品管理 平台首页 保存配置 重置配置 …" at bounding box center [779, 381] width 1559 height 762
paste input "281001"
type input "281001"
click at [499, 211] on button "查 询" at bounding box center [570, 213] width 47 height 23
click at [499, 396] on input "text" at bounding box center [546, 442] width 235 height 23
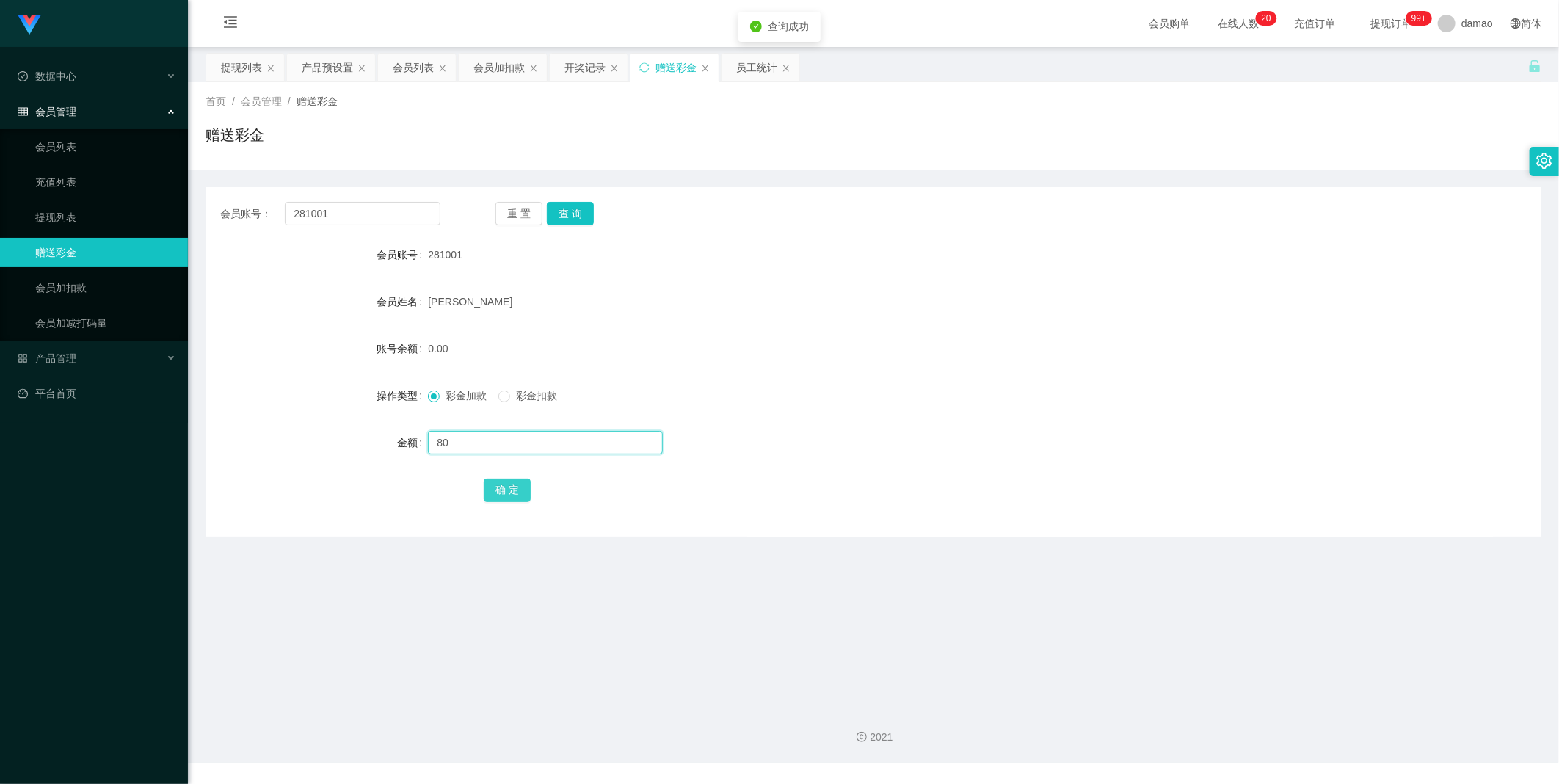
type input "80"
click at [499, 396] on button "确 定" at bounding box center [507, 490] width 47 height 23
click at [499, 312] on div "[PERSON_NAME]" at bounding box center [818, 302] width 780 height 30
click at [237, 68] on div "提现列表" at bounding box center [241, 68] width 41 height 28
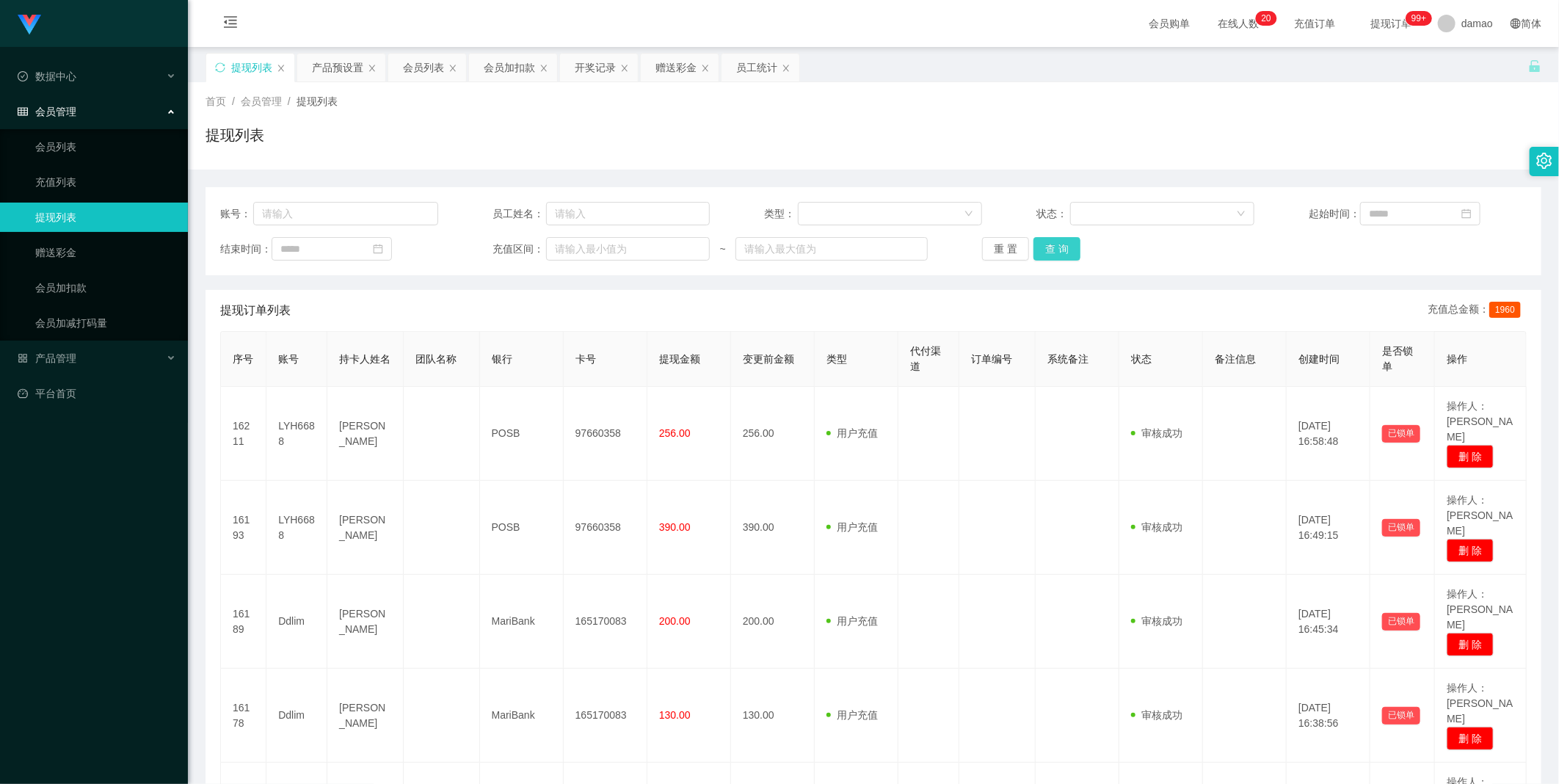
click at [499, 257] on button "查 询" at bounding box center [1057, 248] width 47 height 23
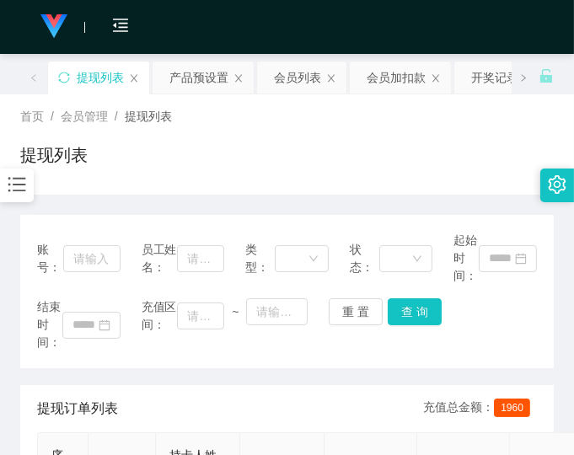
click at [407, 352] on div "账号： 员工姓名： 类型： 状态： 起始时间： 结束时间： 充值区间： ~ 重 置 查 询" at bounding box center [287, 291] width 534 height 153
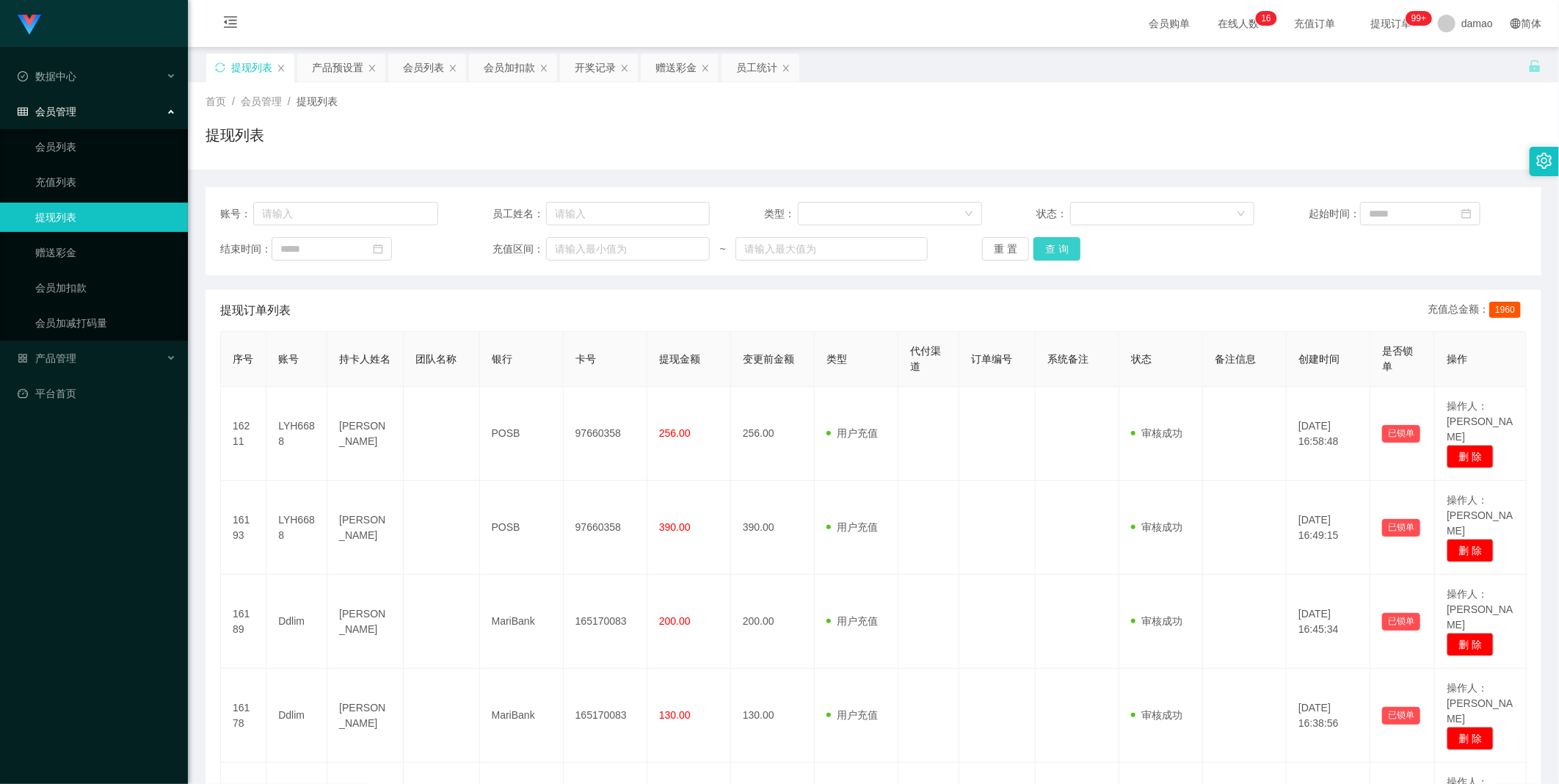
click at [499, 251] on button "查 询" at bounding box center [1057, 248] width 47 height 23
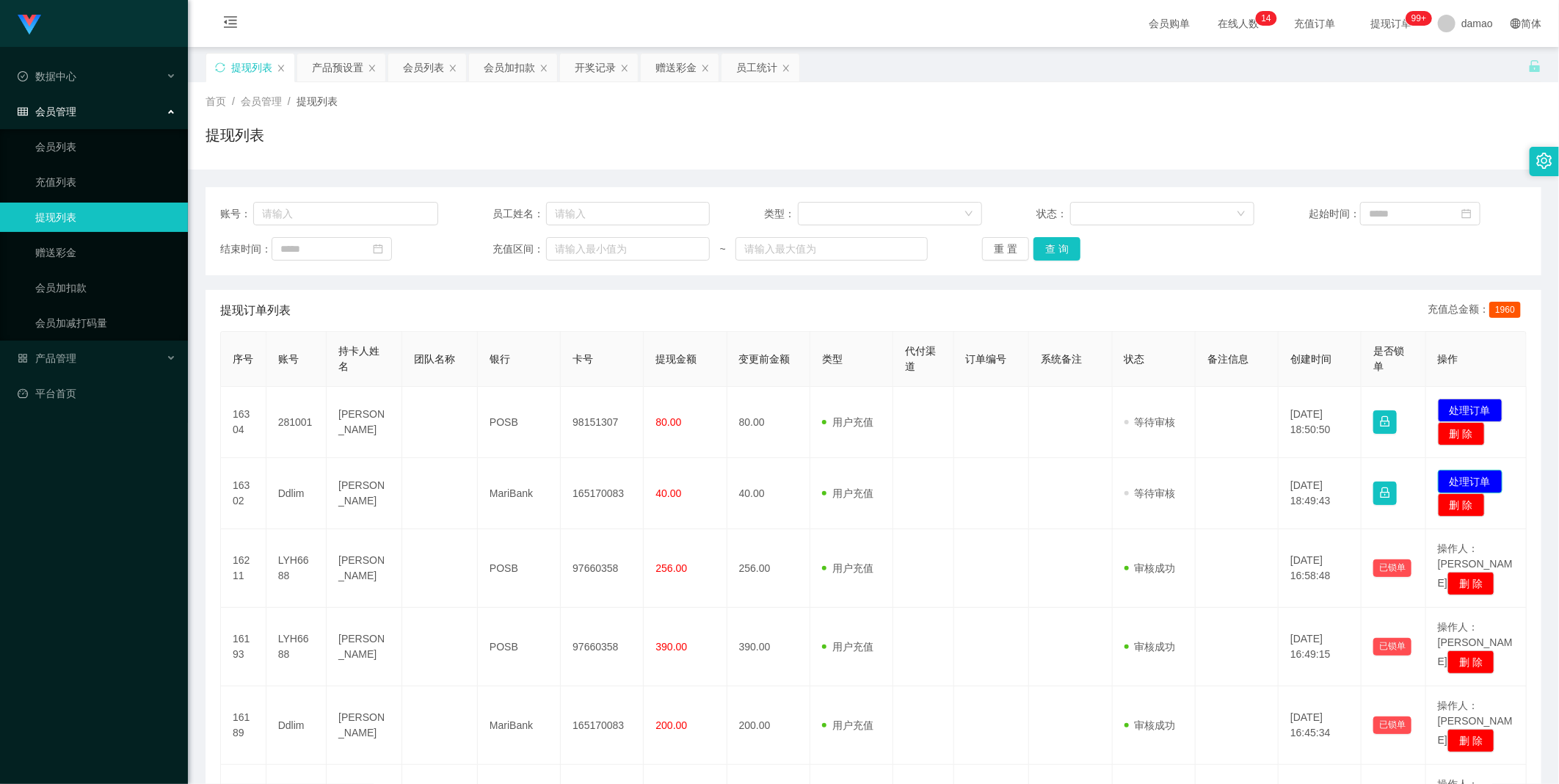
click at [499, 396] on button "处理订单" at bounding box center [1470, 481] width 64 height 23
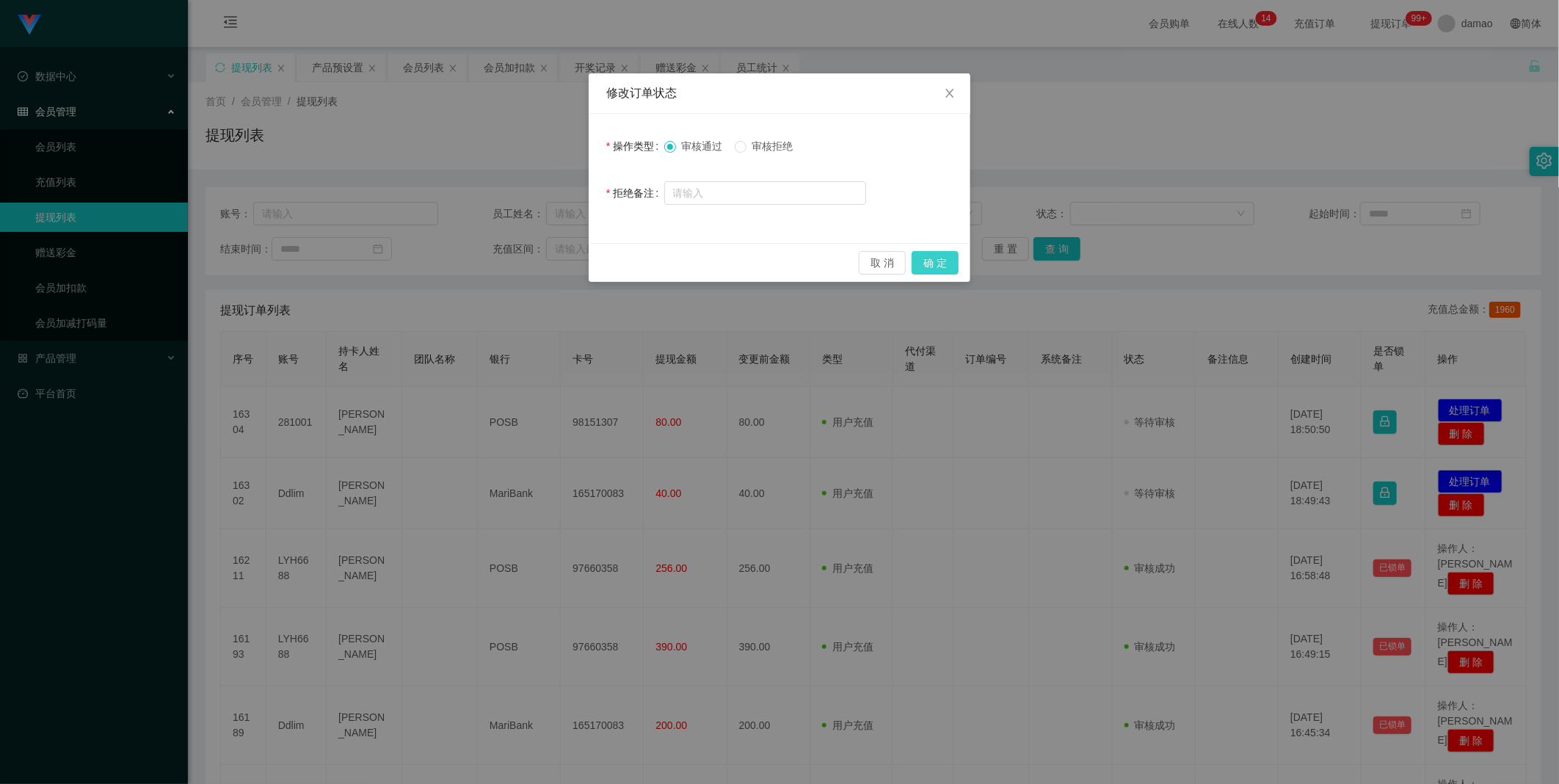
click at [499, 261] on button "确 定" at bounding box center [935, 262] width 47 height 23
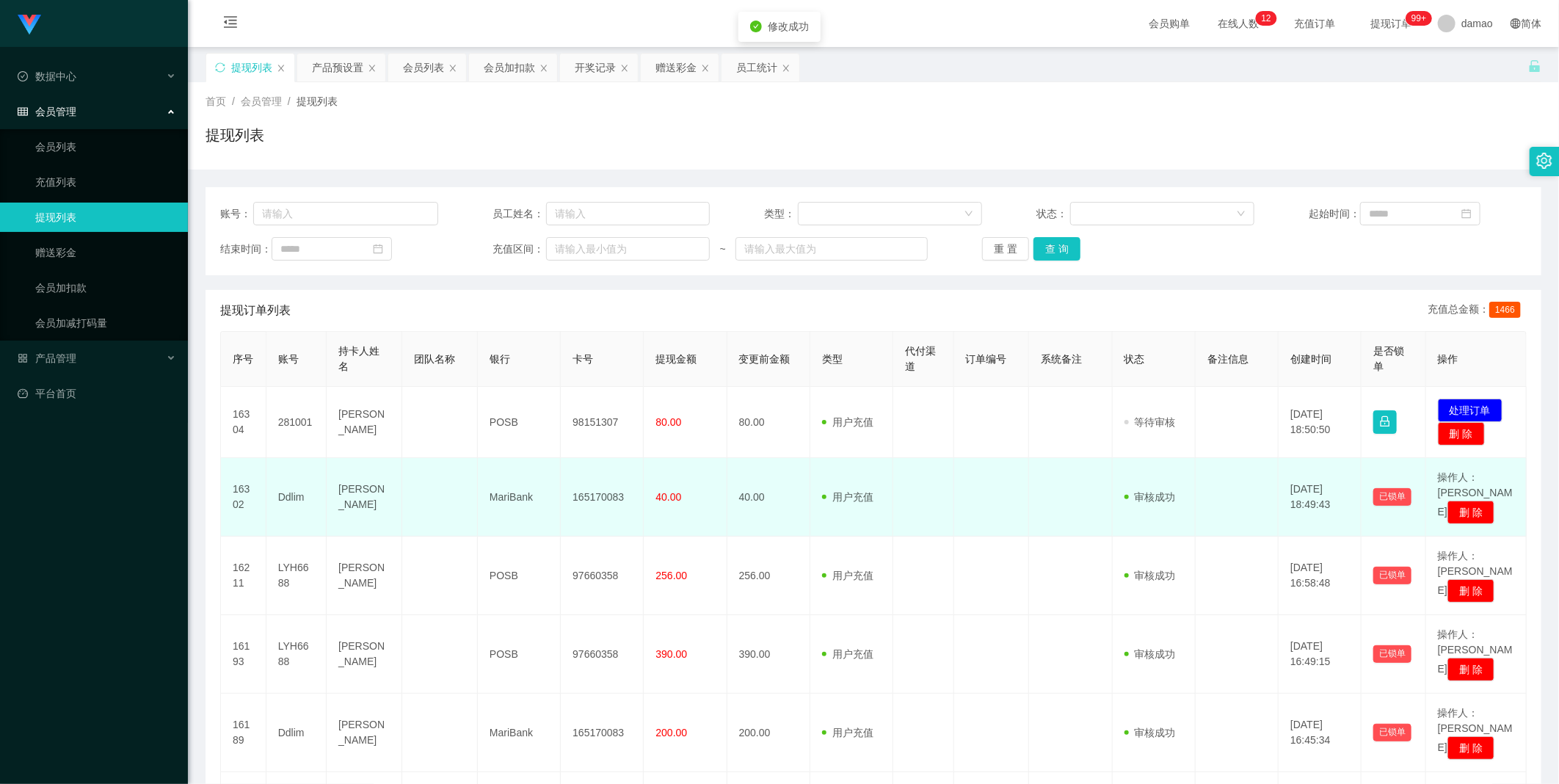
click at [499, 396] on td "165170083" at bounding box center [601, 497] width 83 height 78
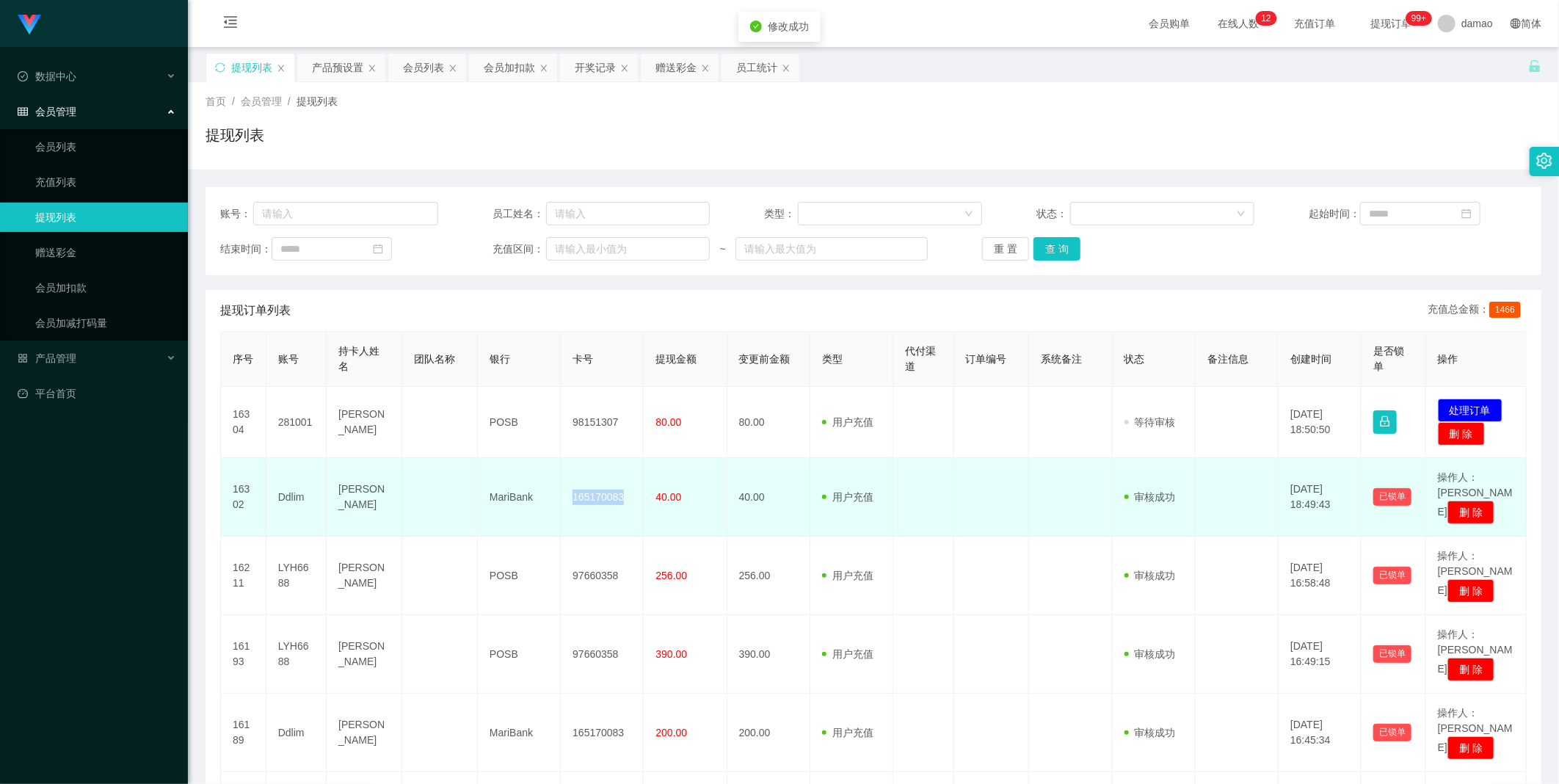
click at [499, 396] on td "165170083" at bounding box center [601, 497] width 83 height 78
copy td "165170083"
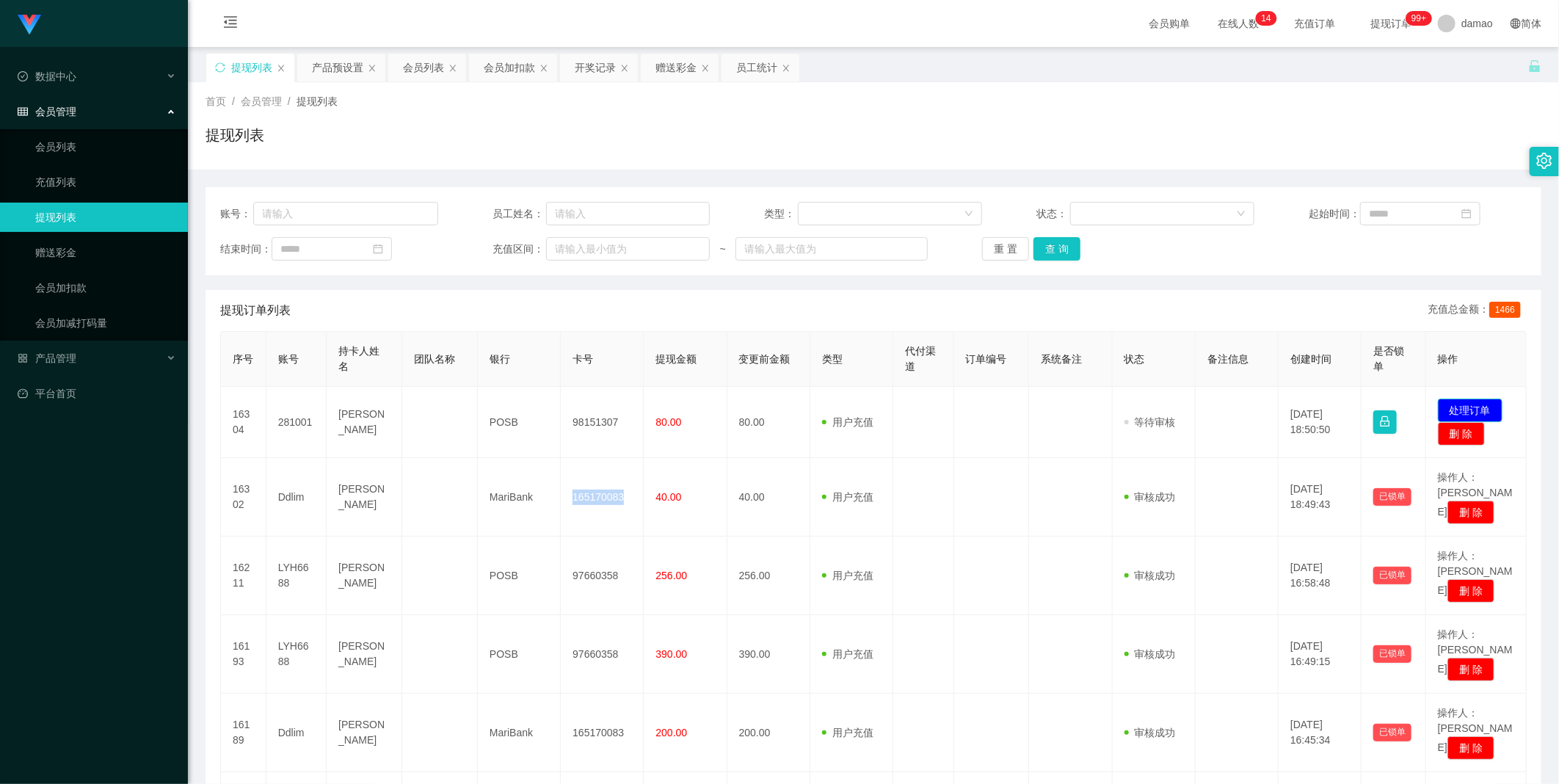
click at [499, 396] on button "处理订单" at bounding box center [1470, 410] width 64 height 23
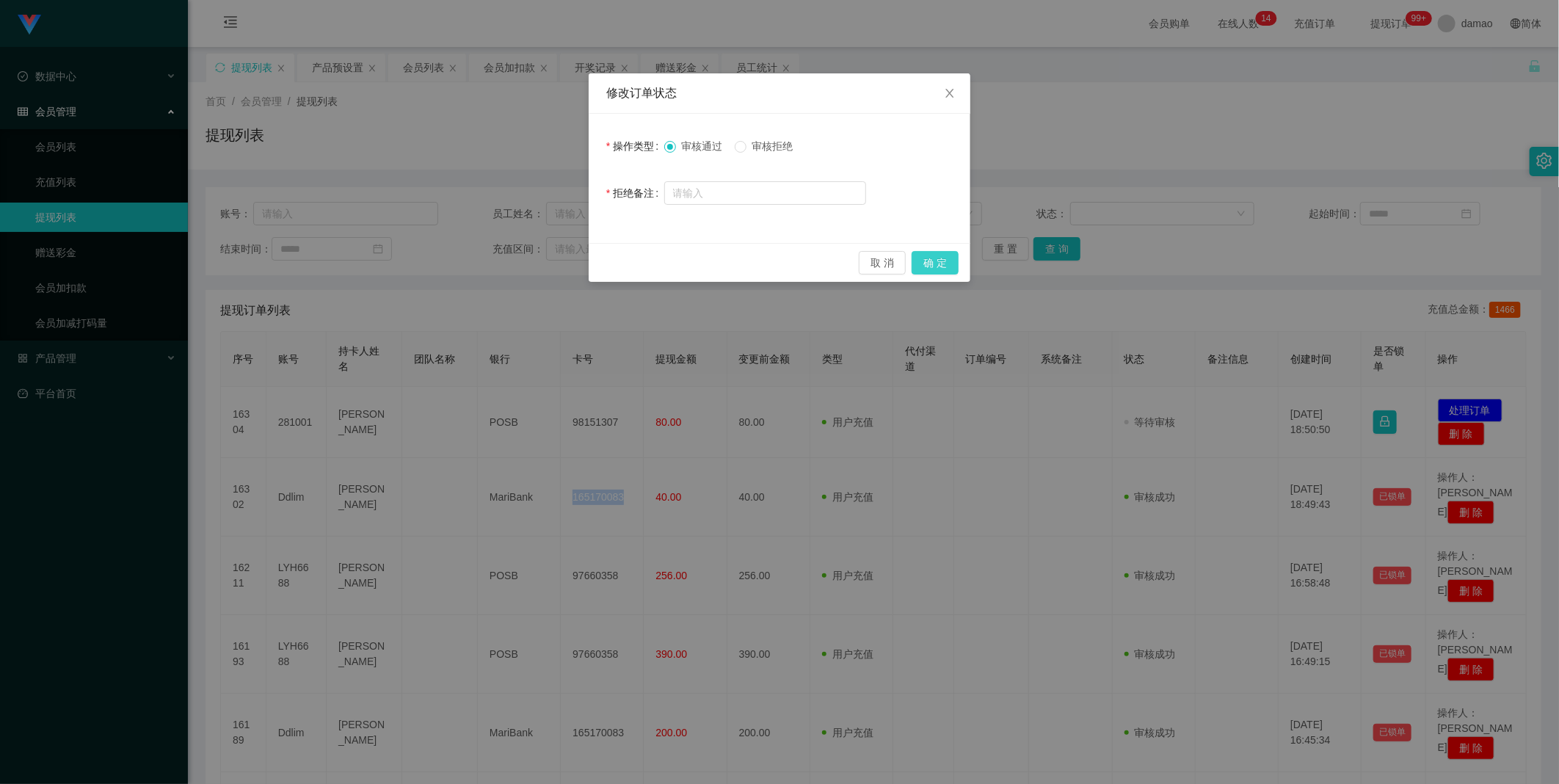
click at [499, 255] on button "确 定" at bounding box center [935, 262] width 47 height 23
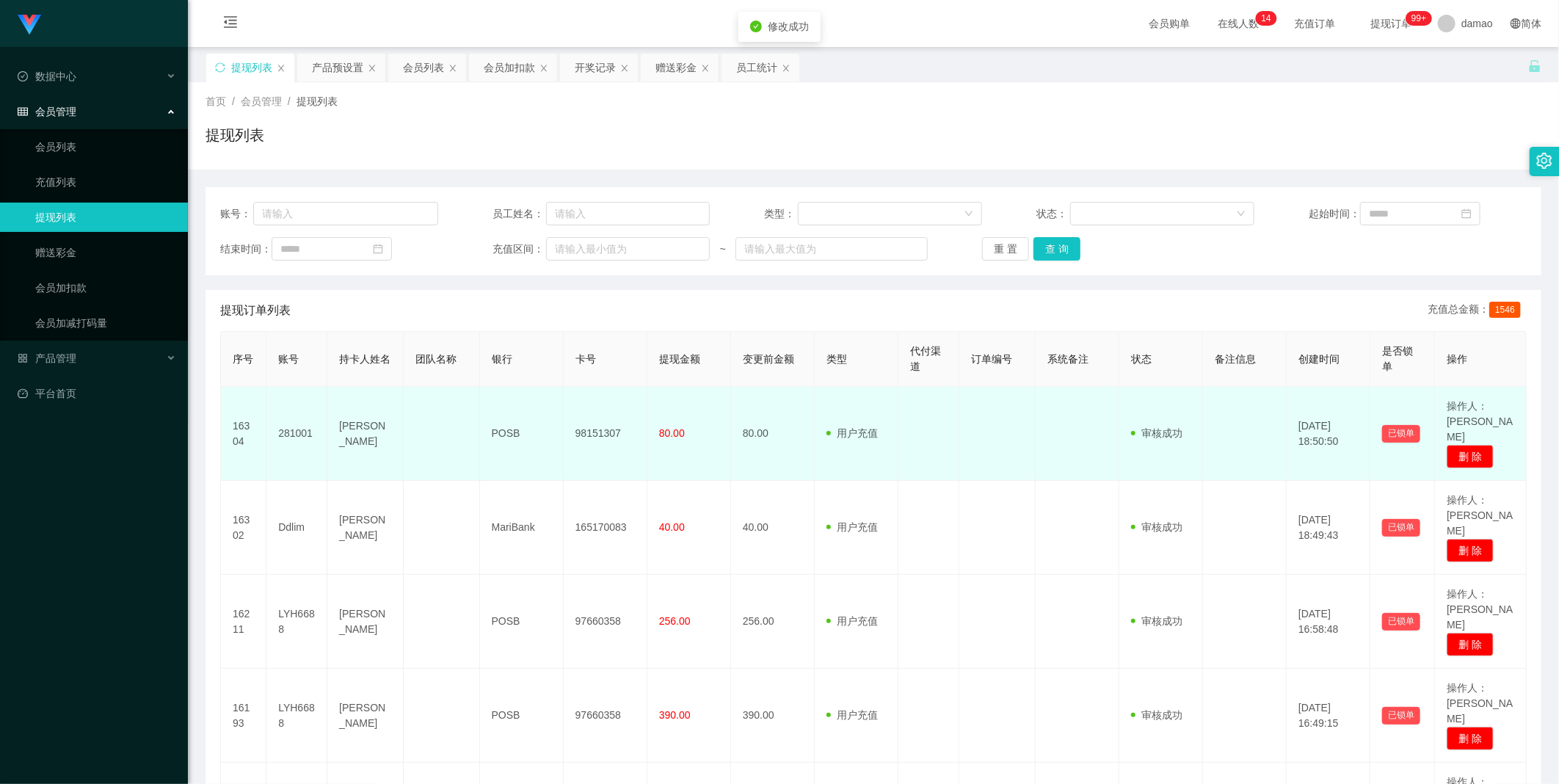
click at [499, 396] on td "98151307" at bounding box center [606, 433] width 84 height 94
copy td "98151307"
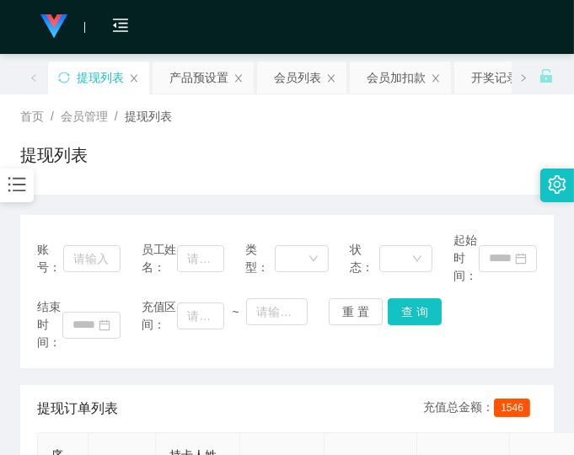
click at [335, 148] on div "提现列表" at bounding box center [287, 162] width 534 height 39
